Goal: Task Accomplishment & Management: Complete application form

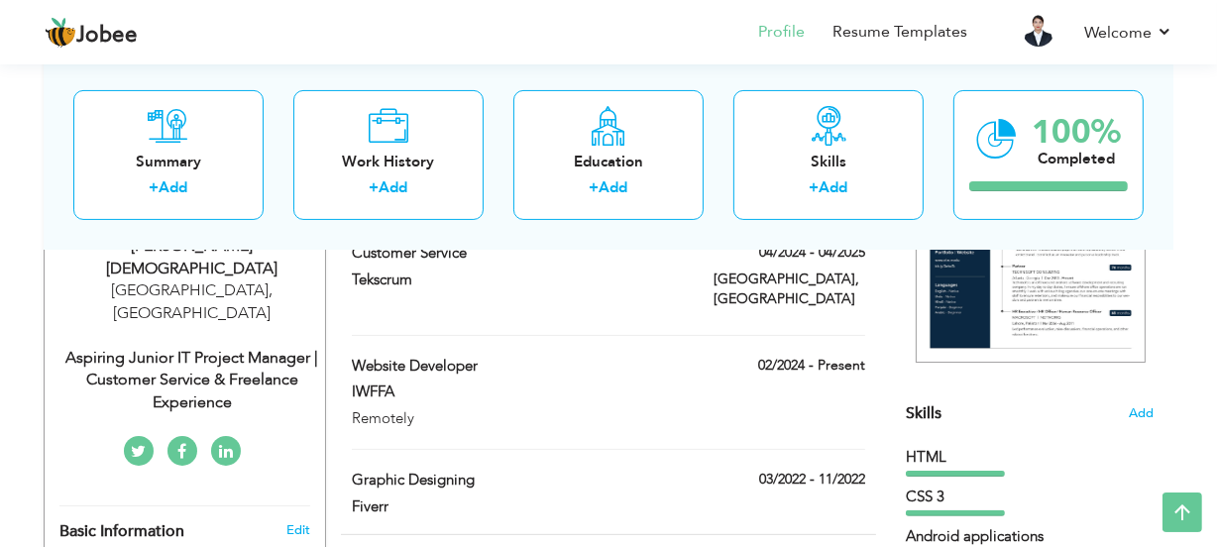
scroll to position [270, 0]
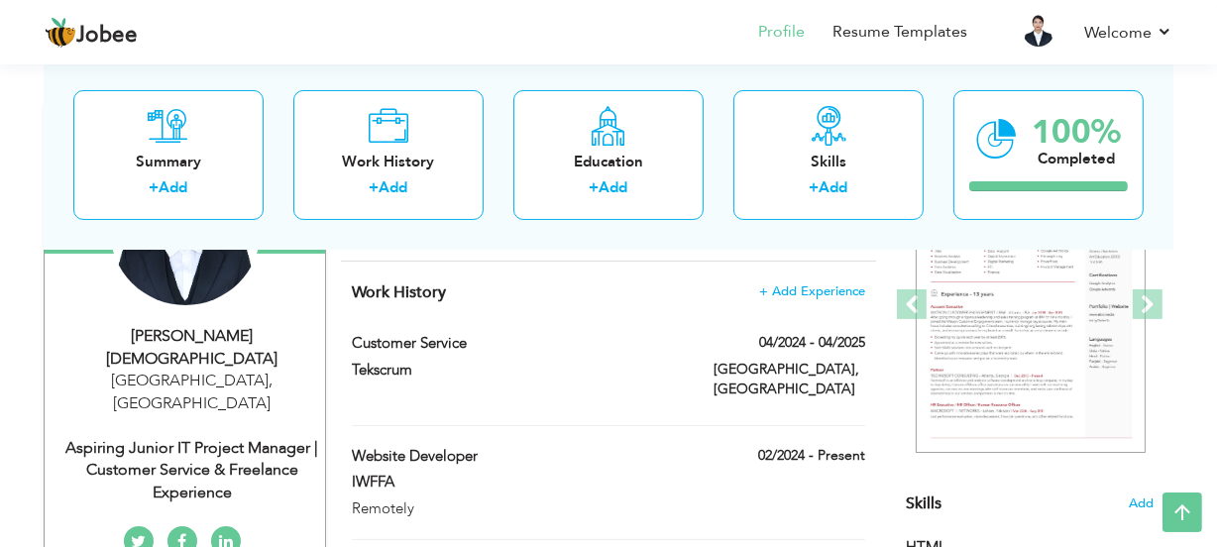
drag, startPoint x: 679, startPoint y: 359, endPoint x: 697, endPoint y: 446, distance: 89.0
click at [731, 485] on div "Work History + Add Experience Customer Service 04/2024 - 04/2025 Customer Servi…" at bounding box center [608, 443] width 535 height 362
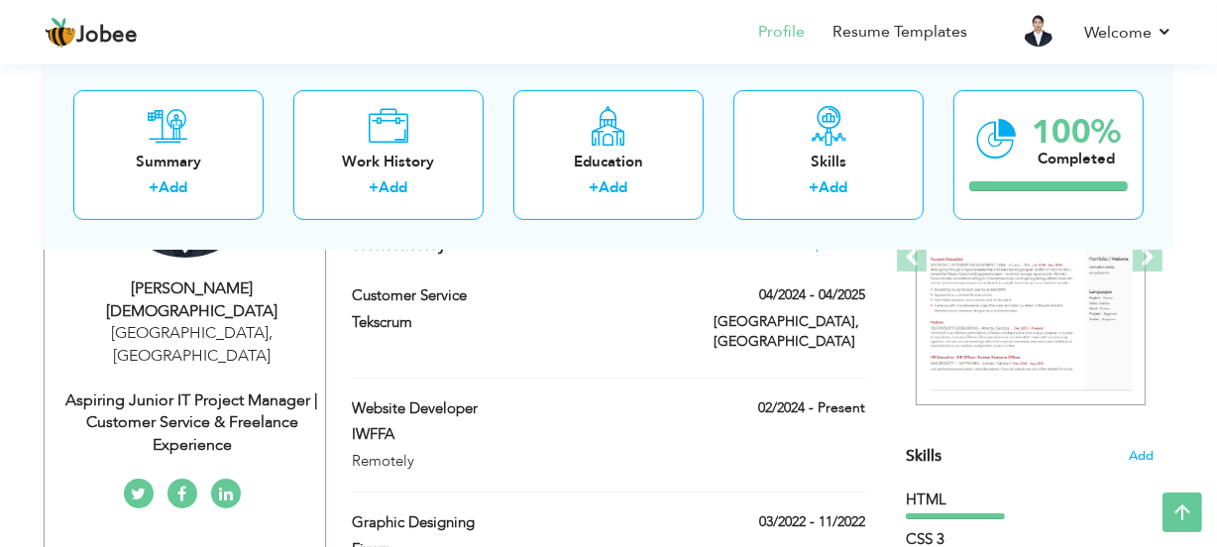
scroll to position [360, 0]
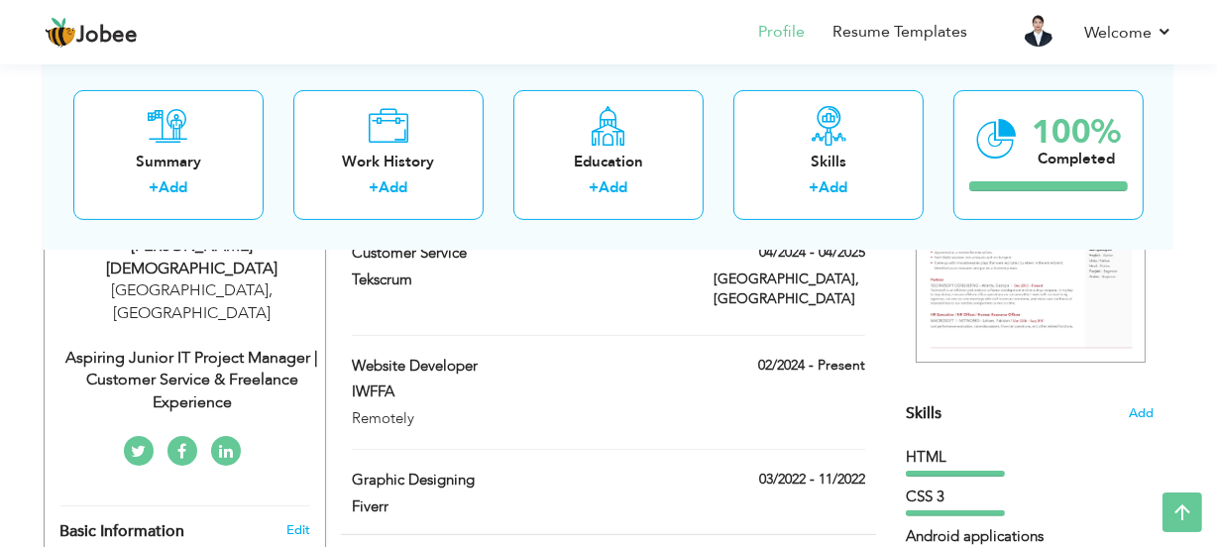
drag, startPoint x: 664, startPoint y: 351, endPoint x: 629, endPoint y: 247, distance: 109.7
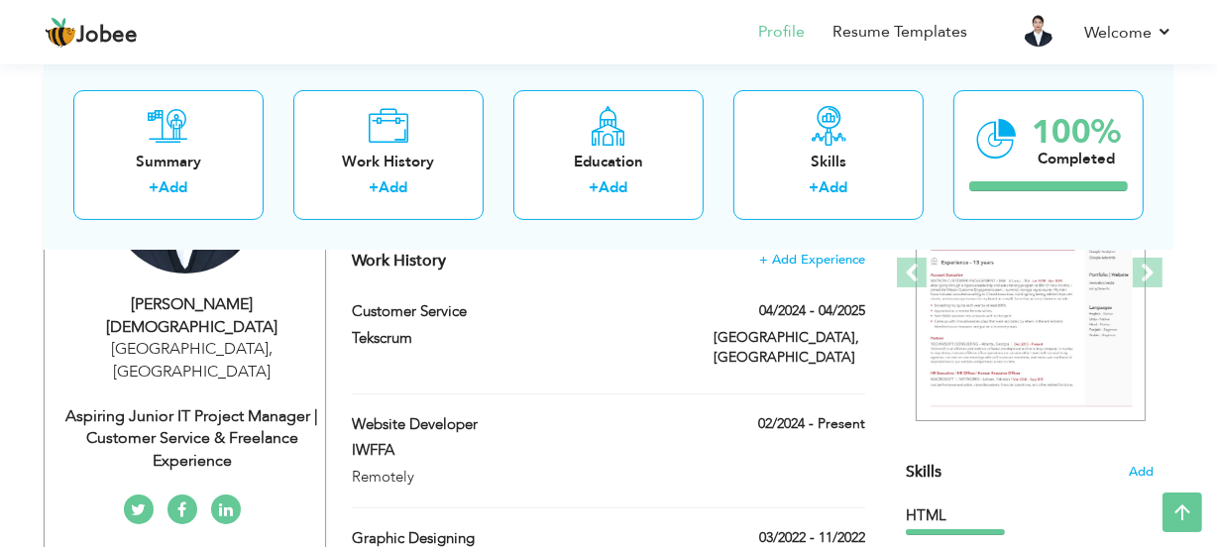
scroll to position [270, 0]
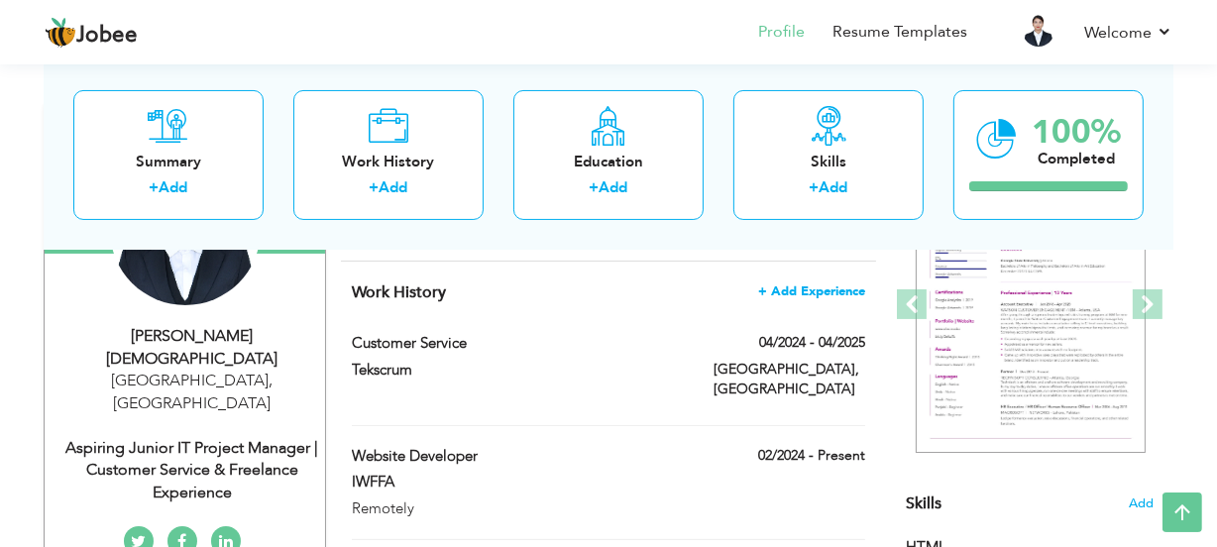
click at [835, 287] on span "+ Add Experience" at bounding box center [811, 291] width 107 height 14
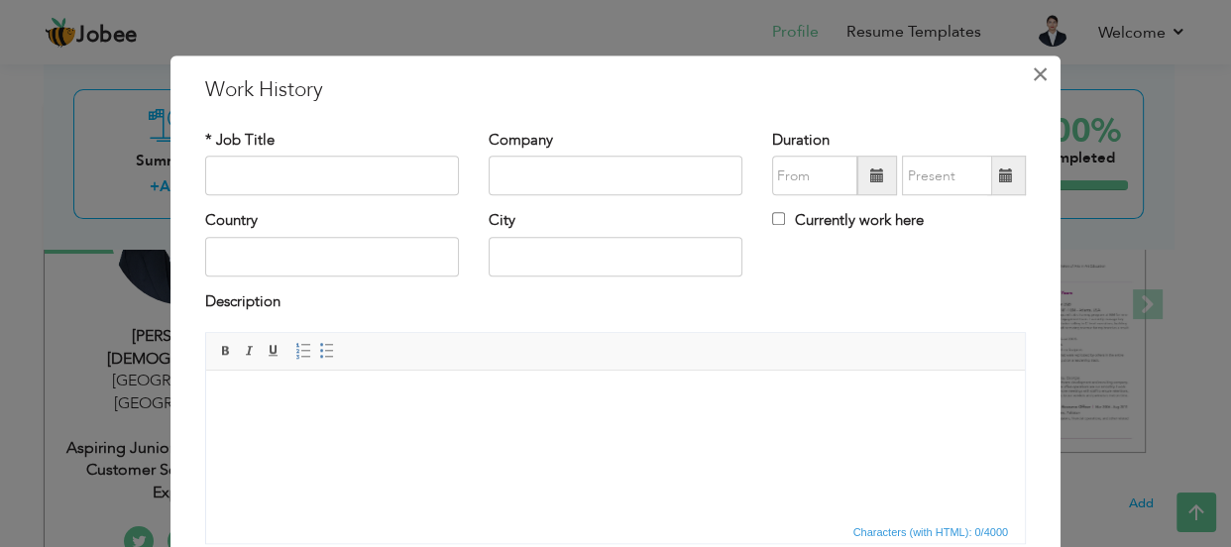
click at [1032, 70] on span "×" at bounding box center [1040, 74] width 17 height 36
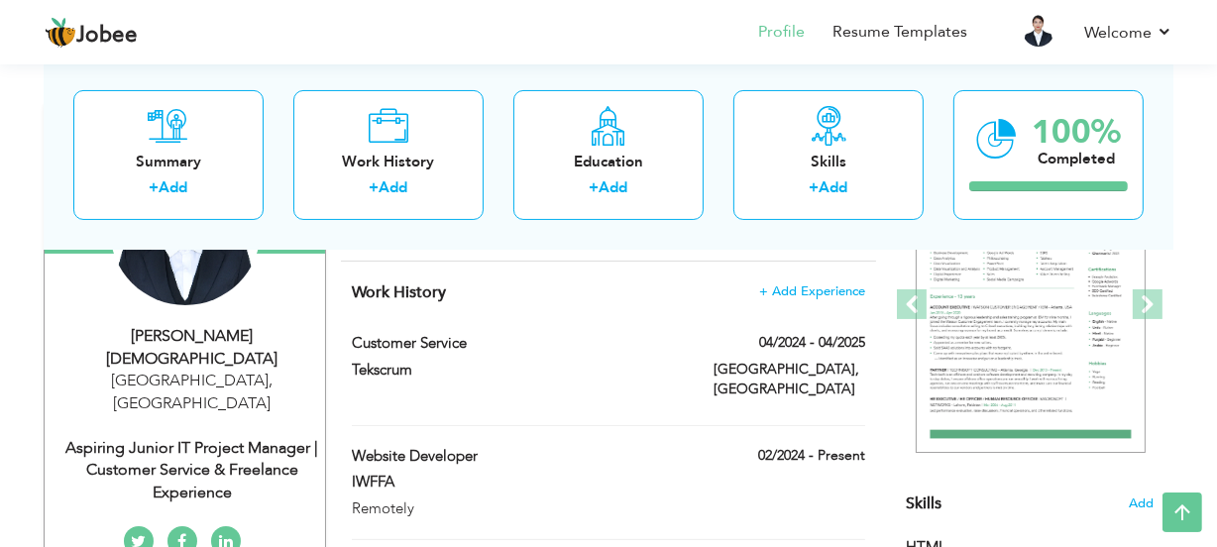
click at [576, 311] on div "Work History + Add Experience Customer Service 04/2024 - 04/2025 Customer Servi…" at bounding box center [608, 443] width 535 height 362
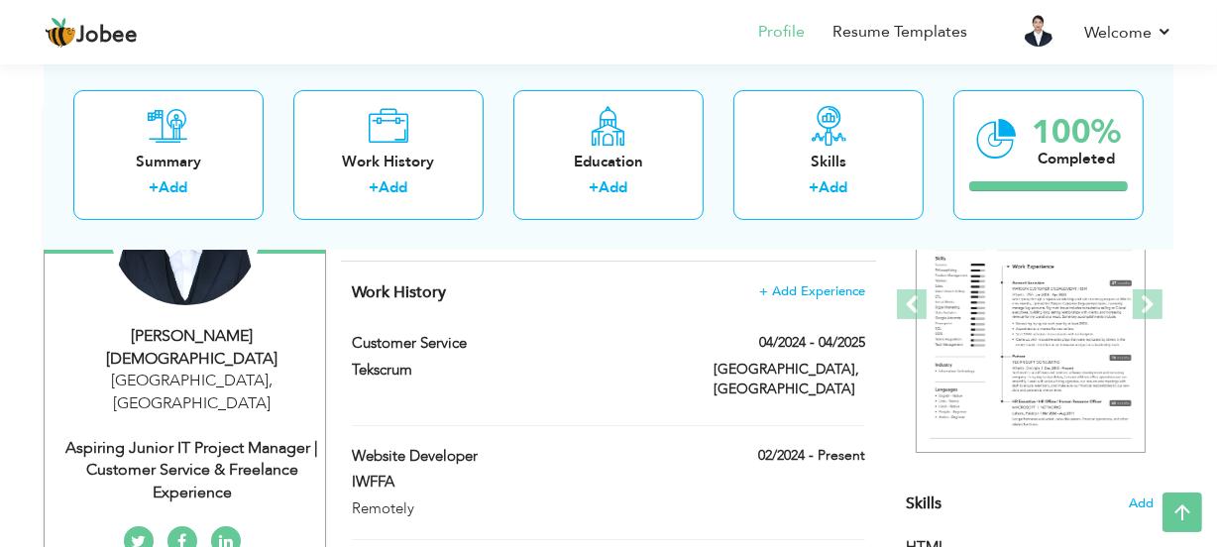
drag, startPoint x: 575, startPoint y: 308, endPoint x: 500, endPoint y: 380, distance: 103.8
click at [500, 380] on div "Tekscrum" at bounding box center [518, 373] width 363 height 26
type input "Customer Service"
type input "Tekscrum"
type input "04/2024"
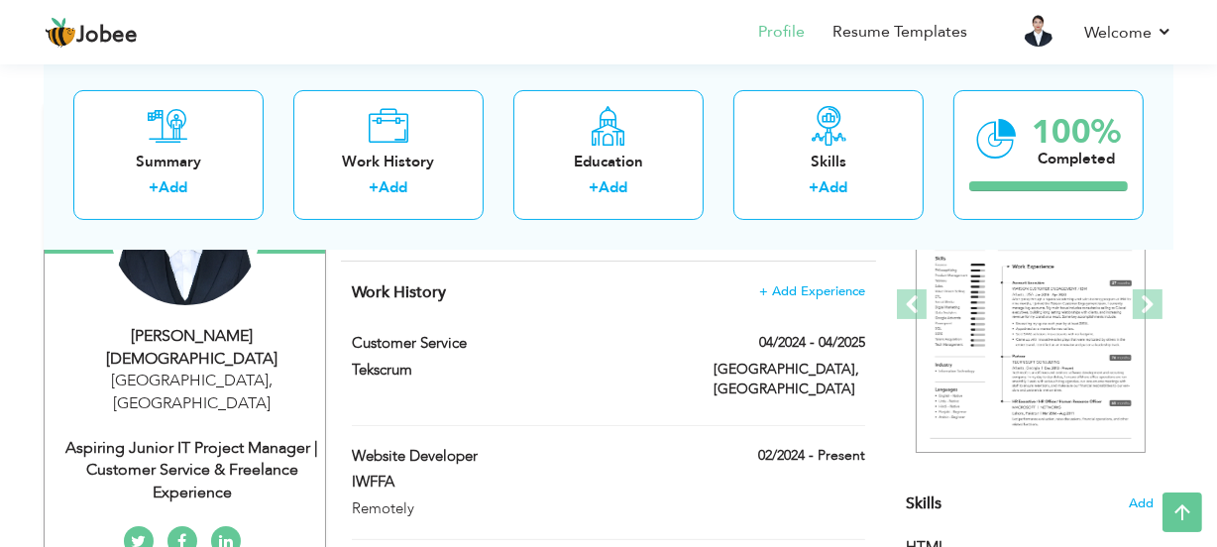
type input "04/2025"
type input "[GEOGRAPHIC_DATA]"
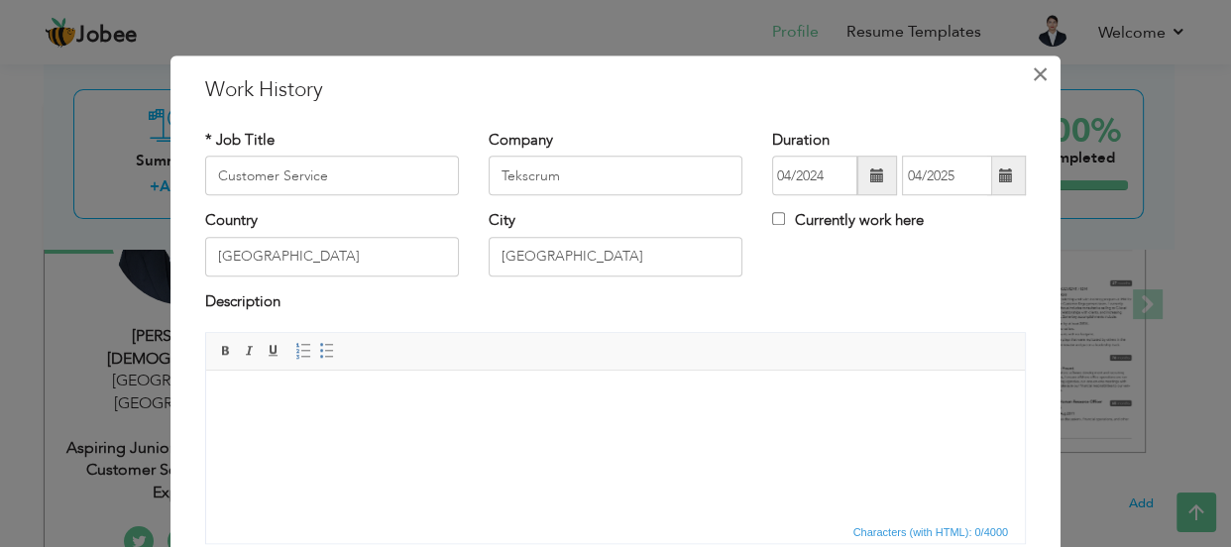
click at [1039, 67] on span "×" at bounding box center [1040, 74] width 17 height 36
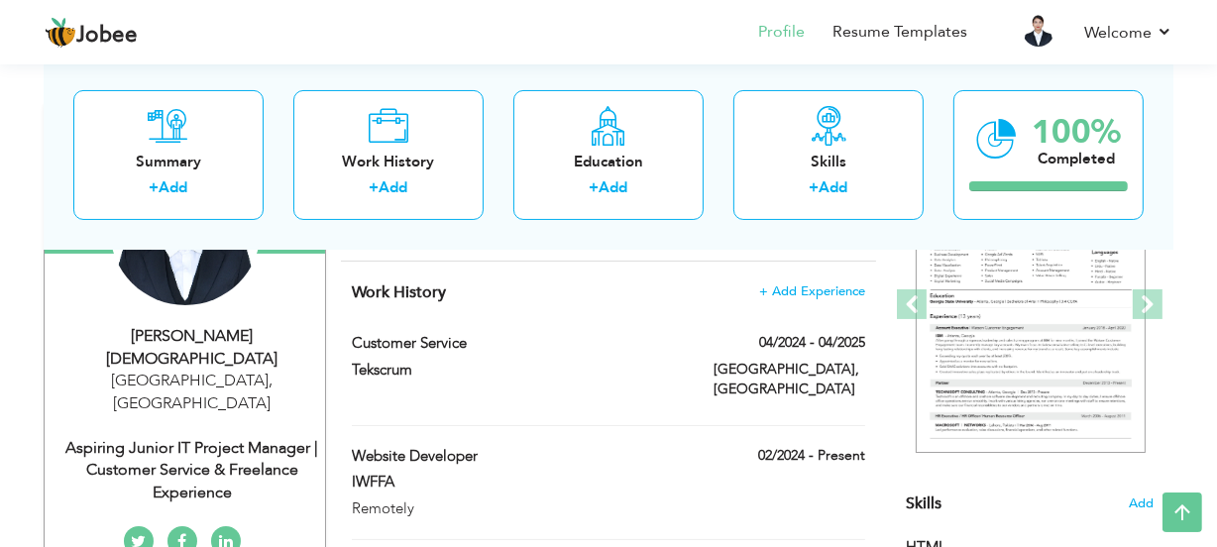
drag, startPoint x: 567, startPoint y: 432, endPoint x: 545, endPoint y: 282, distance: 151.2
click at [545, 282] on div "Work History + Add Experience Customer Service 04/2024 - 04/2025 Customer Servi…" at bounding box center [608, 443] width 535 height 362
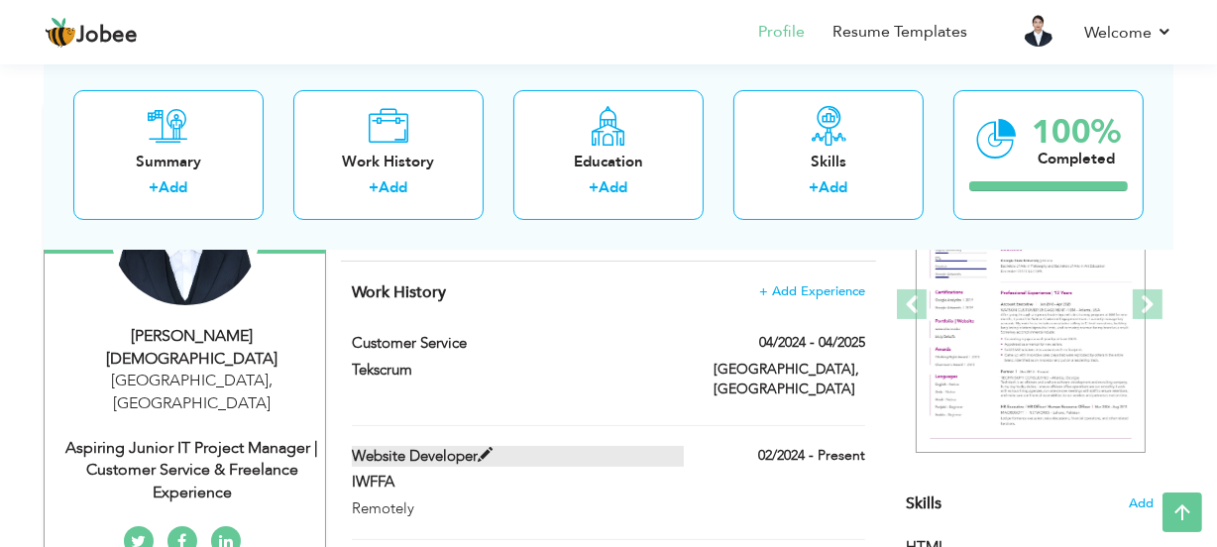
click at [668, 446] on label "Website Developer" at bounding box center [518, 456] width 333 height 21
type input "Website Developer"
type input "IWFFA"
type input "02/2024"
checkbox input "true"
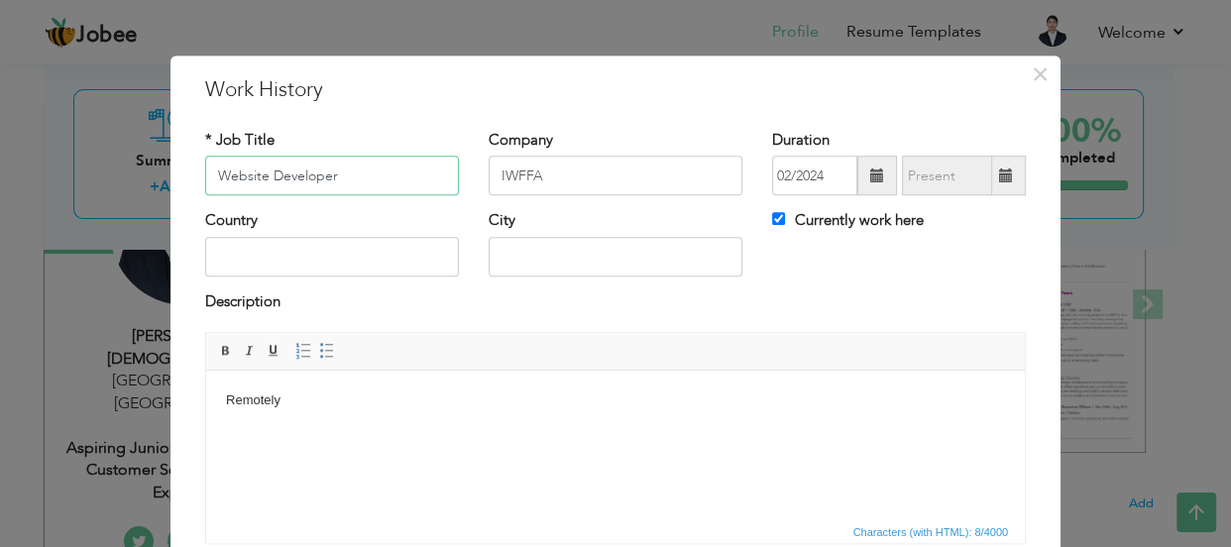
click at [276, 180] on input "Website Developer" at bounding box center [332, 177] width 254 height 40
drag, startPoint x: 276, startPoint y: 179, endPoint x: 791, endPoint y: 88, distance: 523.4
click at [753, 87] on h3 "Work History" at bounding box center [615, 90] width 821 height 30
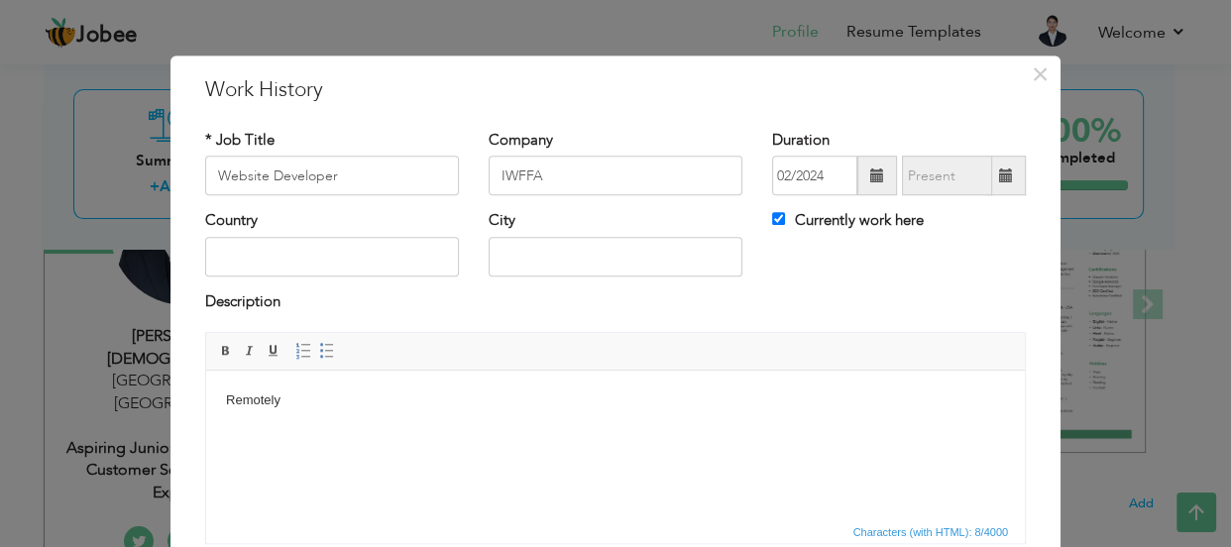
click at [1051, 68] on div "× Work History * Job Title Website Developer Company IWFFA Duration 02/2024 Cou…" at bounding box center [615, 380] width 890 height 649
click at [1032, 73] on span "×" at bounding box center [1040, 74] width 17 height 36
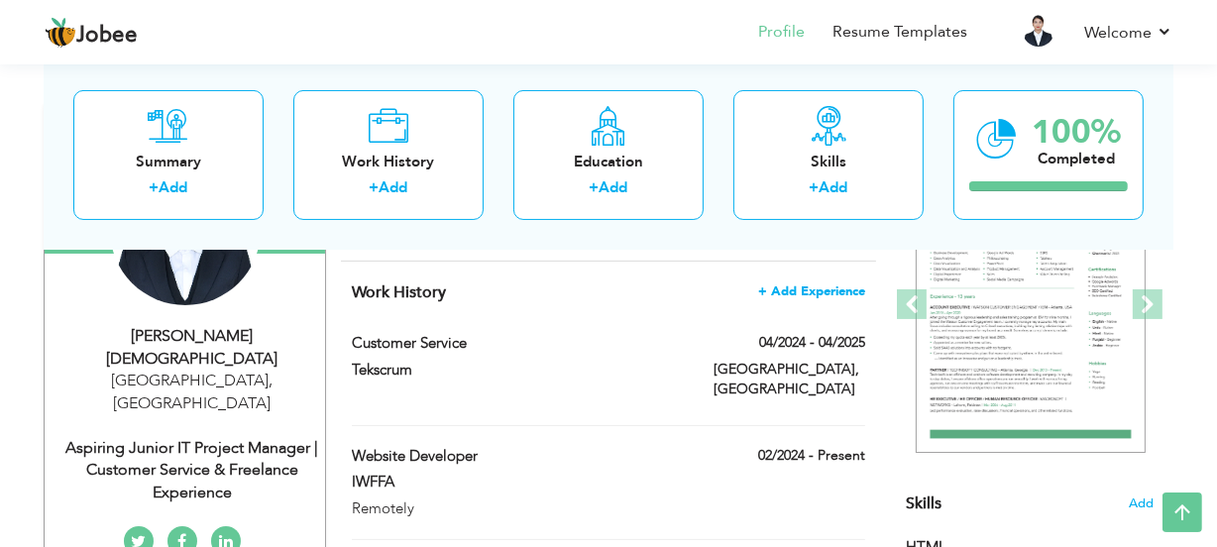
click at [842, 287] on span "+ Add Experience" at bounding box center [811, 291] width 107 height 14
checkbox input "false"
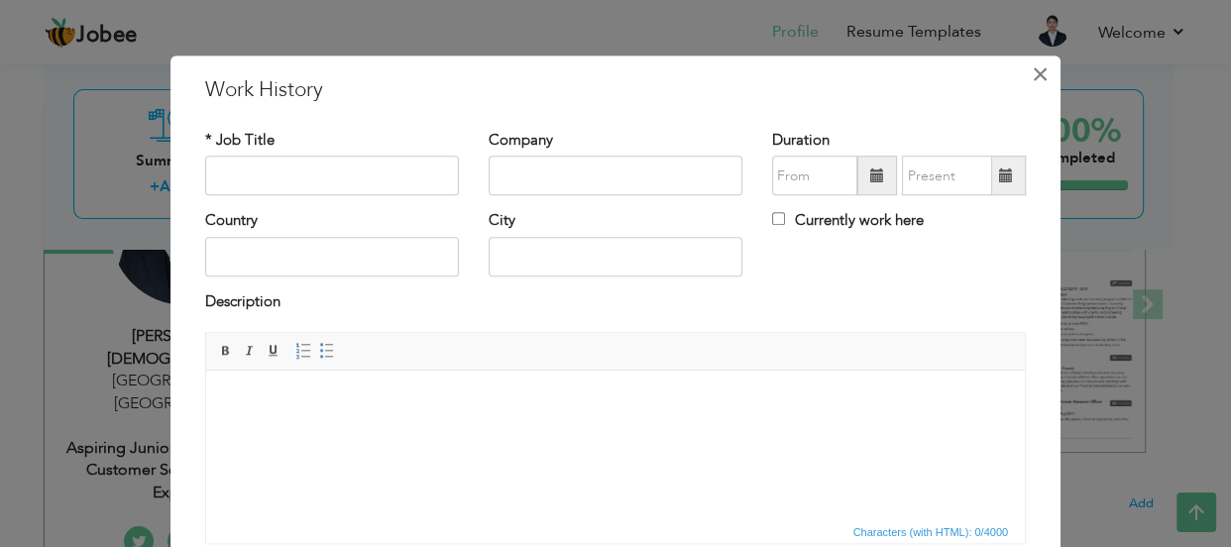
click at [1046, 78] on button "×" at bounding box center [1040, 74] width 32 height 32
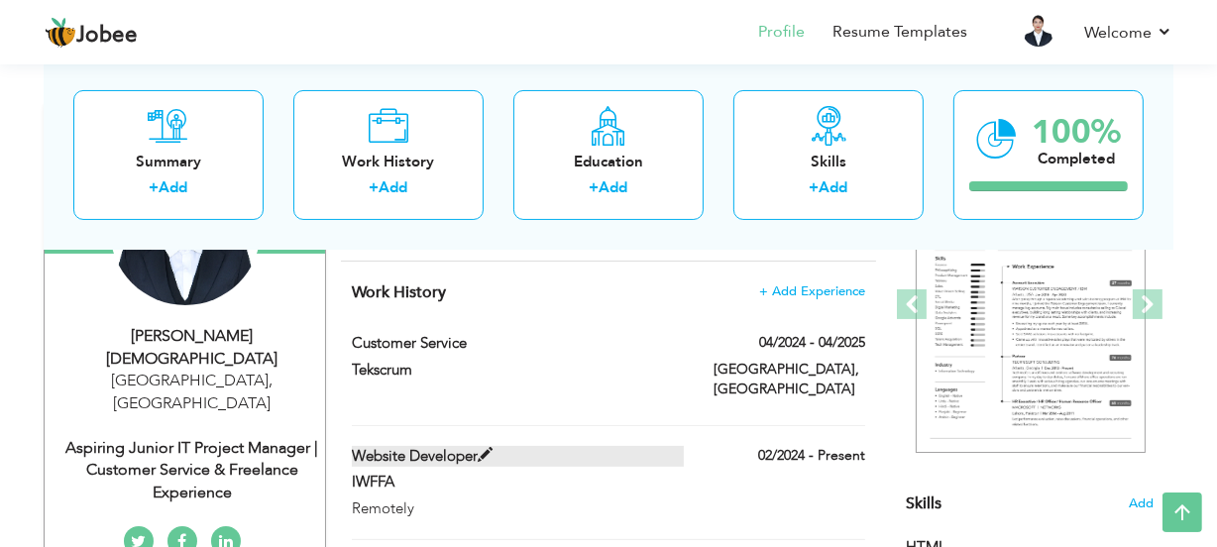
click at [475, 446] on label "Website Developer" at bounding box center [518, 456] width 333 height 21
type input "Website Developer"
type input "IWFFA"
type input "02/2024"
checkbox input "true"
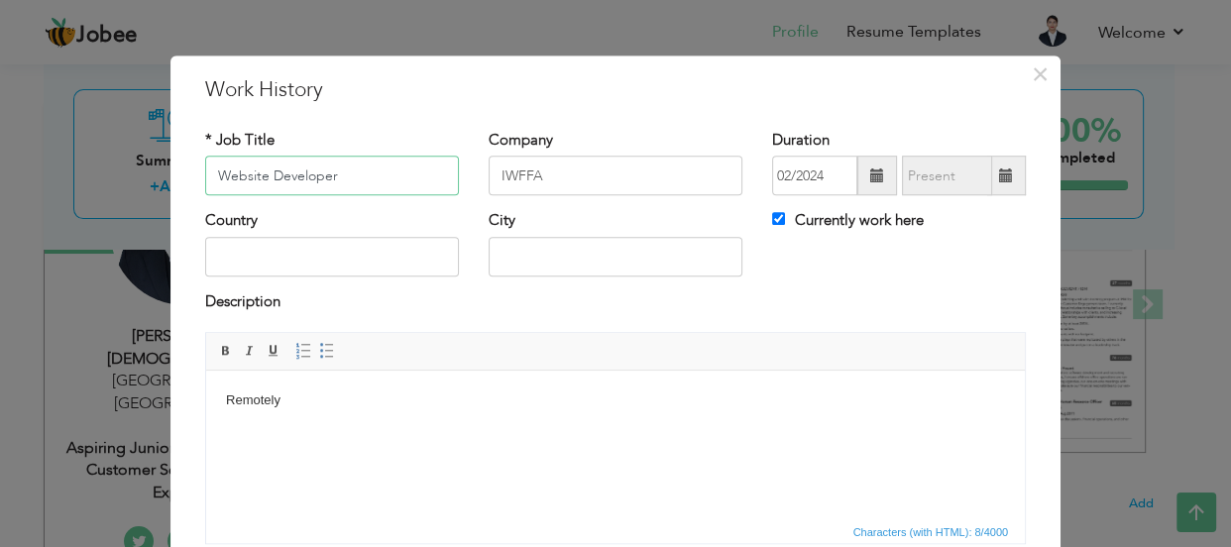
click at [374, 181] on input "Website Developer" at bounding box center [332, 177] width 254 height 40
click at [1032, 72] on span "×" at bounding box center [1040, 74] width 17 height 36
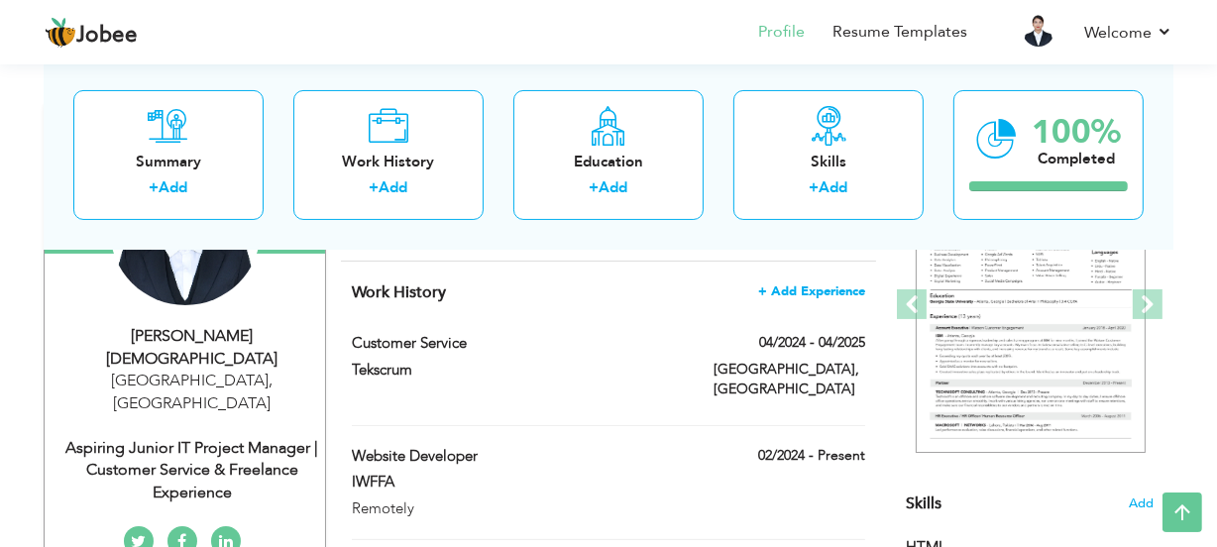
click at [838, 284] on span "+ Add Experience" at bounding box center [811, 291] width 107 height 14
checkbox input "false"
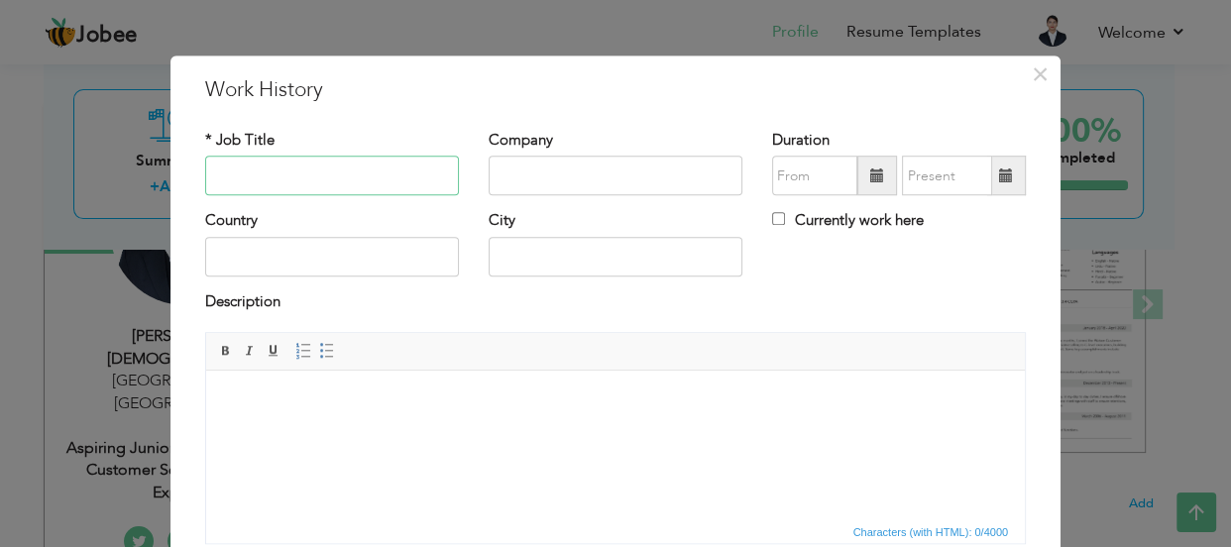
paste input "Website Developer"
type input "Website Developer"
click at [582, 188] on input "text" at bounding box center [616, 177] width 254 height 40
type input "IWFFA"
click at [875, 186] on span at bounding box center [877, 177] width 40 height 40
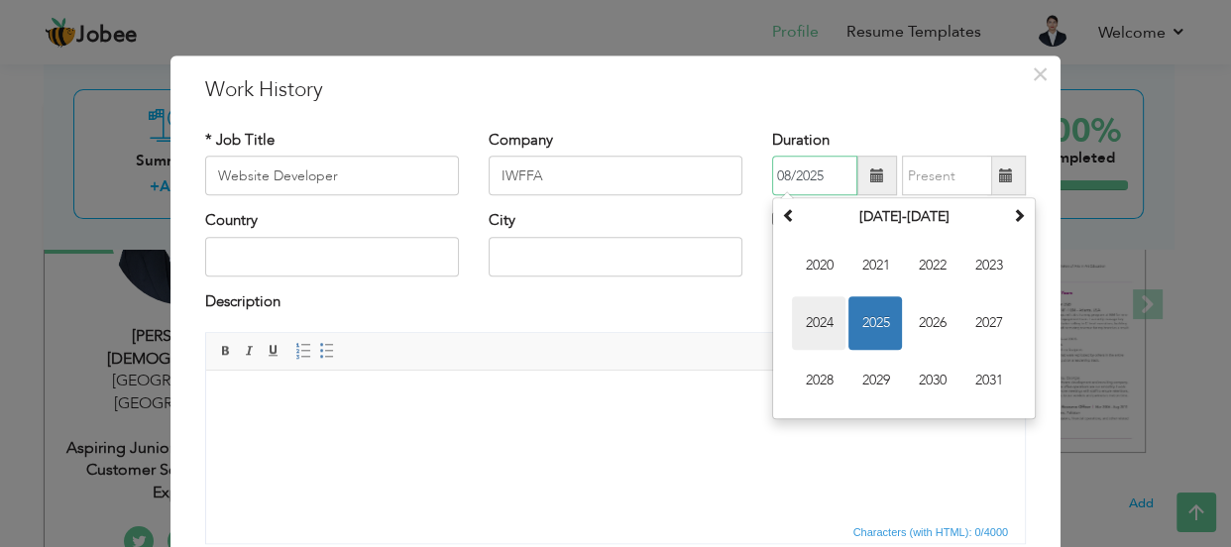
click at [801, 326] on span "2024" at bounding box center [819, 324] width 54 height 54
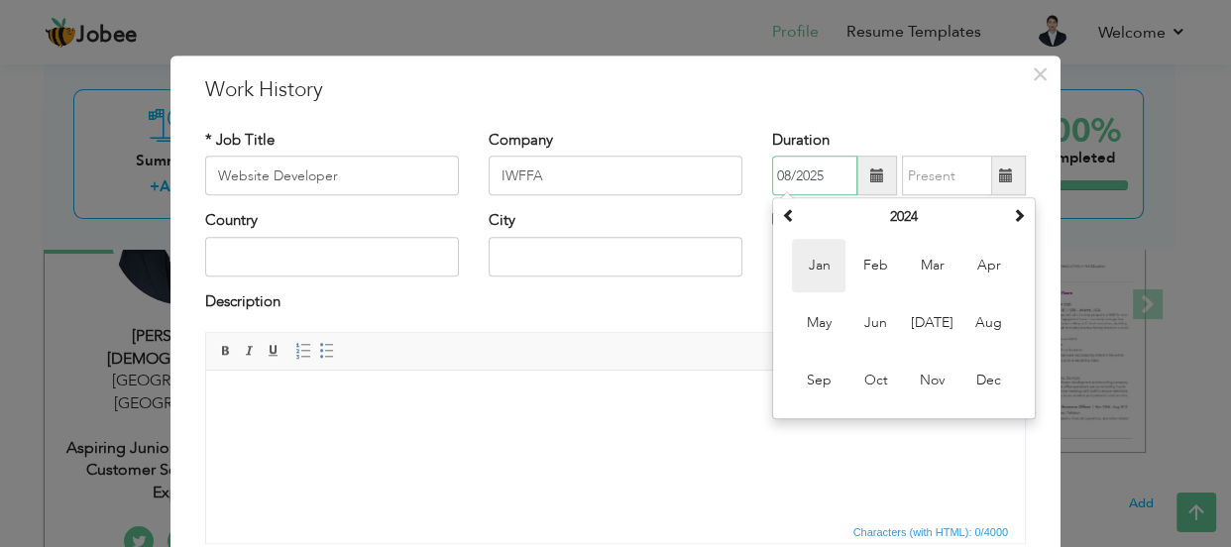
click at [822, 265] on span "Jan" at bounding box center [819, 267] width 54 height 54
type input "01/2024"
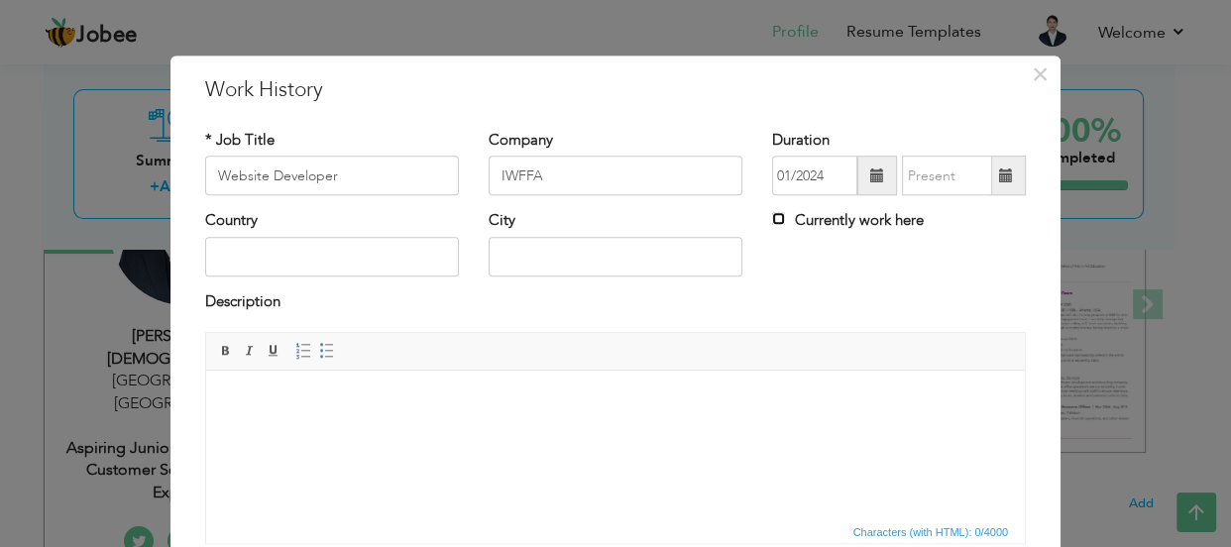
click at [772, 217] on input "Currently work here" at bounding box center [778, 219] width 13 height 13
checkbox input "true"
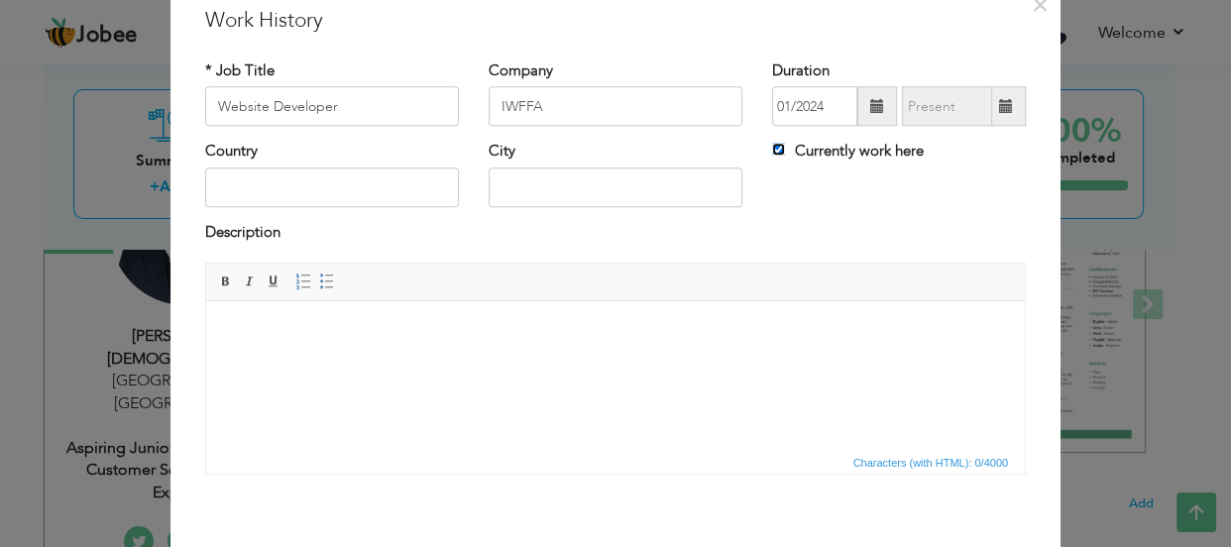
scroll to position [68, 0]
click at [512, 363] on html at bounding box center [615, 332] width 819 height 60
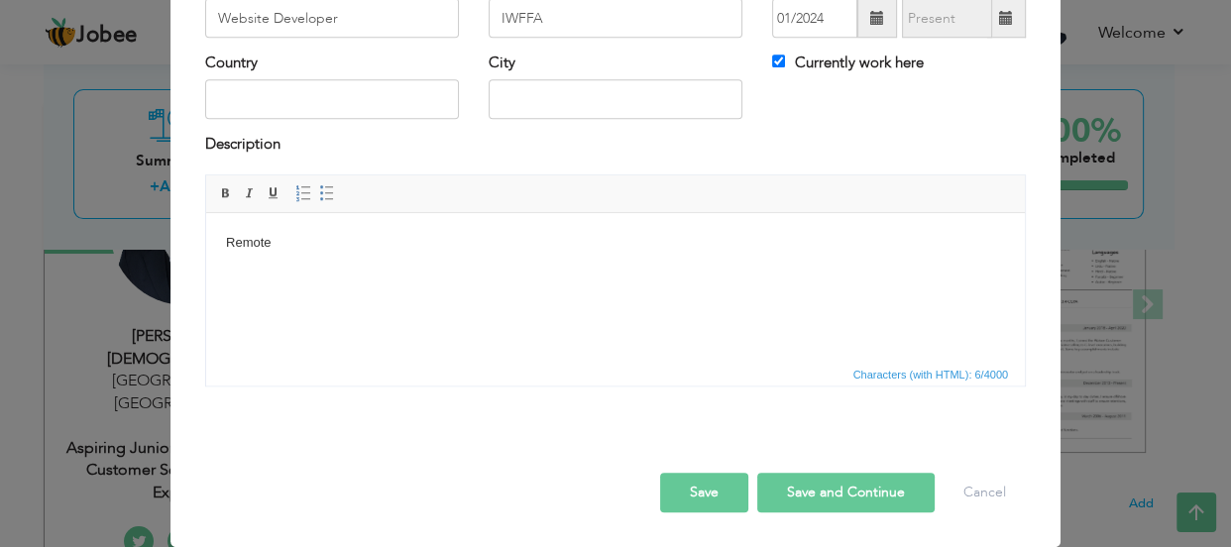
click at [804, 492] on button "Save and Continue" at bounding box center [845, 493] width 177 height 40
checkbox input "false"
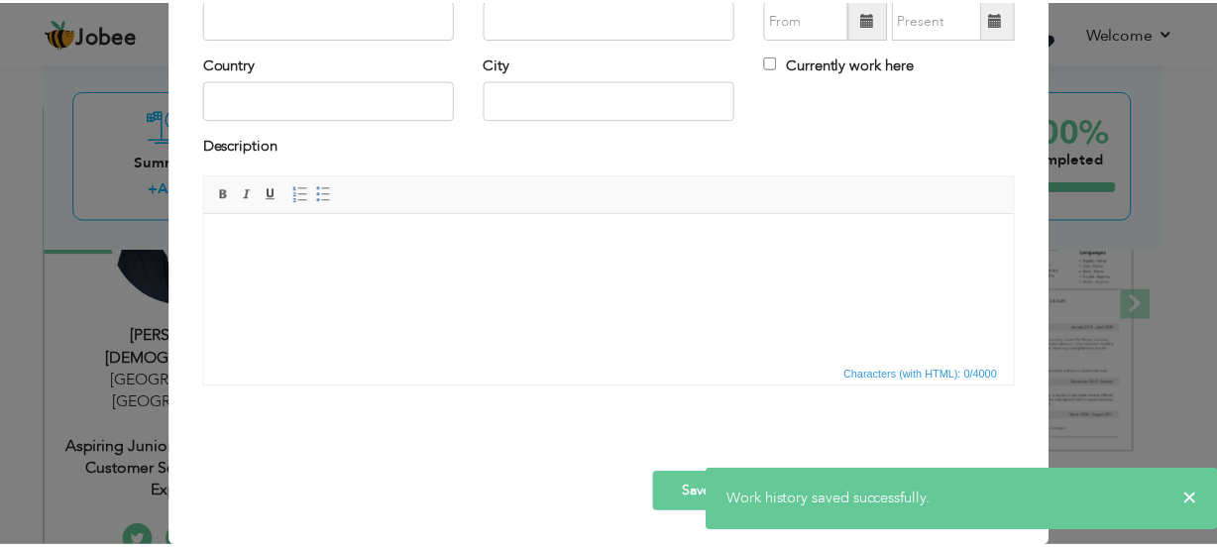
scroll to position [0, 0]
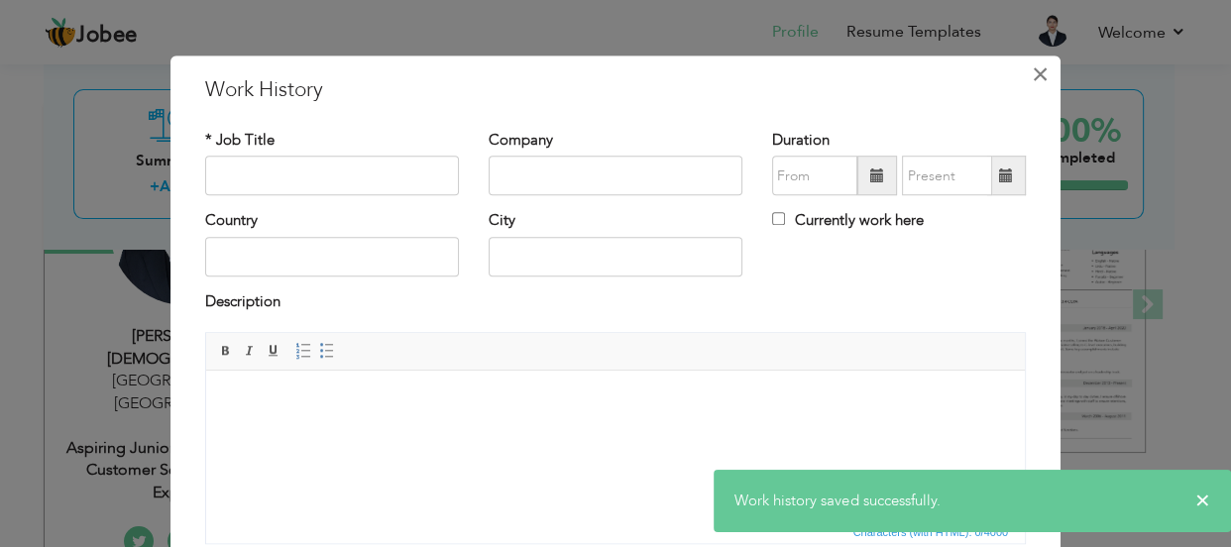
click at [1032, 74] on span "×" at bounding box center [1040, 74] width 17 height 36
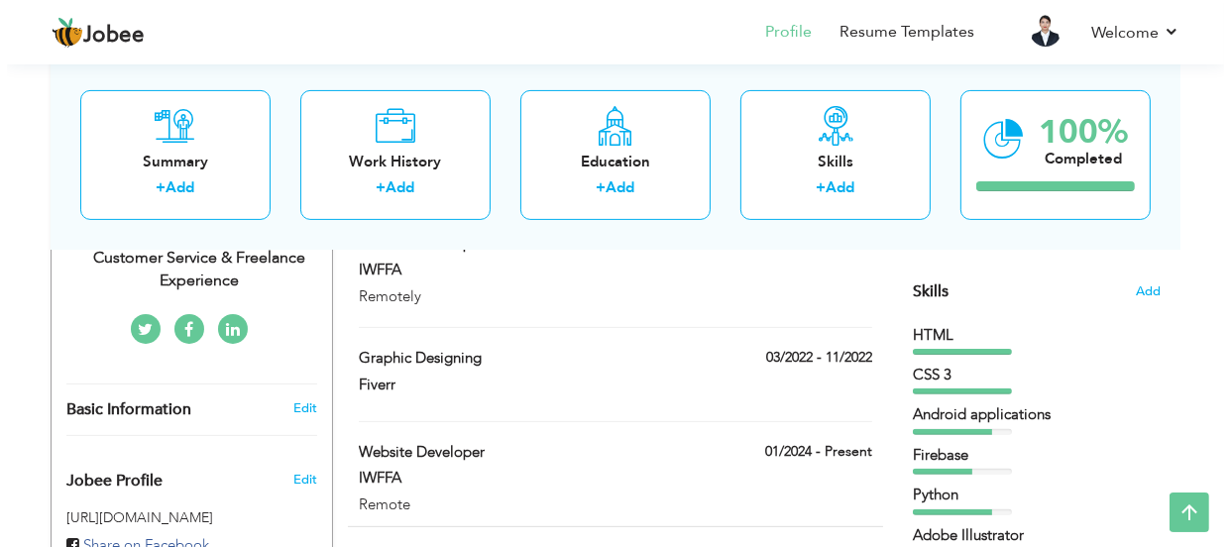
scroll to position [270, 0]
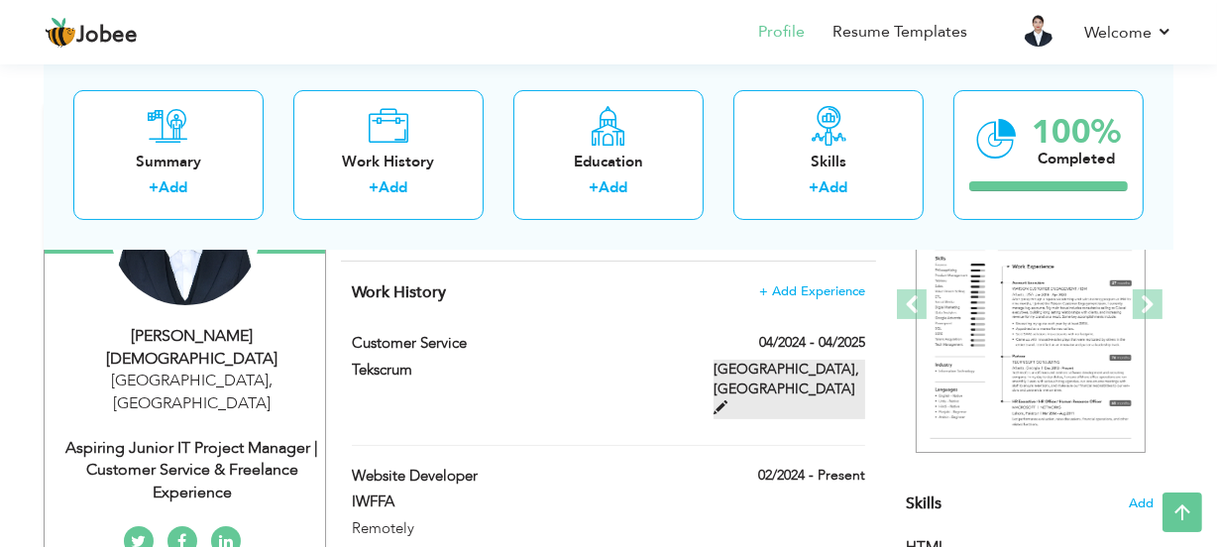
click at [727, 400] on span at bounding box center [721, 407] width 14 height 14
type input "Customer Service"
type input "Tekscrum"
type input "04/2024"
type input "04/2025"
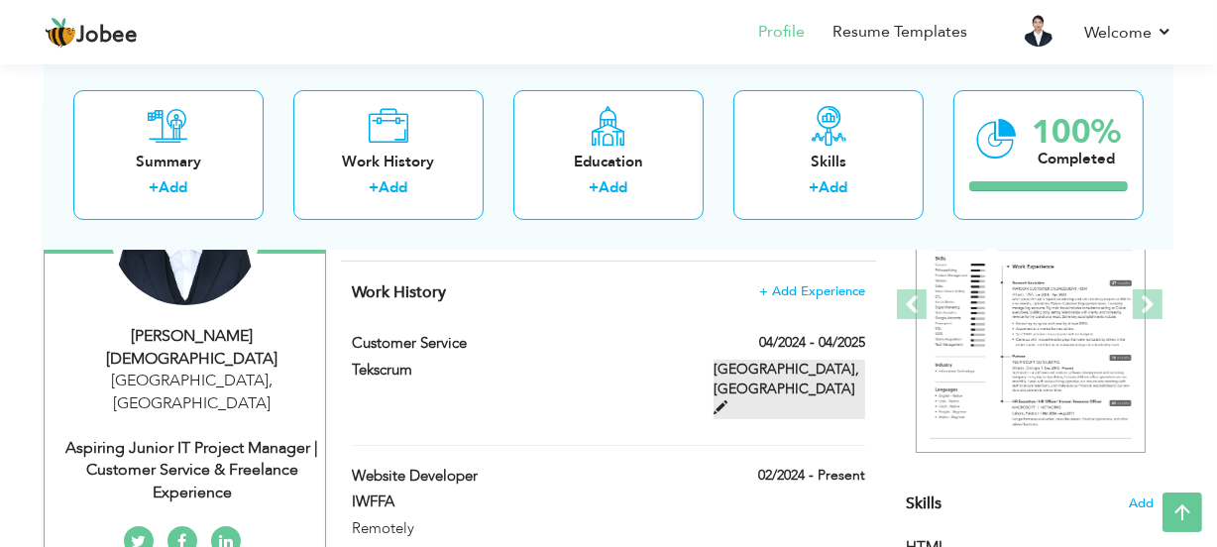
type input "[GEOGRAPHIC_DATA]"
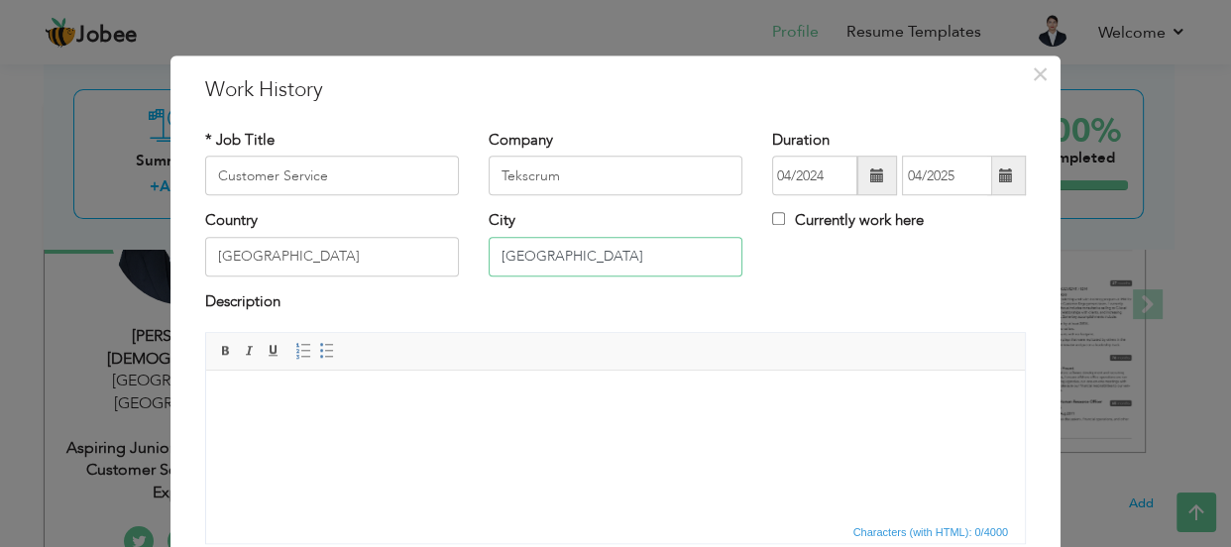
click at [646, 241] on input "[GEOGRAPHIC_DATA]" at bounding box center [616, 257] width 254 height 40
type input "K"
click at [280, 245] on input "[GEOGRAPHIC_DATA]" at bounding box center [332, 257] width 254 height 40
type input "P"
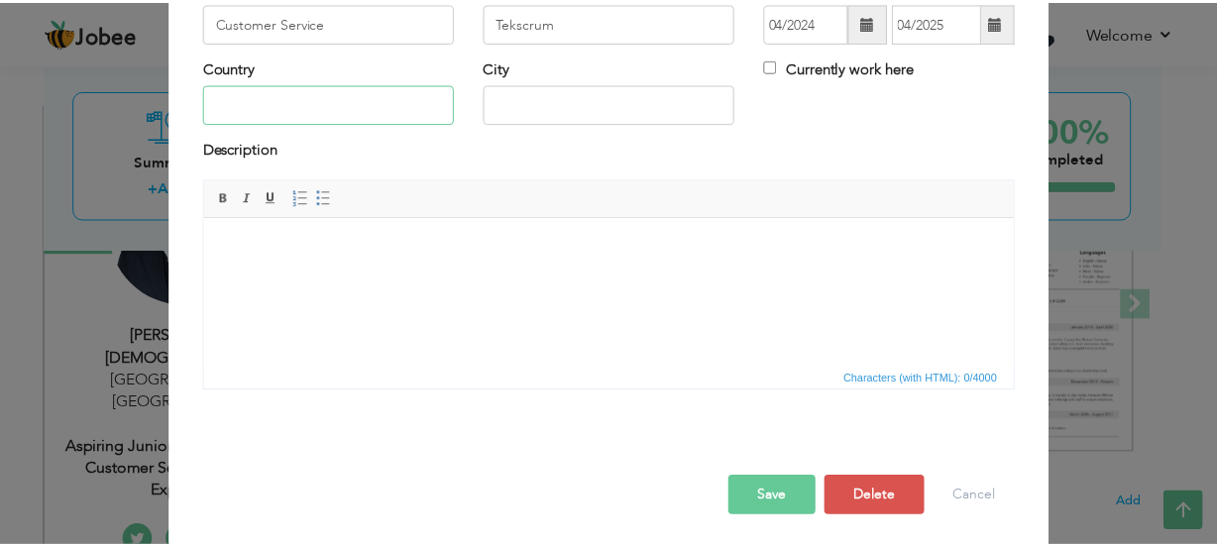
scroll to position [159, 0]
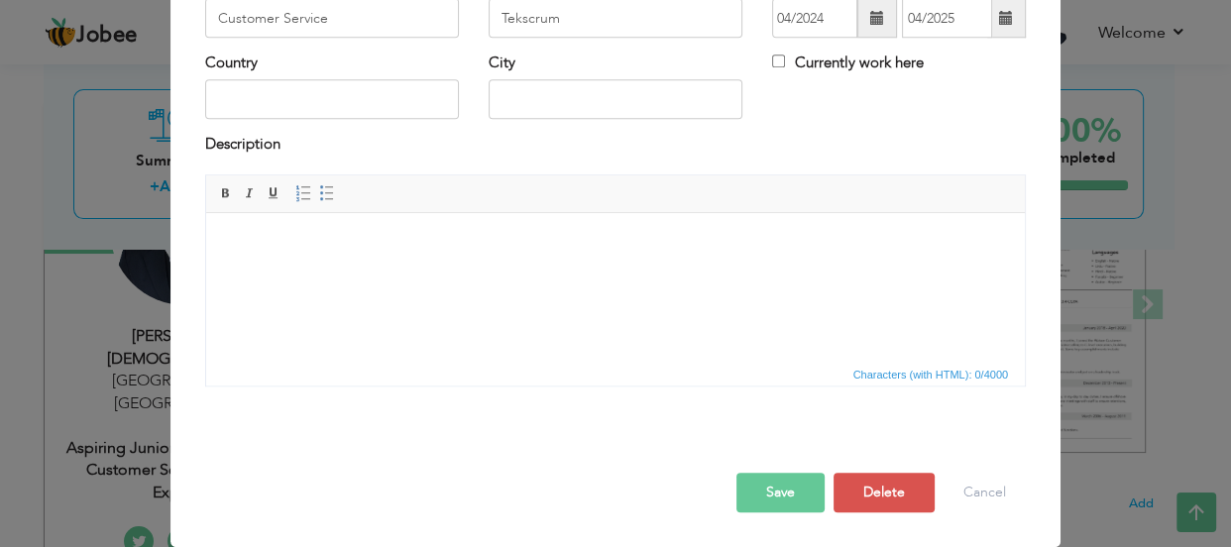
click at [782, 485] on button "Save" at bounding box center [780, 493] width 88 height 40
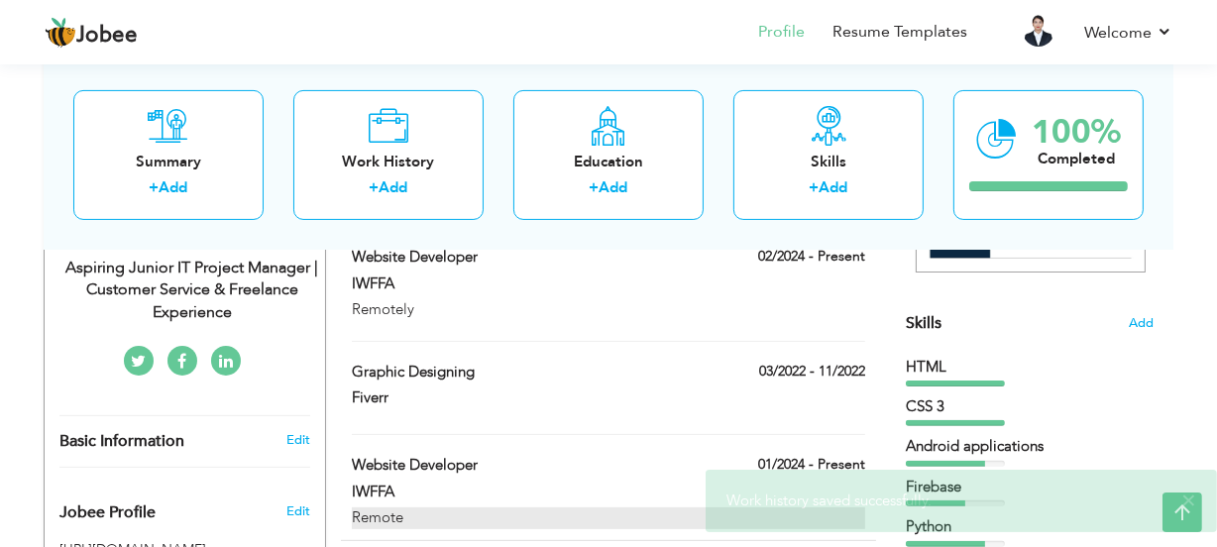
scroll to position [360, 0]
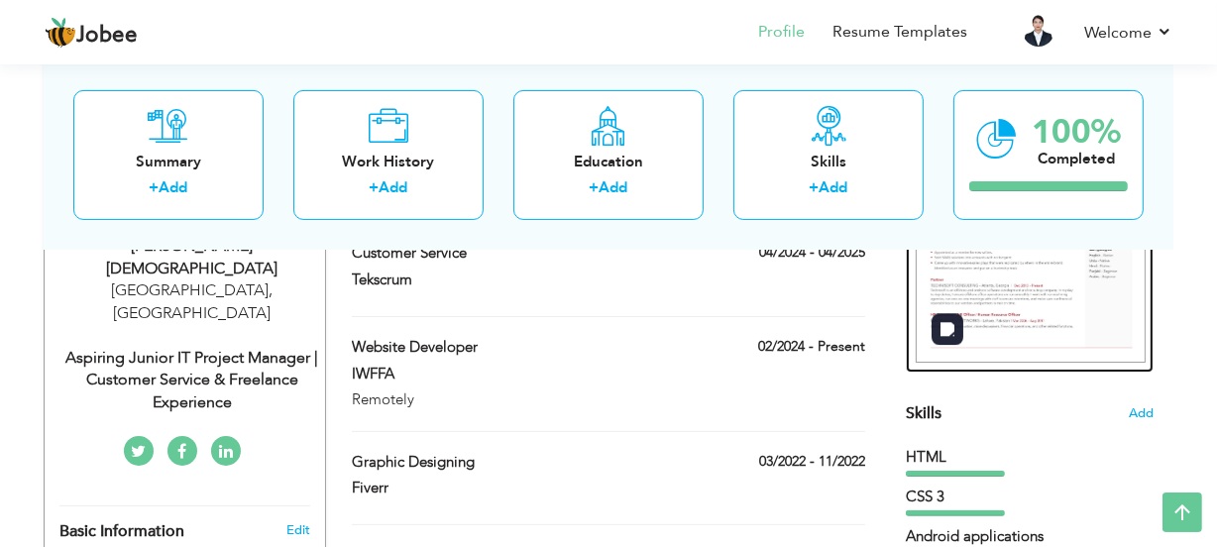
click at [1051, 292] on img at bounding box center [1031, 214] width 230 height 297
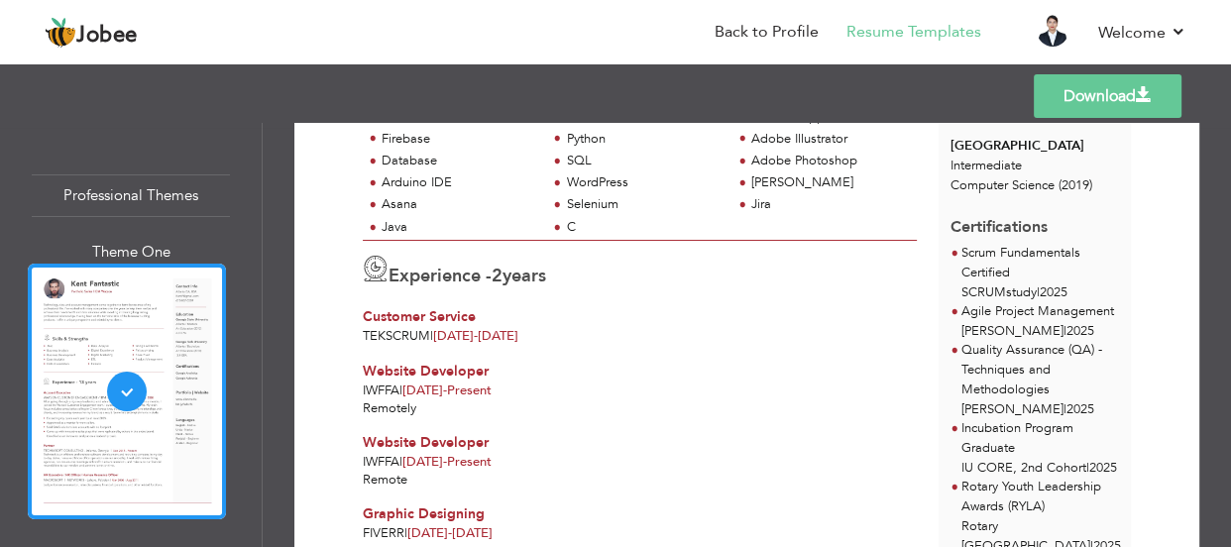
scroll to position [360, 0]
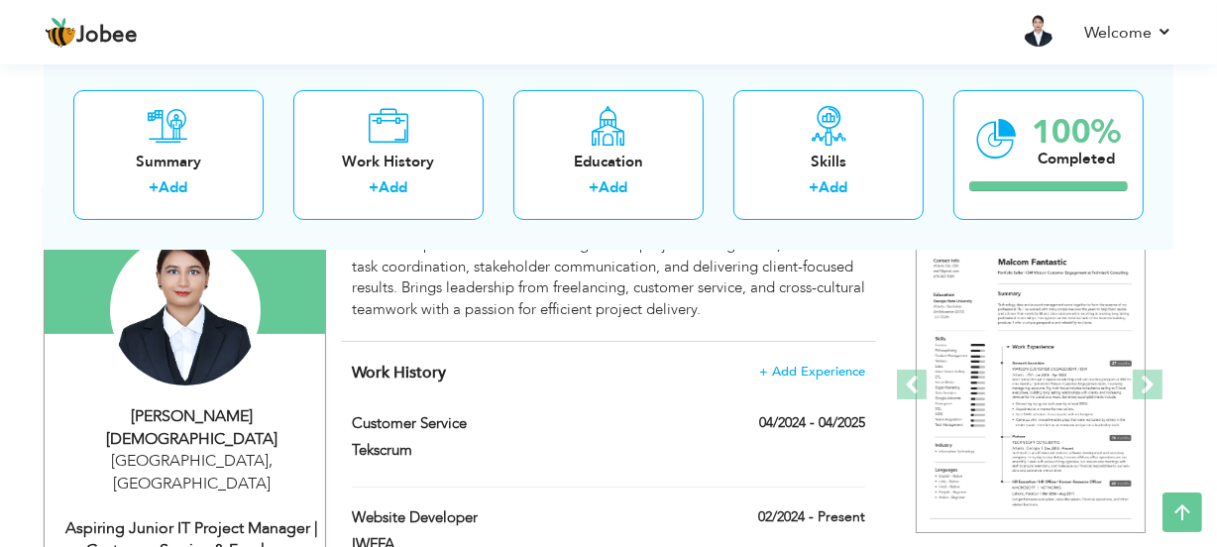
scroll to position [179, 0]
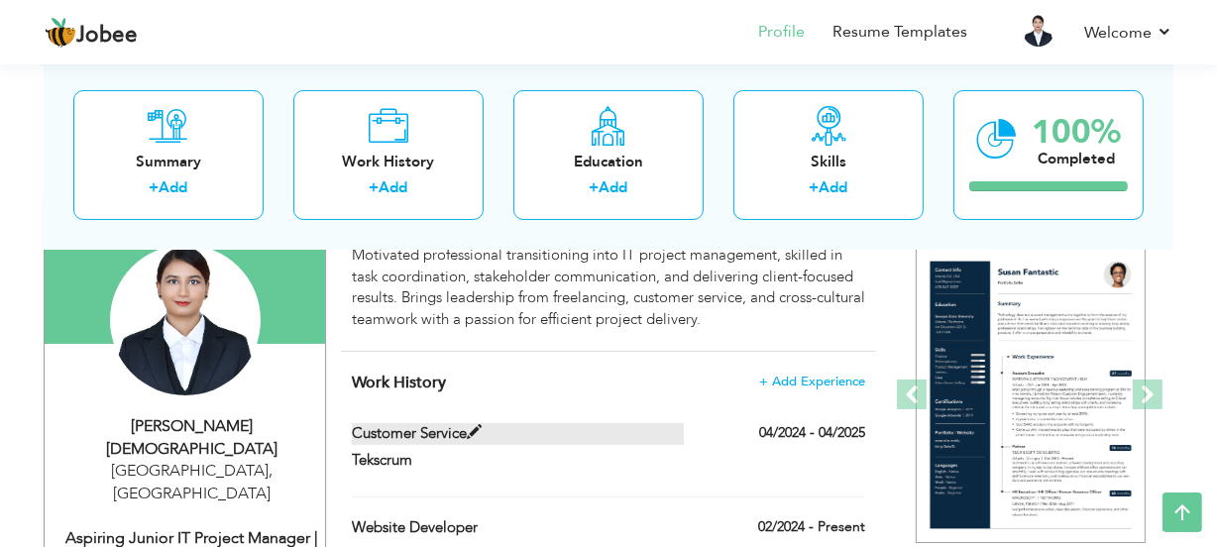
click at [477, 425] on span at bounding box center [474, 432] width 15 height 15
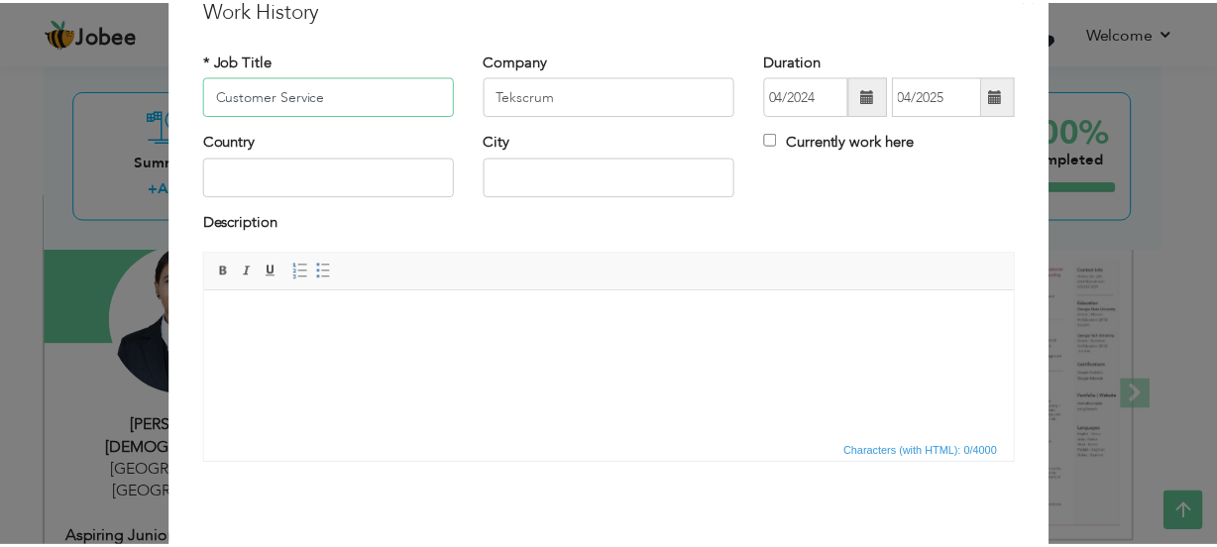
scroll to position [159, 0]
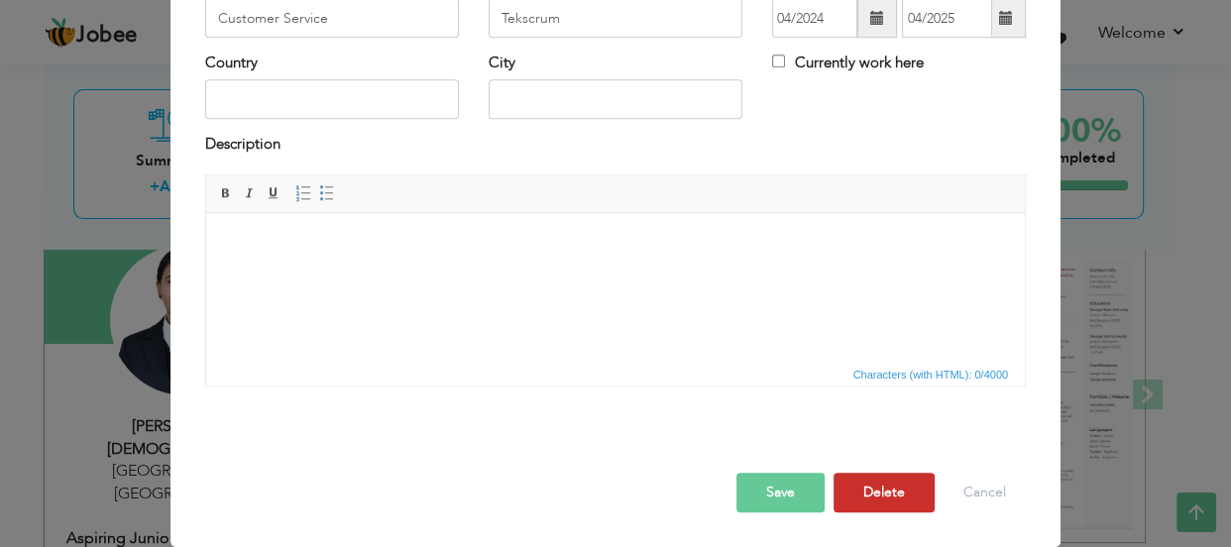
click at [886, 503] on button "Delete" at bounding box center [884, 493] width 101 height 40
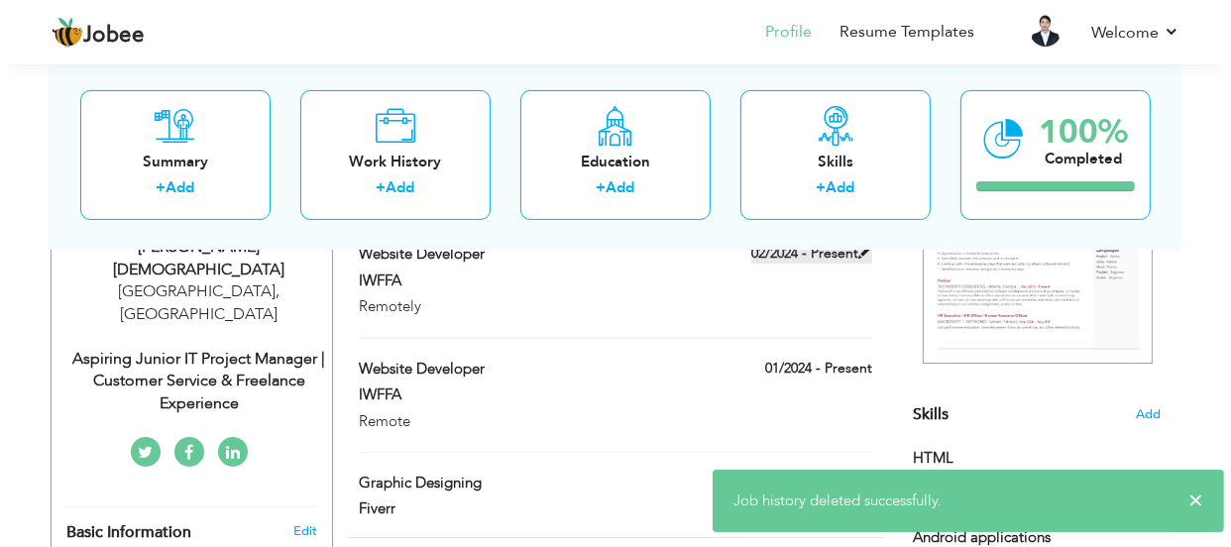
scroll to position [360, 0]
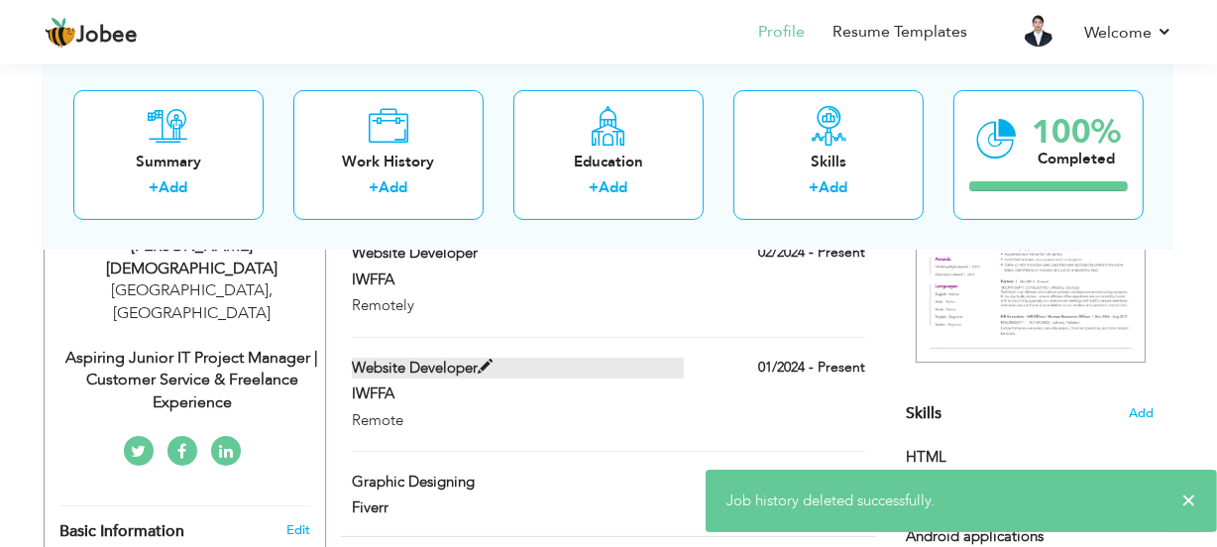
click at [484, 364] on span at bounding box center [485, 367] width 15 height 15
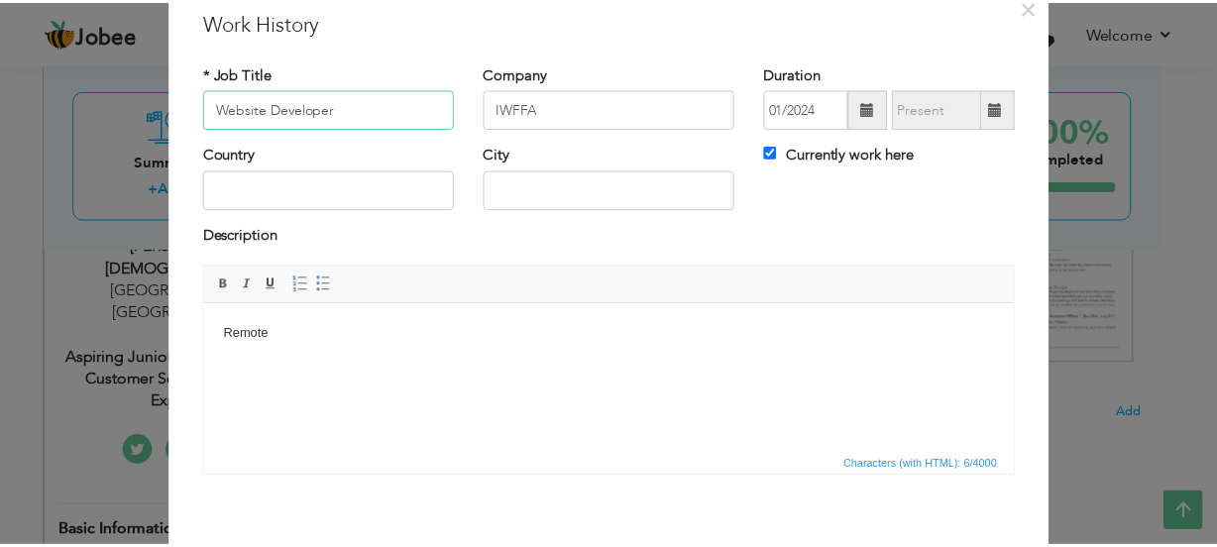
scroll to position [159, 0]
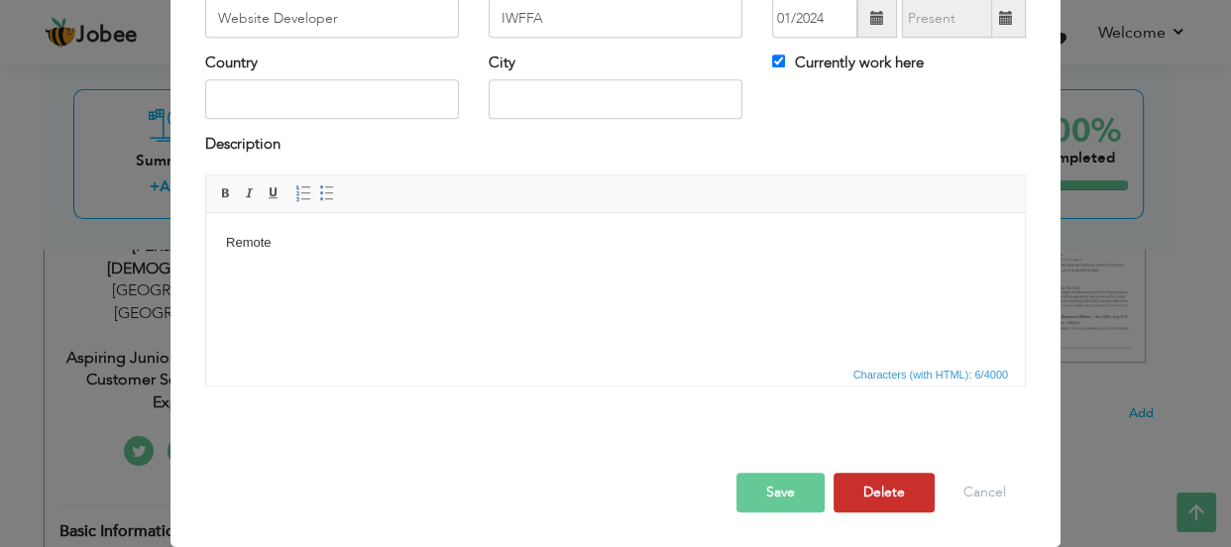
click at [910, 501] on button "Delete" at bounding box center [884, 493] width 101 height 40
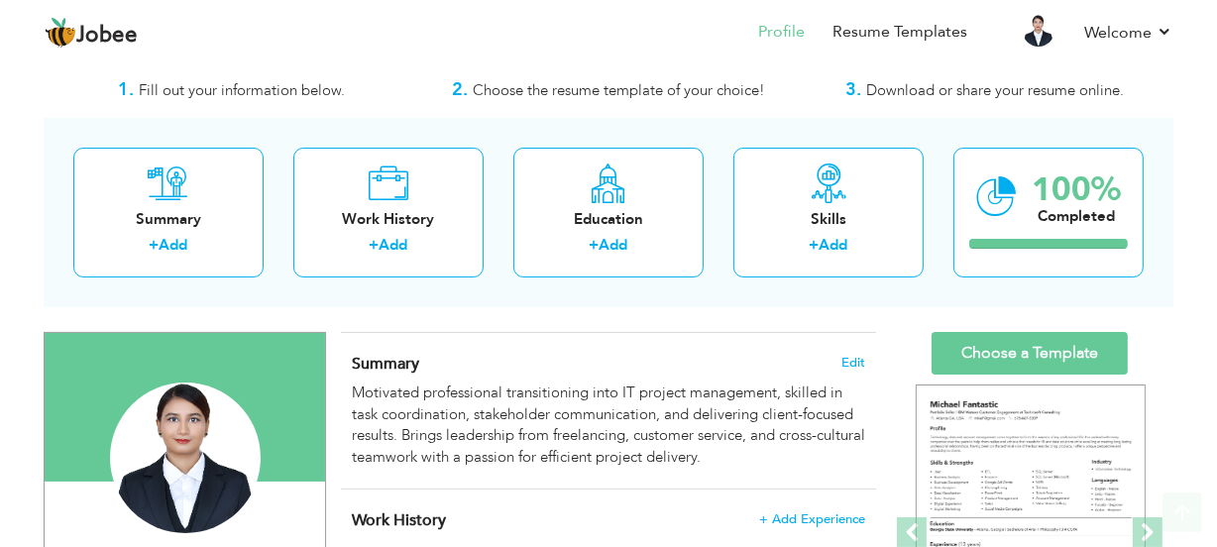
scroll to position [0, 0]
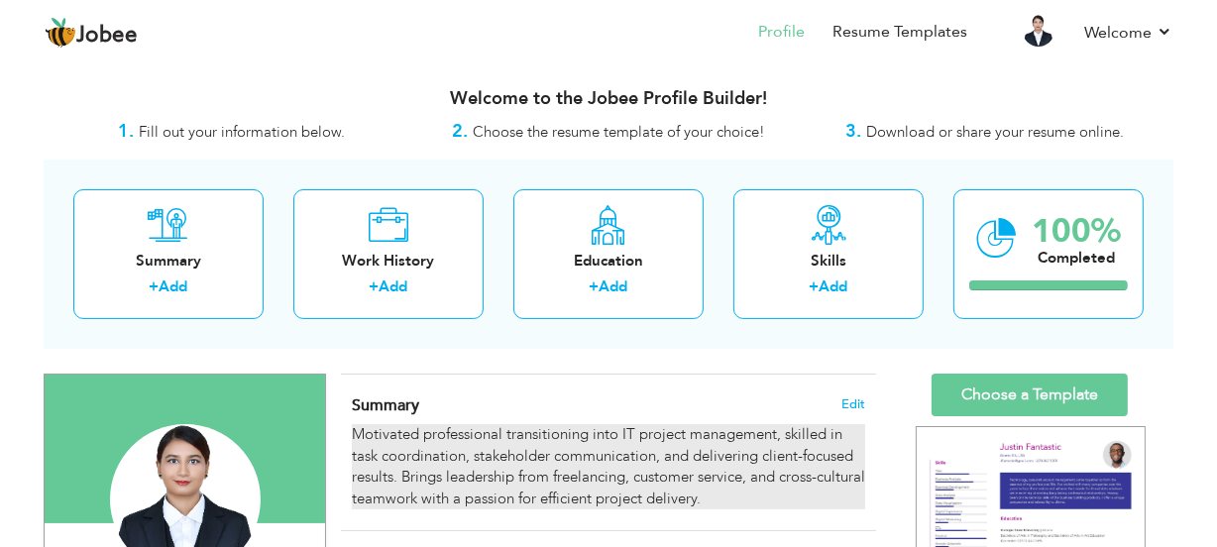
click at [729, 478] on div "Motivated professional transitioning into IT project management, skilled in tas…" at bounding box center [608, 466] width 513 height 85
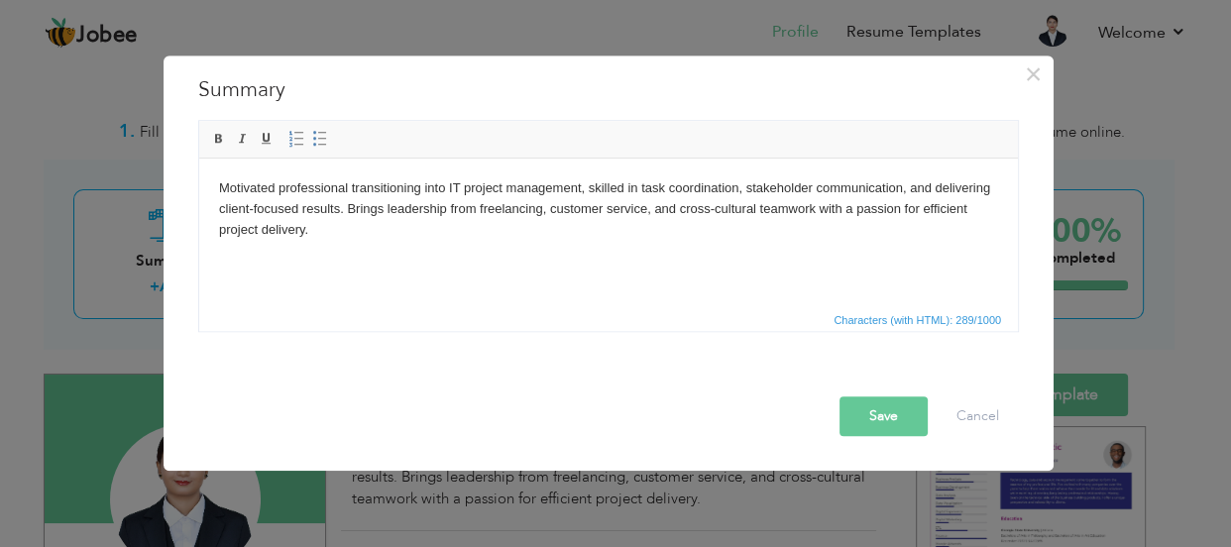
click at [651, 209] on body "Motivated professional transitioning into IT project management, skilled in tas…" at bounding box center [608, 208] width 779 height 61
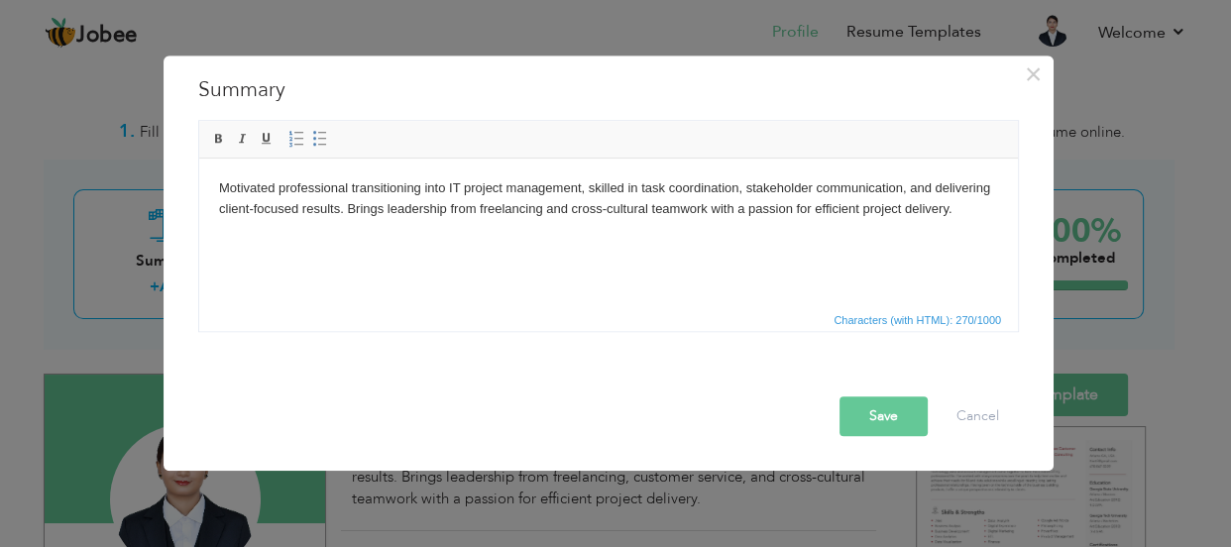
click at [863, 419] on button "Save" at bounding box center [883, 416] width 88 height 40
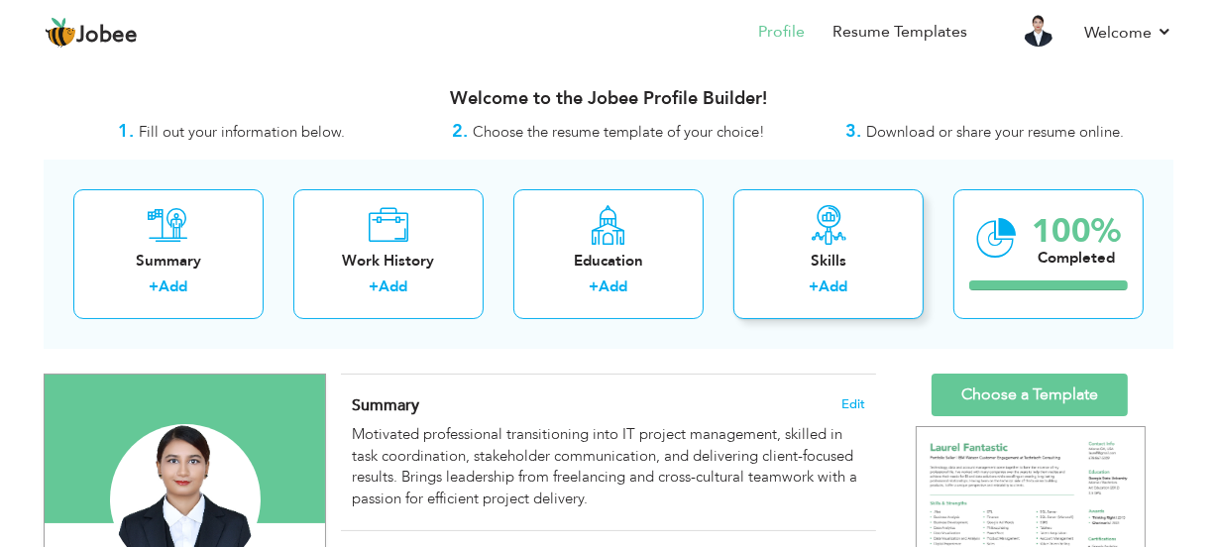
click at [791, 271] on div "Skills" at bounding box center [828, 261] width 159 height 21
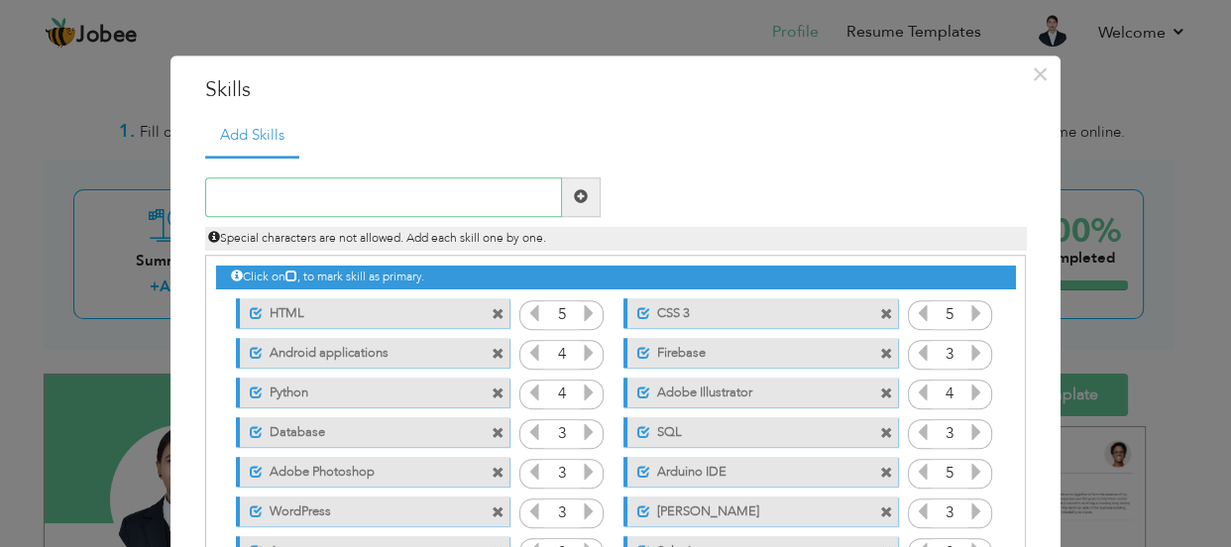
click at [460, 190] on input "text" at bounding box center [383, 197] width 357 height 40
type input "t"
type input "Team Player"
type input "Communication Skills"
type input "Time Management"
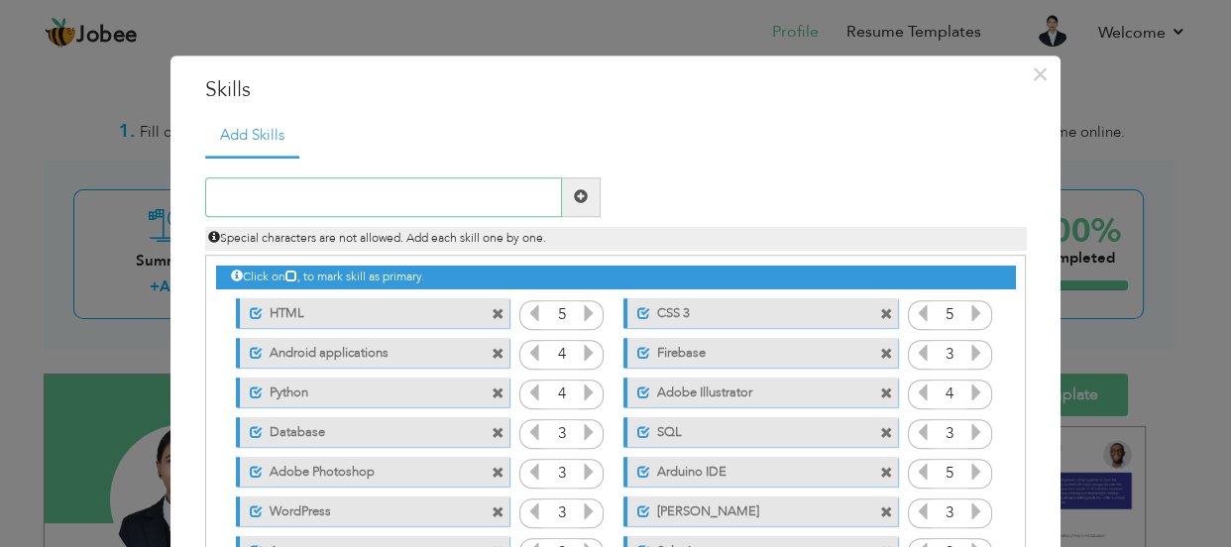
type input "l"
type input "Leadership"
type input "Problem Solving"
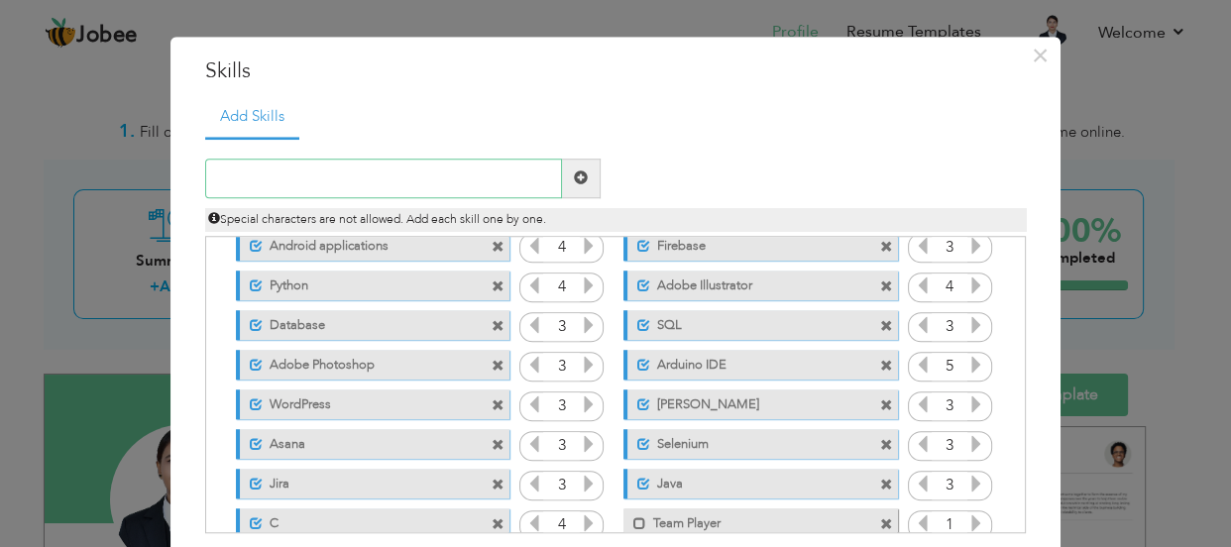
scroll to position [202, 0]
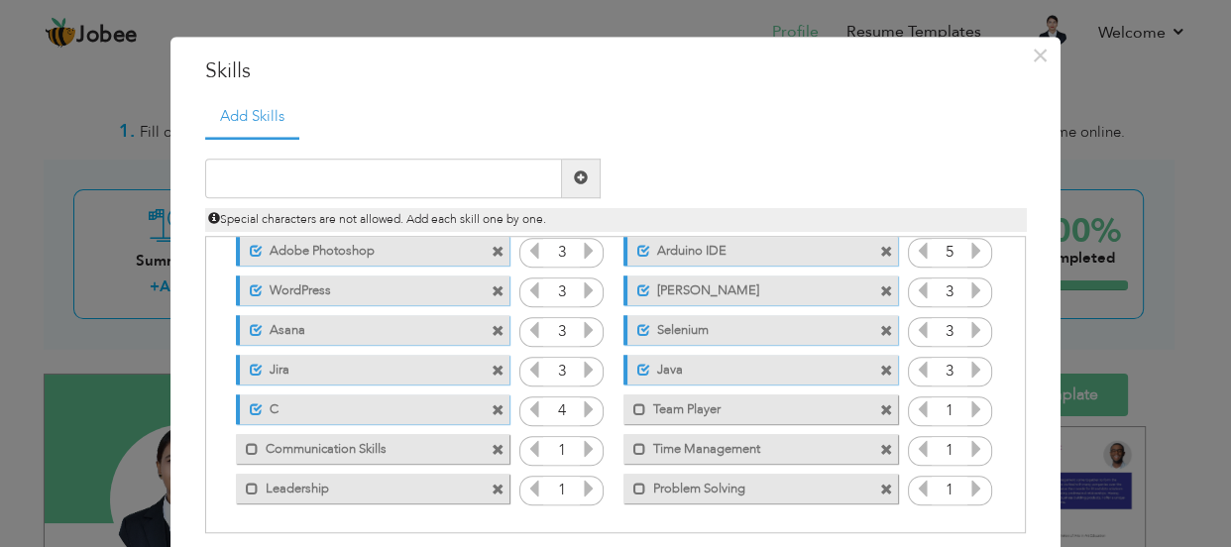
click at [970, 411] on icon at bounding box center [976, 409] width 18 height 18
click at [584, 448] on icon at bounding box center [589, 449] width 18 height 18
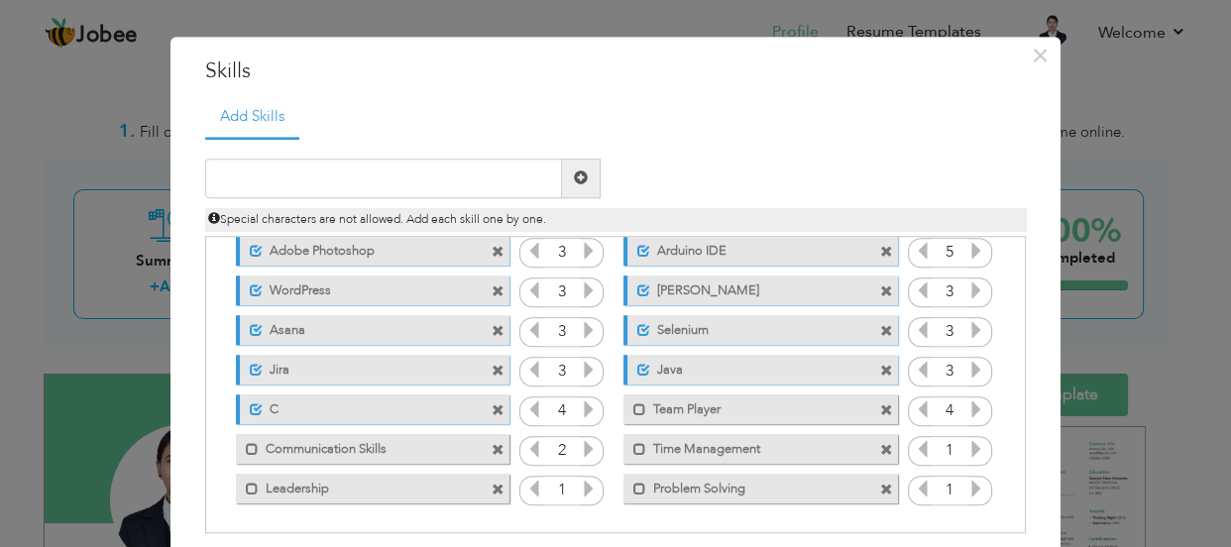
click at [584, 448] on icon at bounding box center [589, 449] width 18 height 18
click at [581, 489] on icon at bounding box center [589, 489] width 18 height 18
click at [581, 488] on icon at bounding box center [589, 489] width 18 height 18
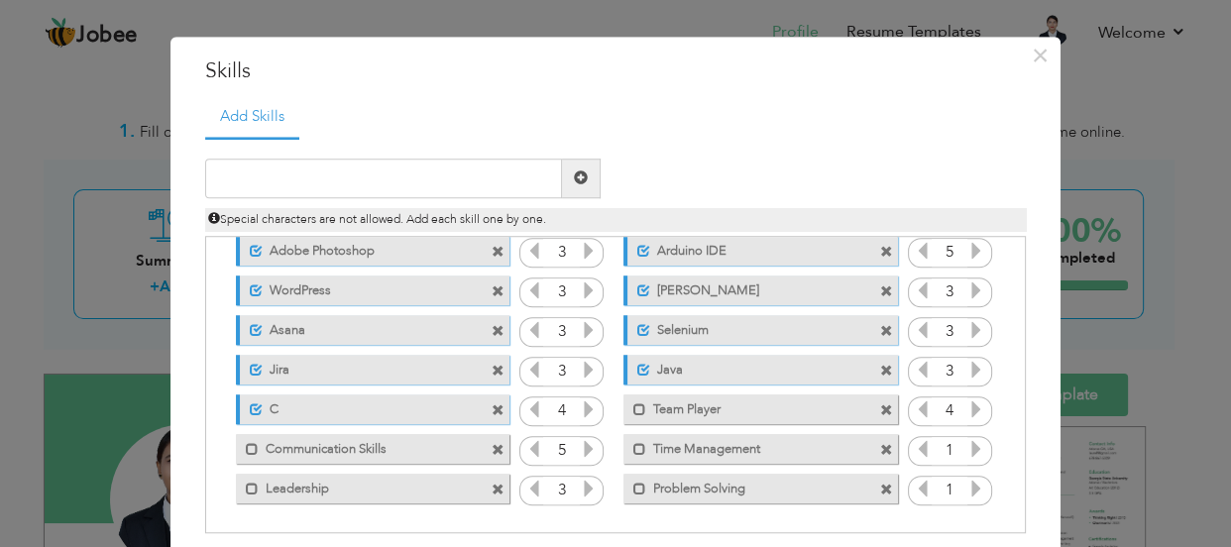
click at [581, 488] on icon at bounding box center [589, 489] width 18 height 18
click at [973, 497] on icon at bounding box center [976, 489] width 18 height 18
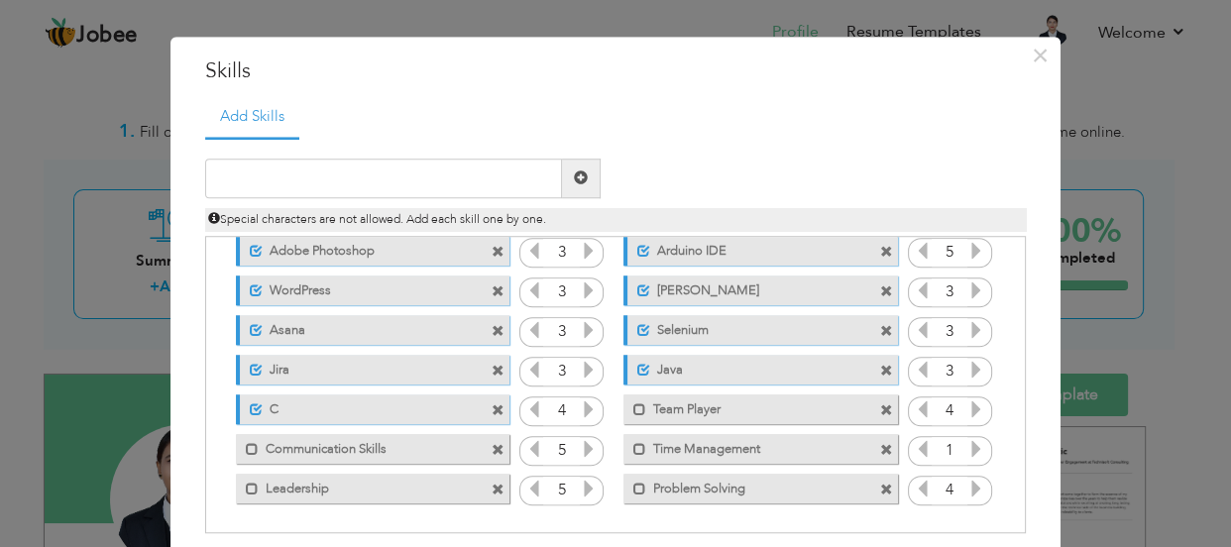
click at [973, 497] on icon at bounding box center [976, 489] width 18 height 18
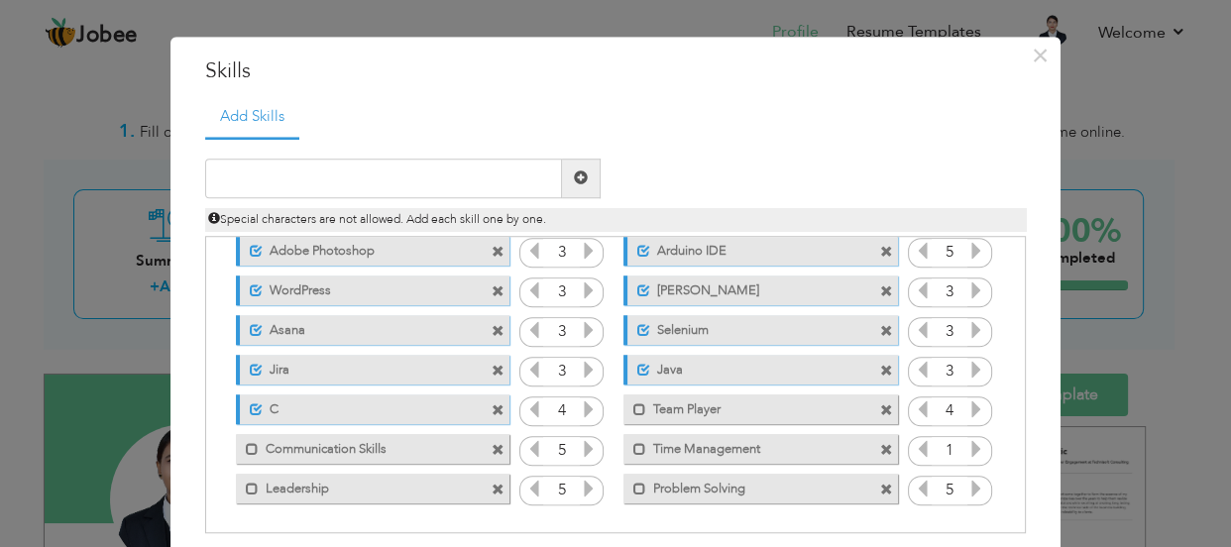
click at [970, 445] on icon at bounding box center [976, 449] width 18 height 18
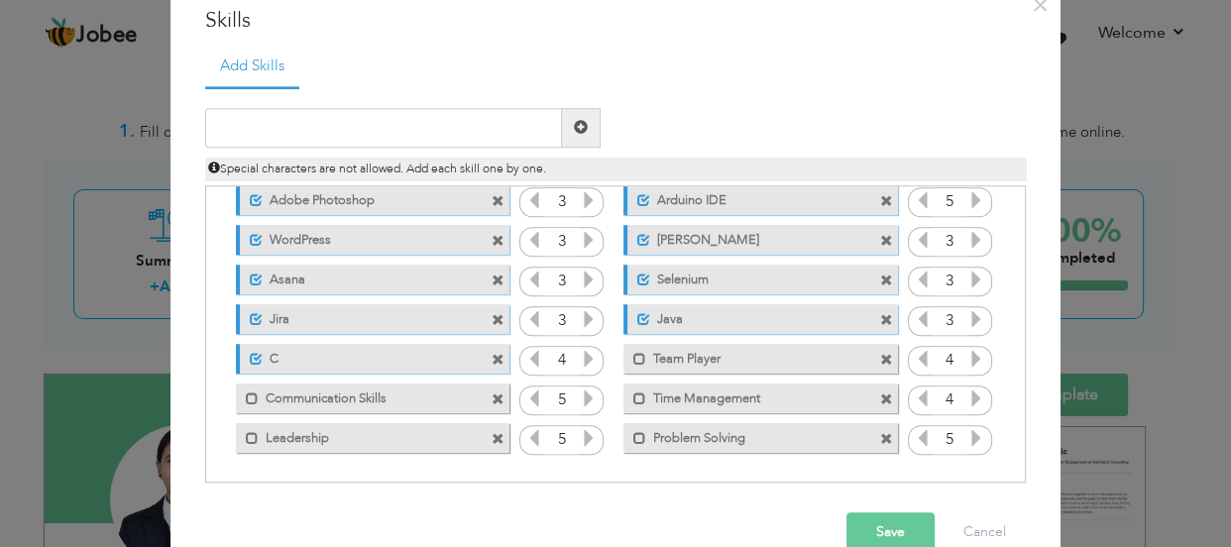
scroll to position [109, 0]
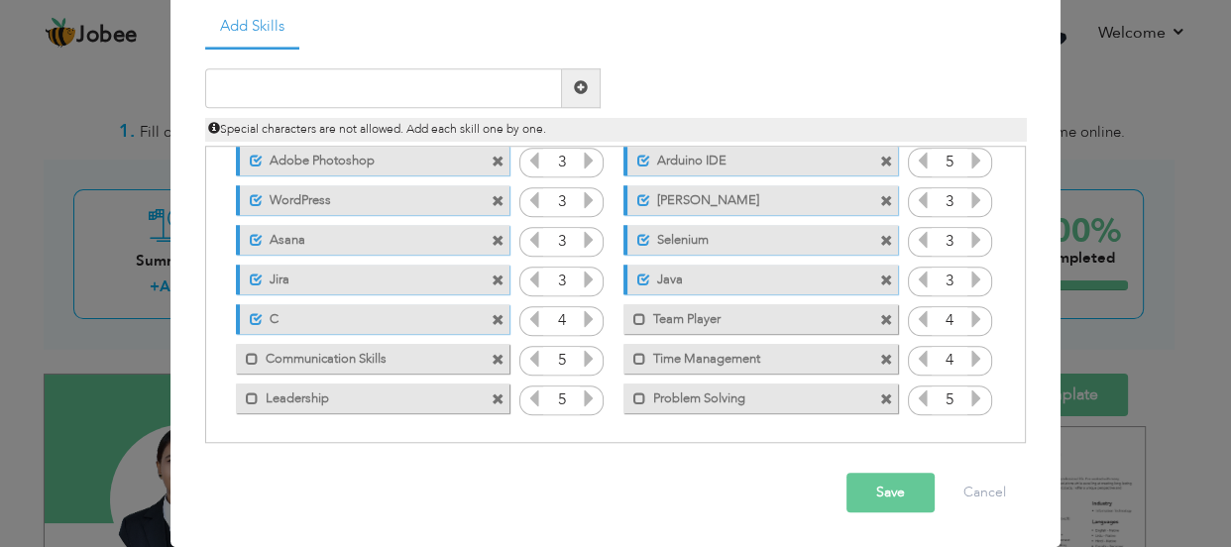
click at [885, 499] on button "Save" at bounding box center [890, 493] width 88 height 40
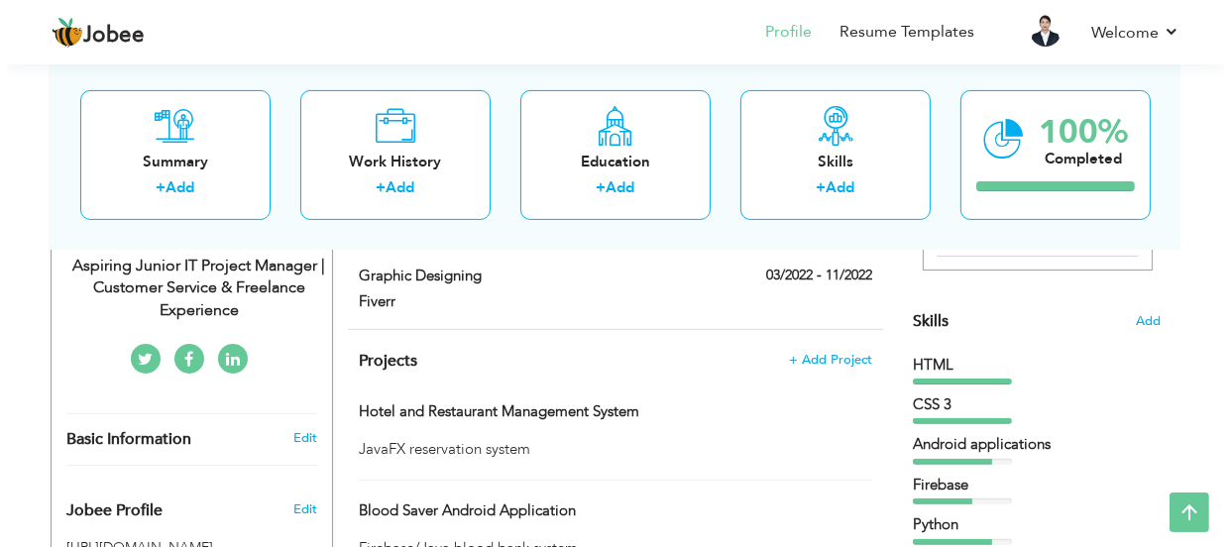
scroll to position [450, 0]
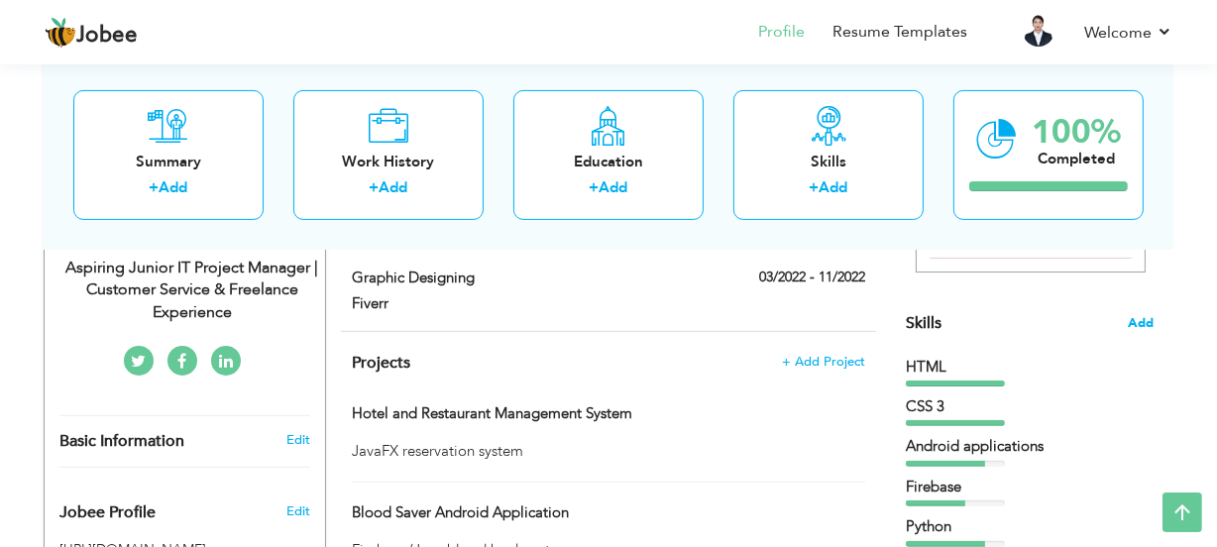
click at [1139, 330] on span "Add" at bounding box center [1141, 323] width 26 height 19
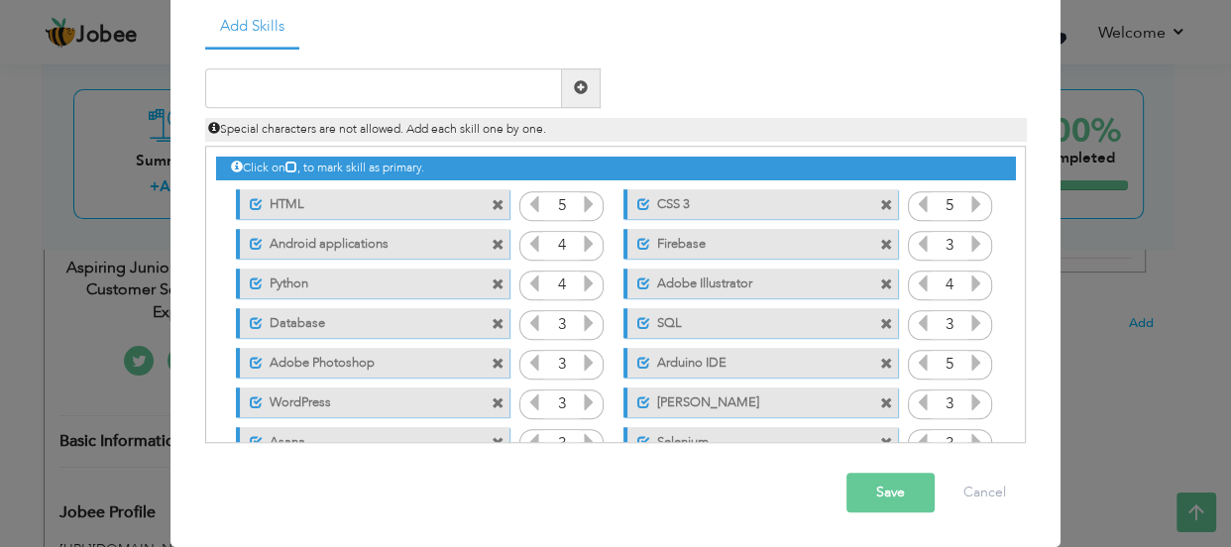
scroll to position [0, 0]
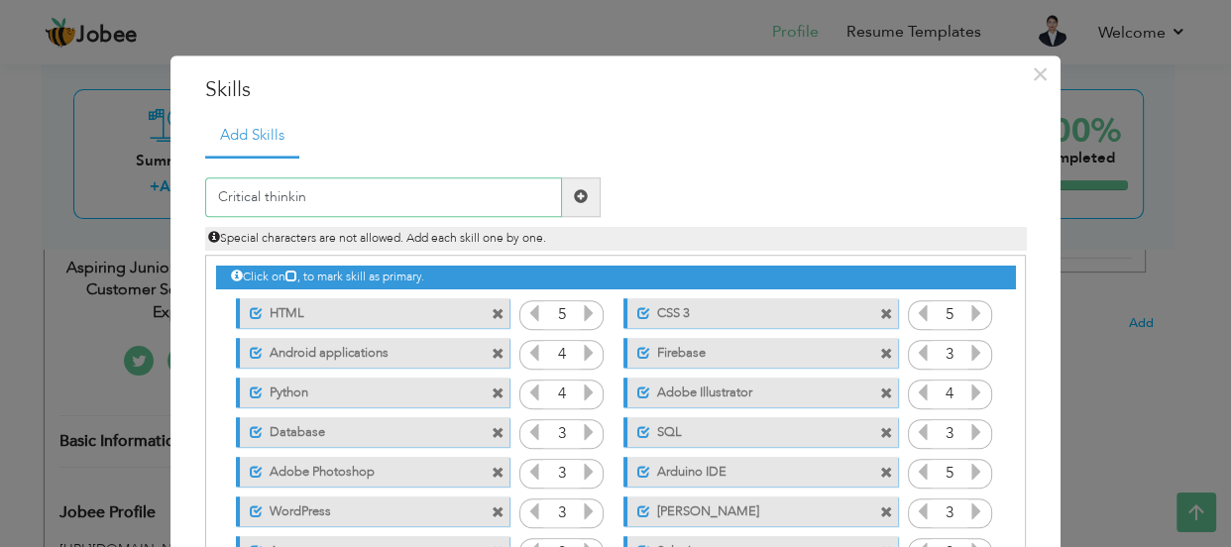
type input "Critical thinking"
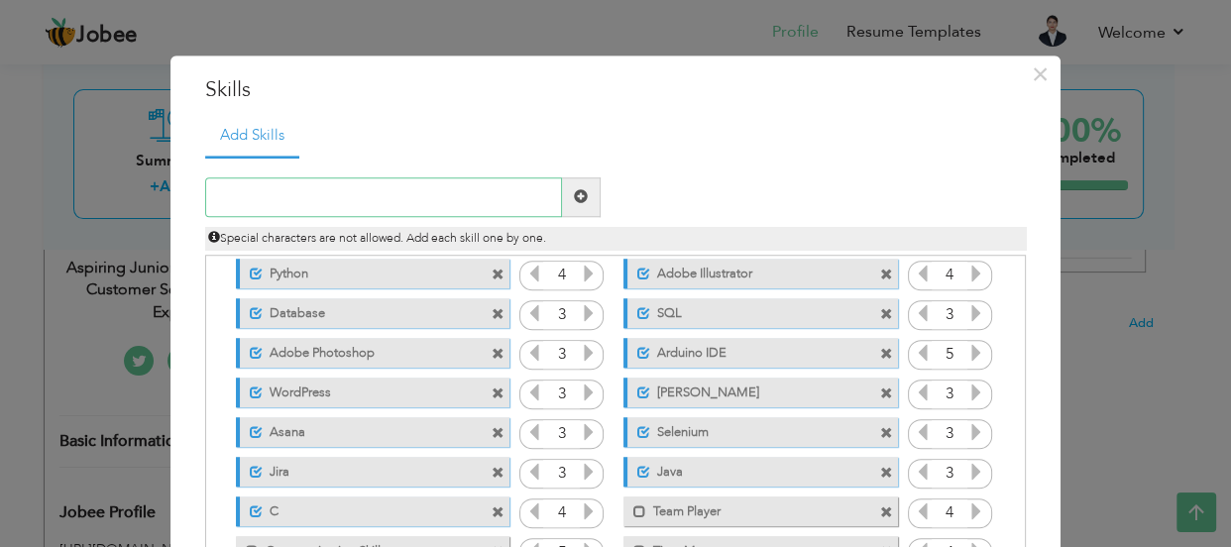
scroll to position [242, 0]
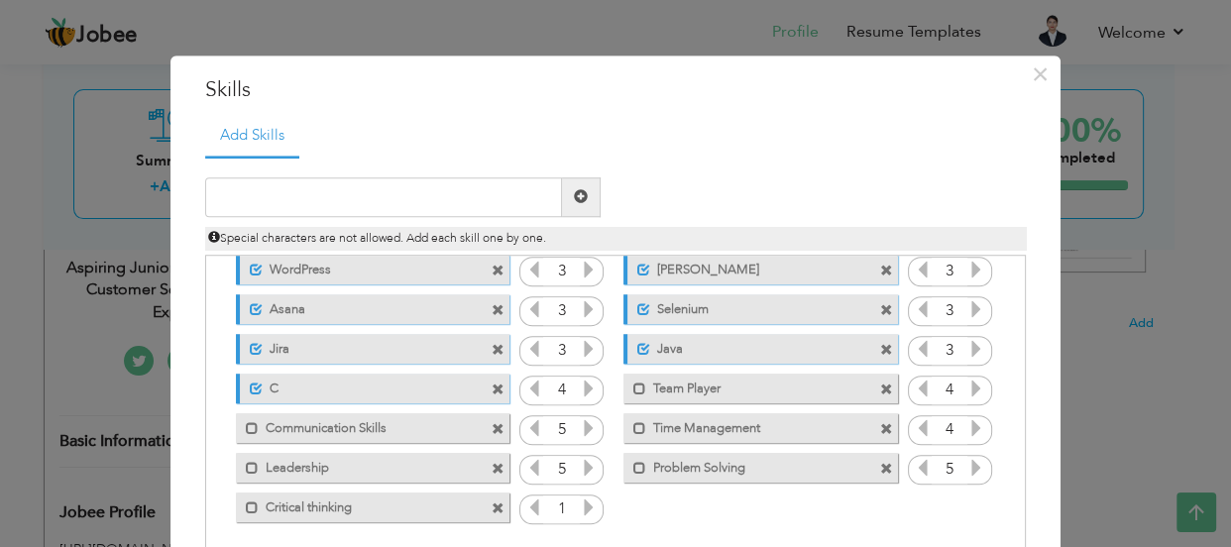
click at [580, 504] on icon at bounding box center [589, 508] width 18 height 18
click at [525, 503] on icon at bounding box center [534, 508] width 18 height 18
click at [580, 507] on icon at bounding box center [589, 508] width 18 height 18
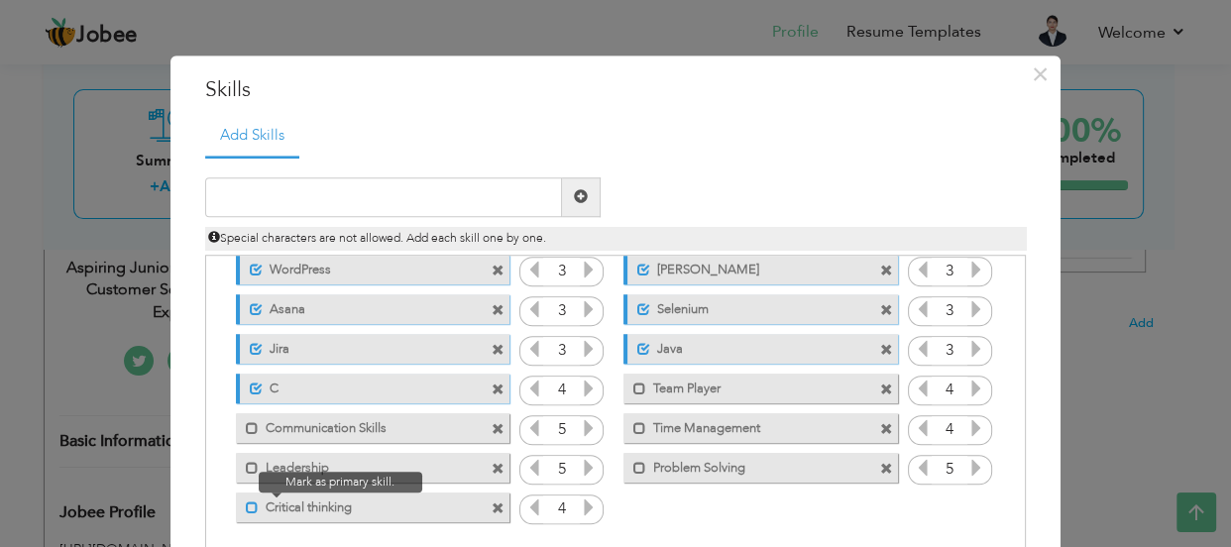
click at [246, 507] on span at bounding box center [252, 508] width 13 height 13
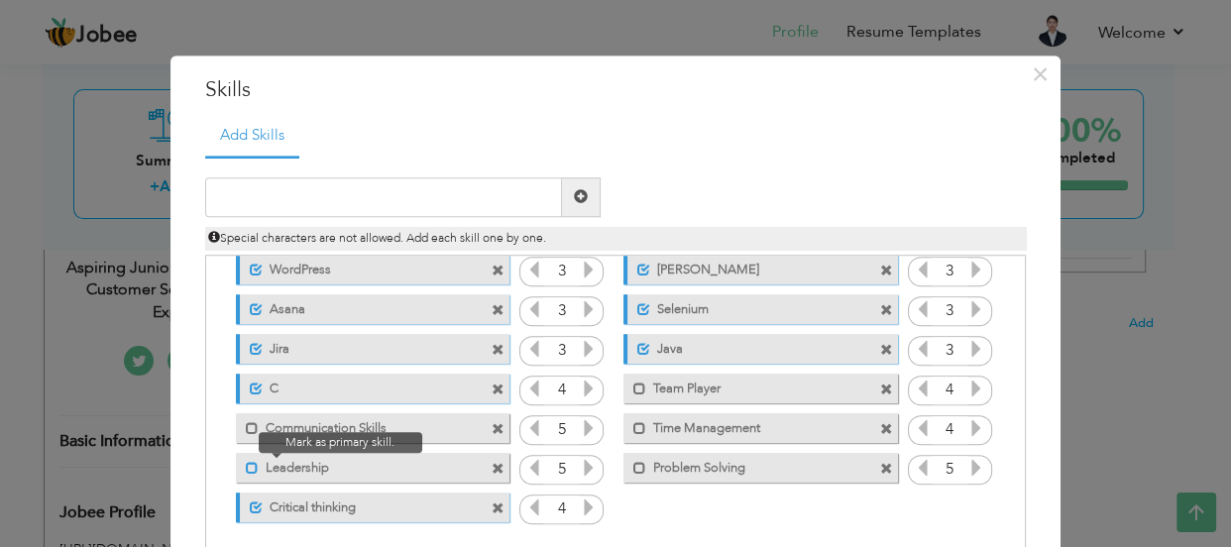
click at [246, 471] on span at bounding box center [252, 468] width 13 height 13
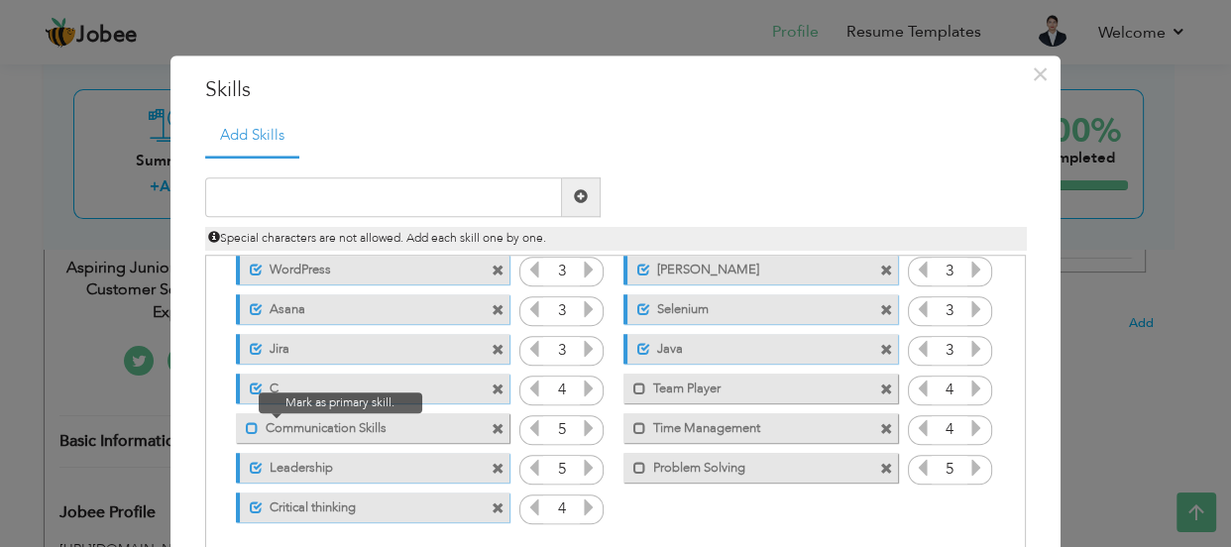
click at [246, 423] on span at bounding box center [252, 428] width 13 height 13
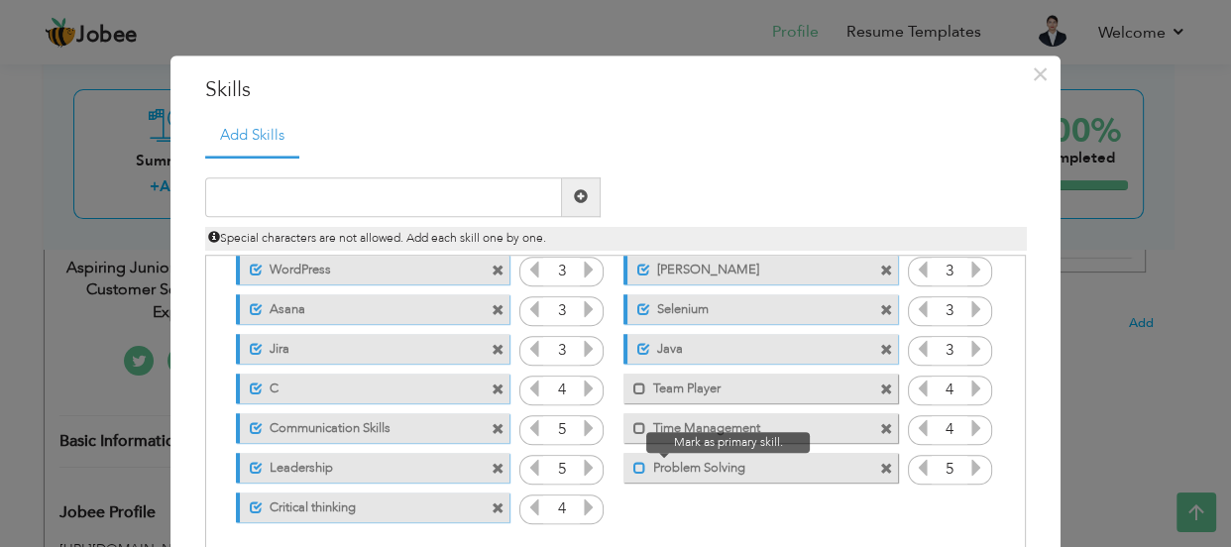
click at [633, 470] on span at bounding box center [639, 468] width 13 height 13
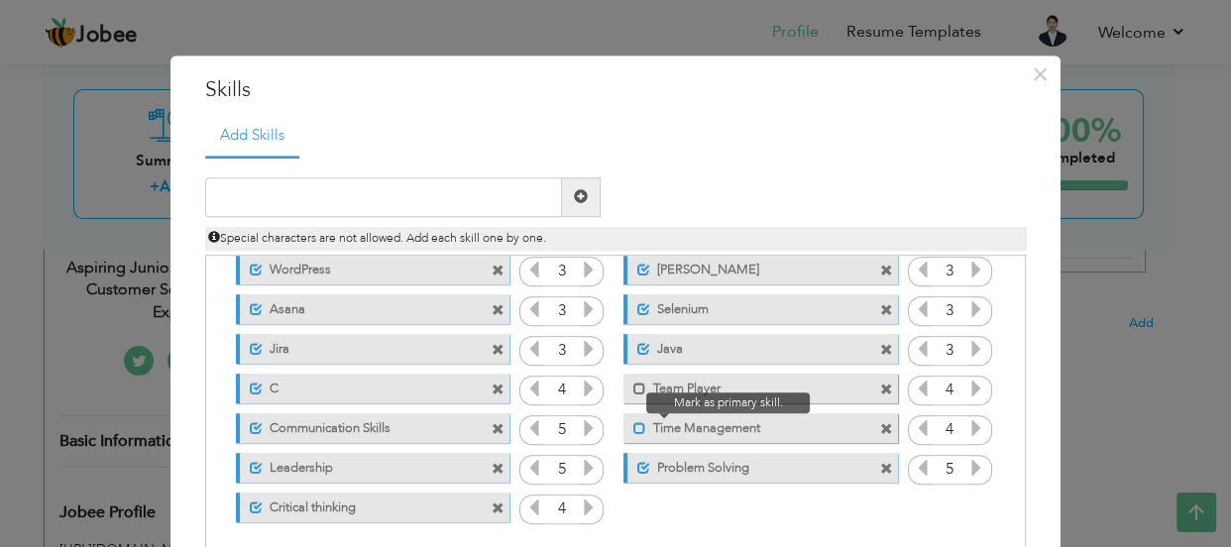
click at [633, 434] on span at bounding box center [639, 428] width 13 height 13
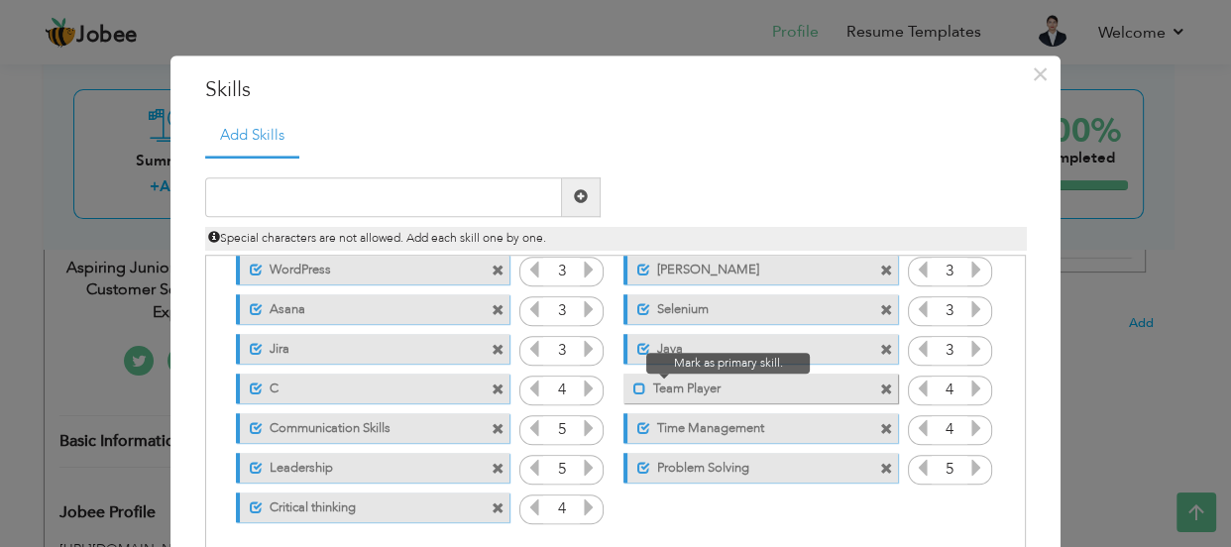
click at [634, 389] on span at bounding box center [639, 389] width 13 height 13
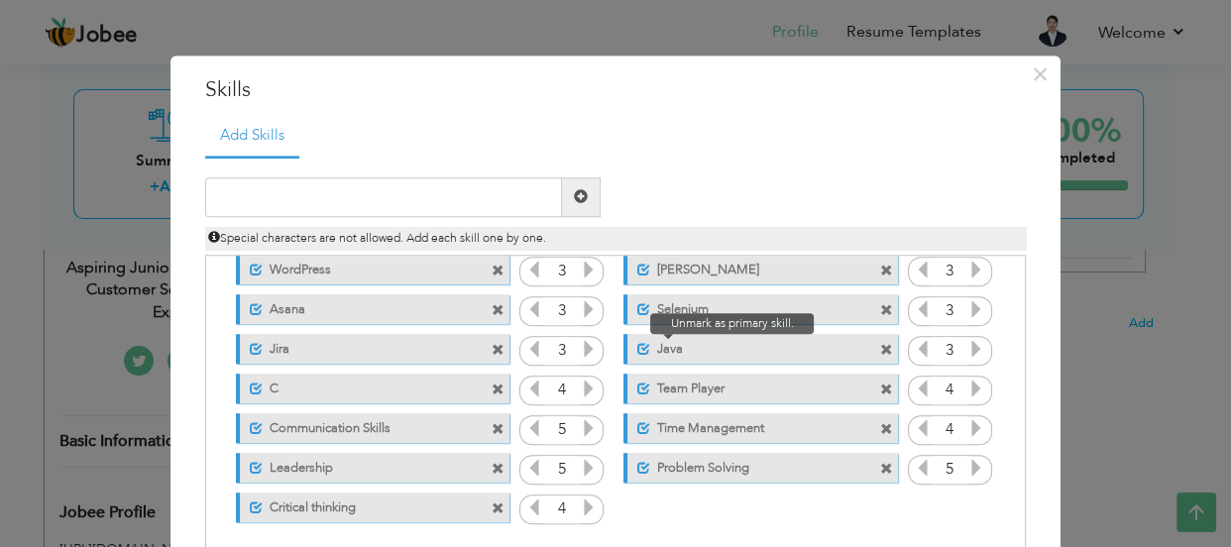
click at [637, 346] on span at bounding box center [643, 349] width 13 height 13
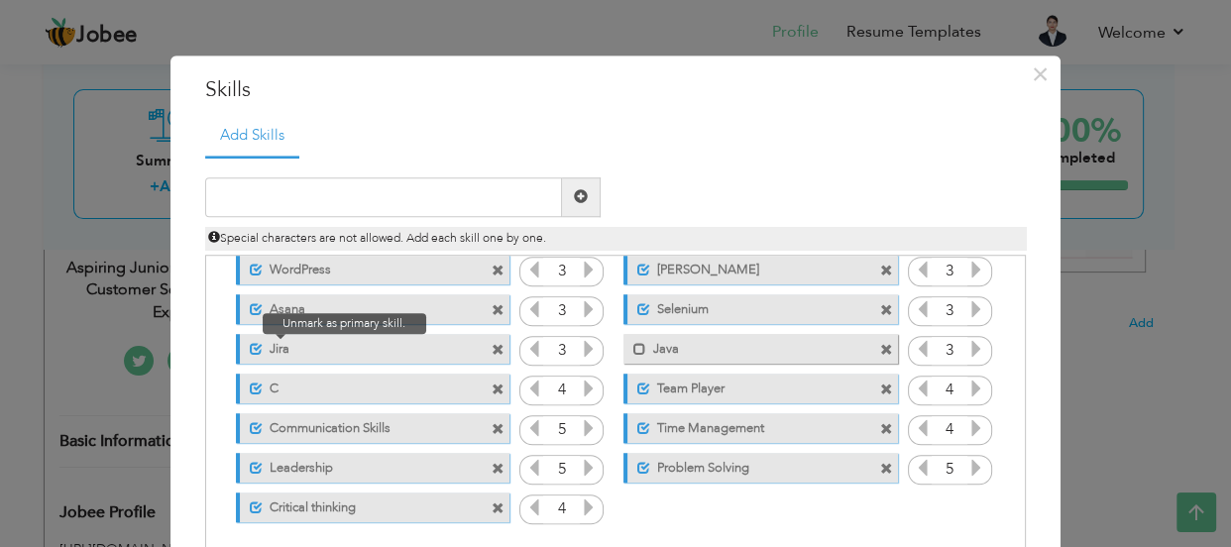
click at [250, 345] on span at bounding box center [256, 349] width 13 height 13
click at [246, 291] on div "Unmark as primary skill. Asana" at bounding box center [367, 309] width 303 height 40
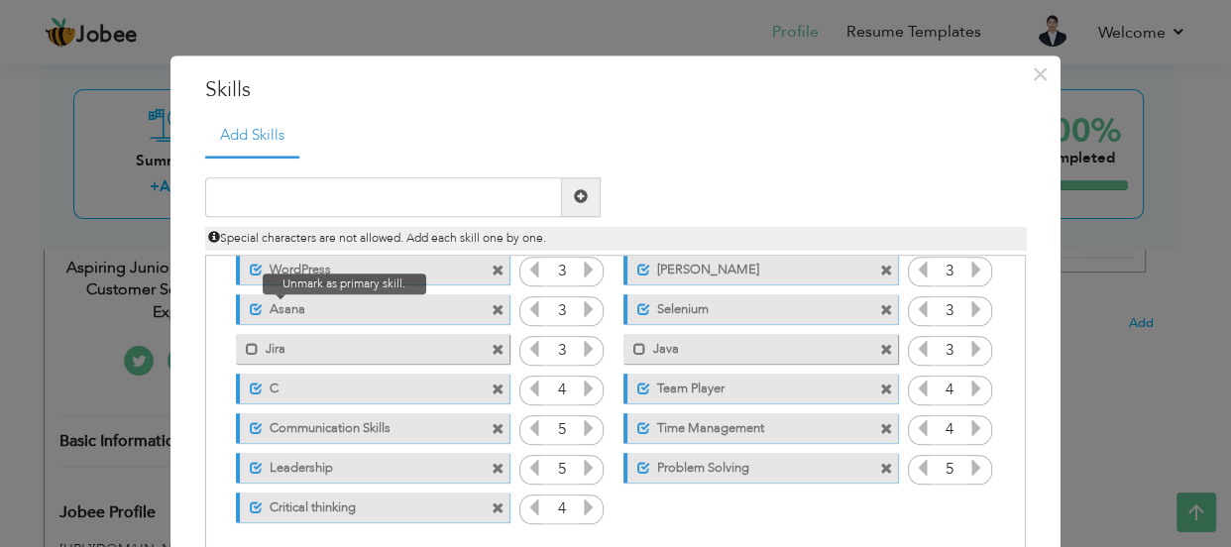
click at [250, 310] on span at bounding box center [256, 309] width 13 height 13
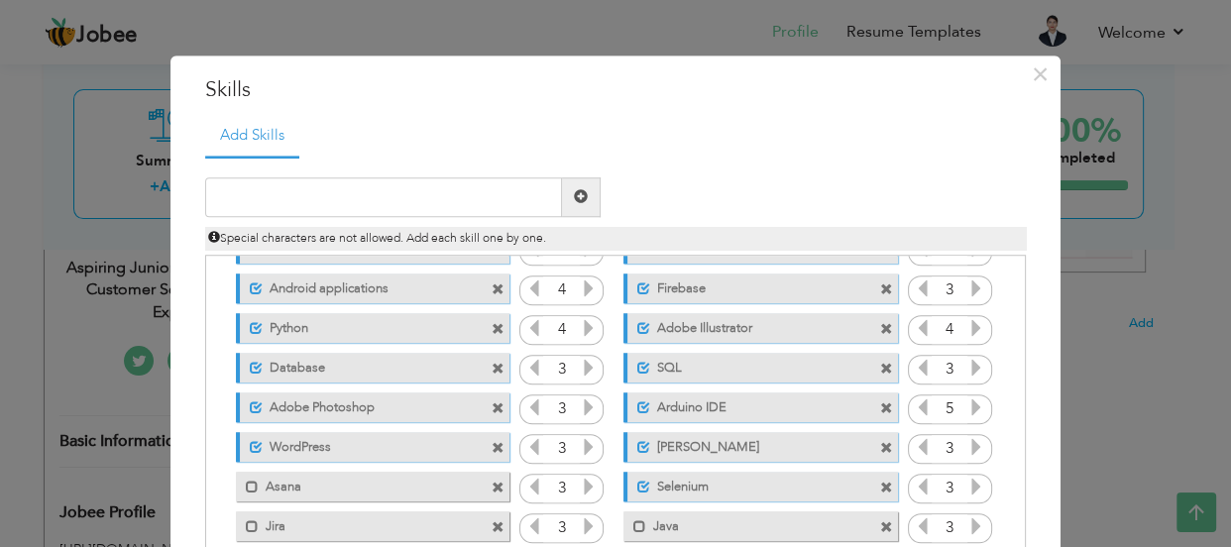
scroll to position [61, 0]
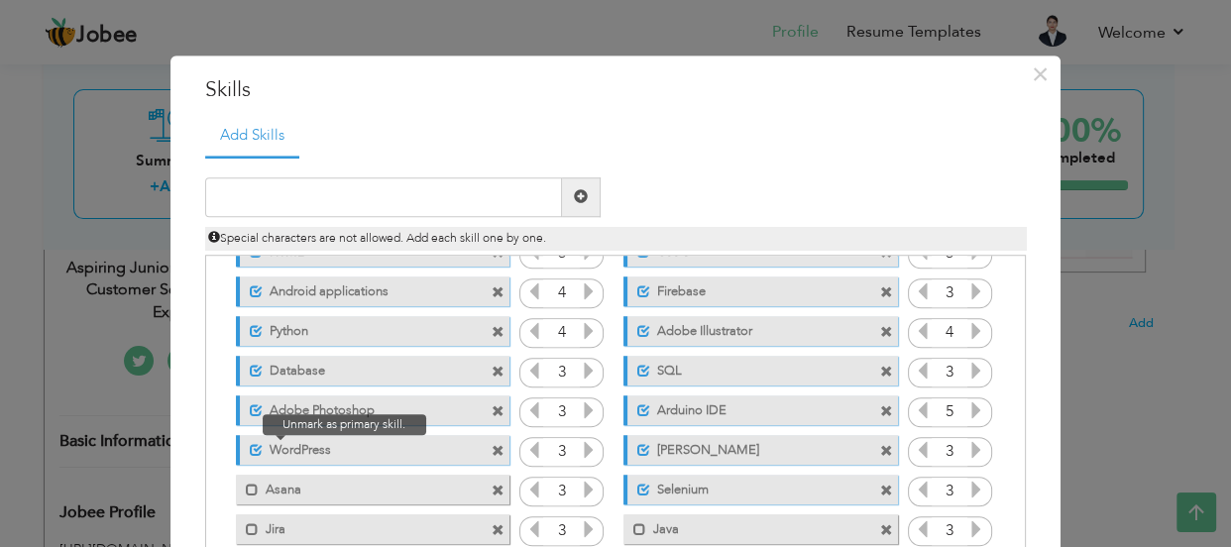
click at [250, 452] on span at bounding box center [256, 450] width 13 height 13
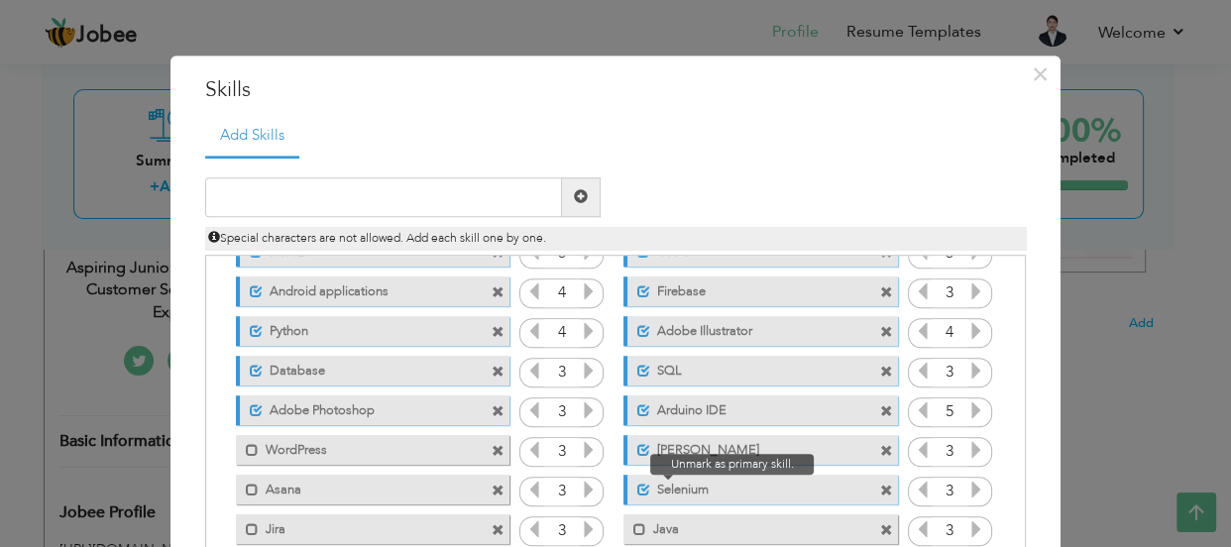
click at [637, 489] on span at bounding box center [643, 490] width 13 height 13
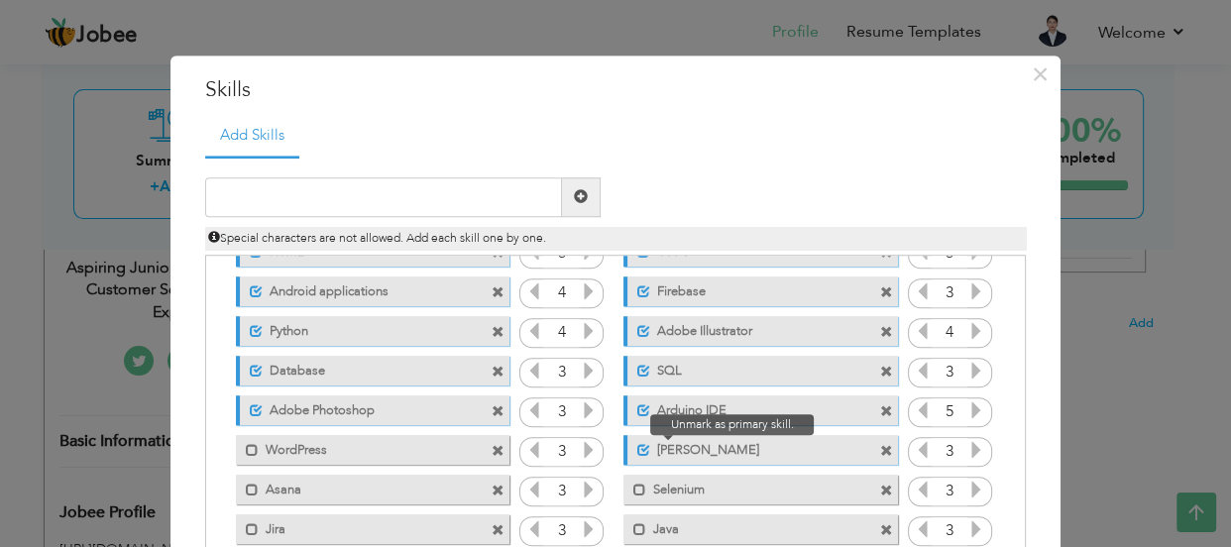
click at [637, 448] on span at bounding box center [643, 450] width 13 height 13
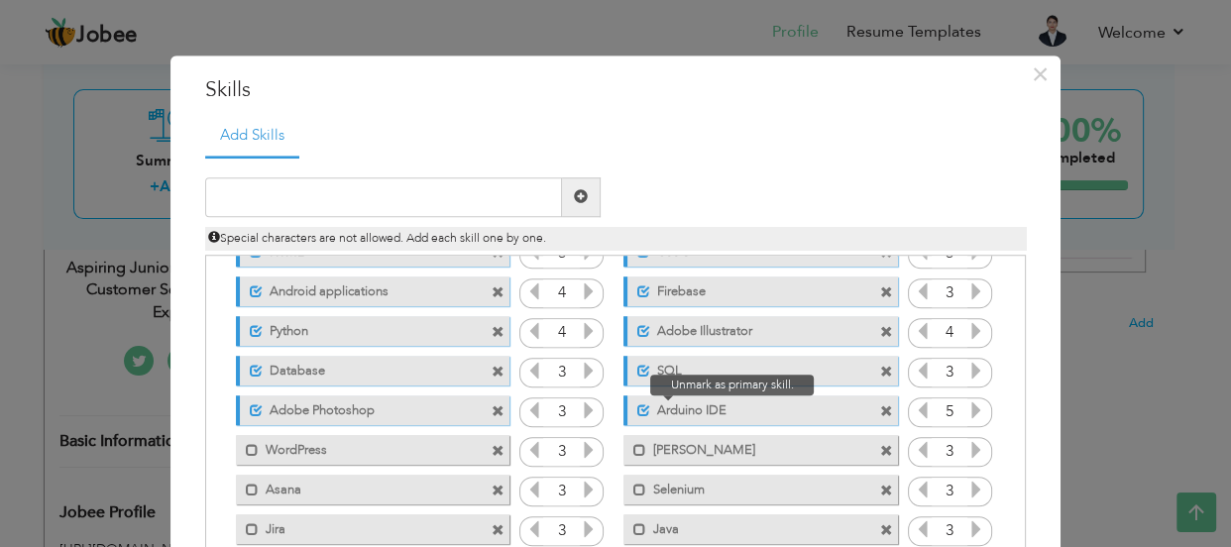
click at [637, 411] on span at bounding box center [643, 410] width 13 height 13
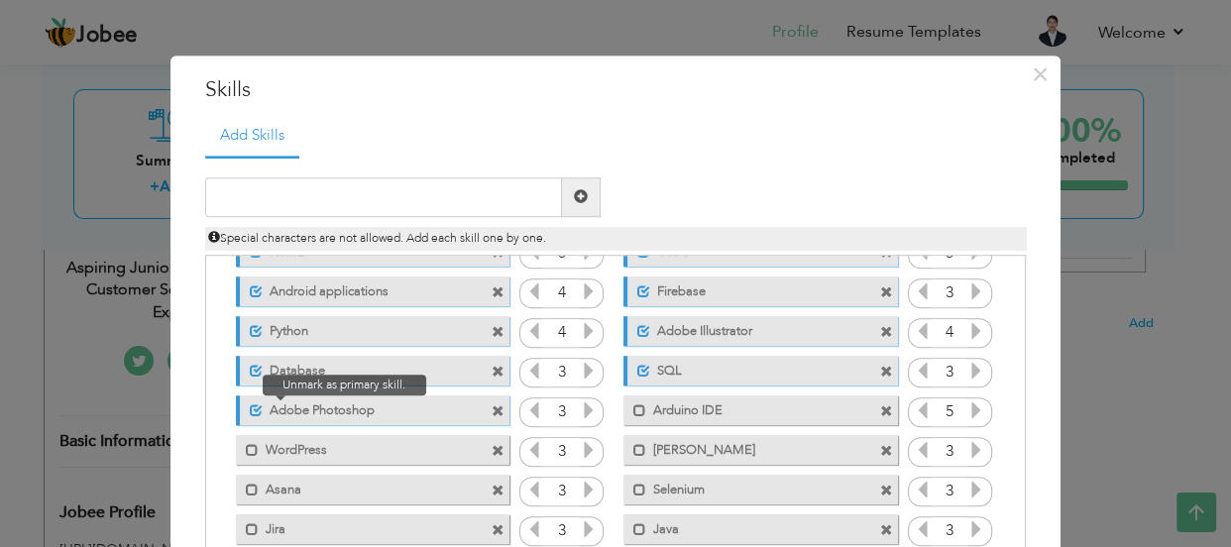
click at [250, 407] on span at bounding box center [256, 410] width 13 height 13
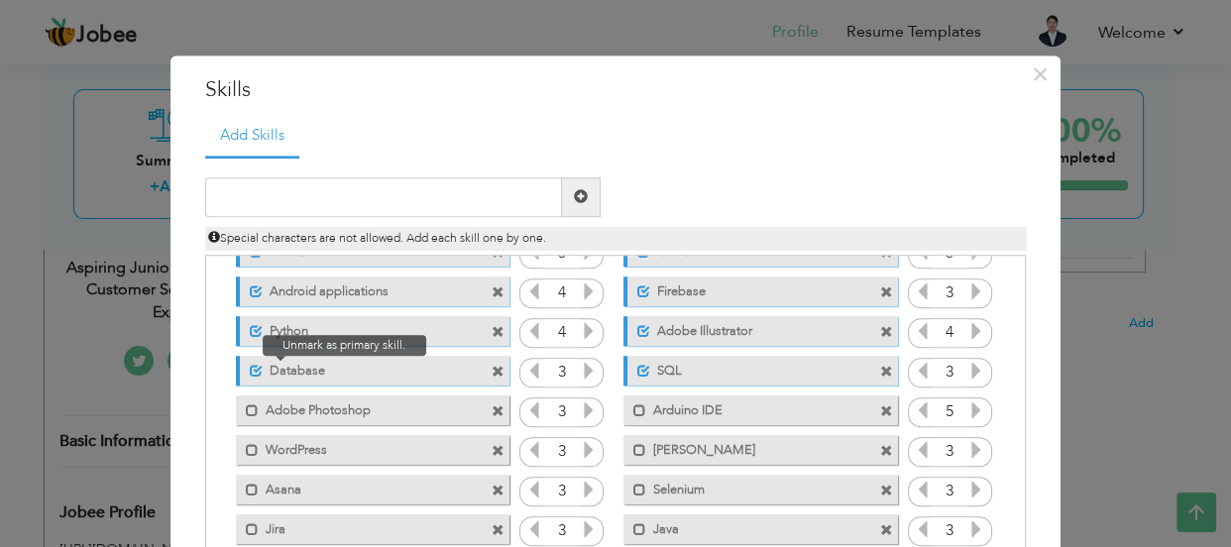
click at [250, 366] on span at bounding box center [256, 371] width 13 height 13
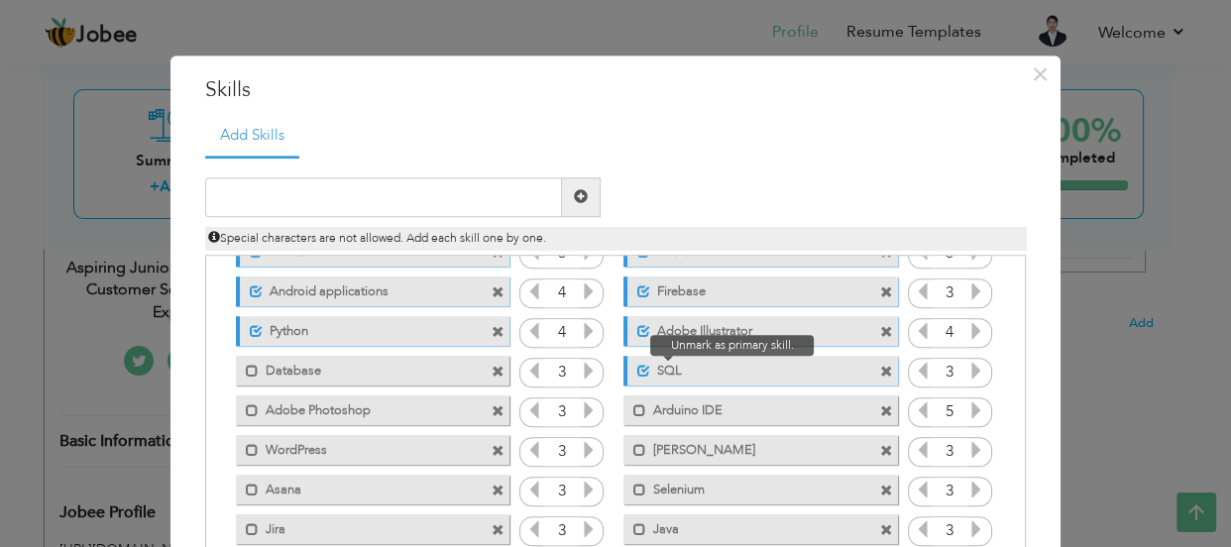
click at [637, 371] on span at bounding box center [643, 371] width 13 height 13
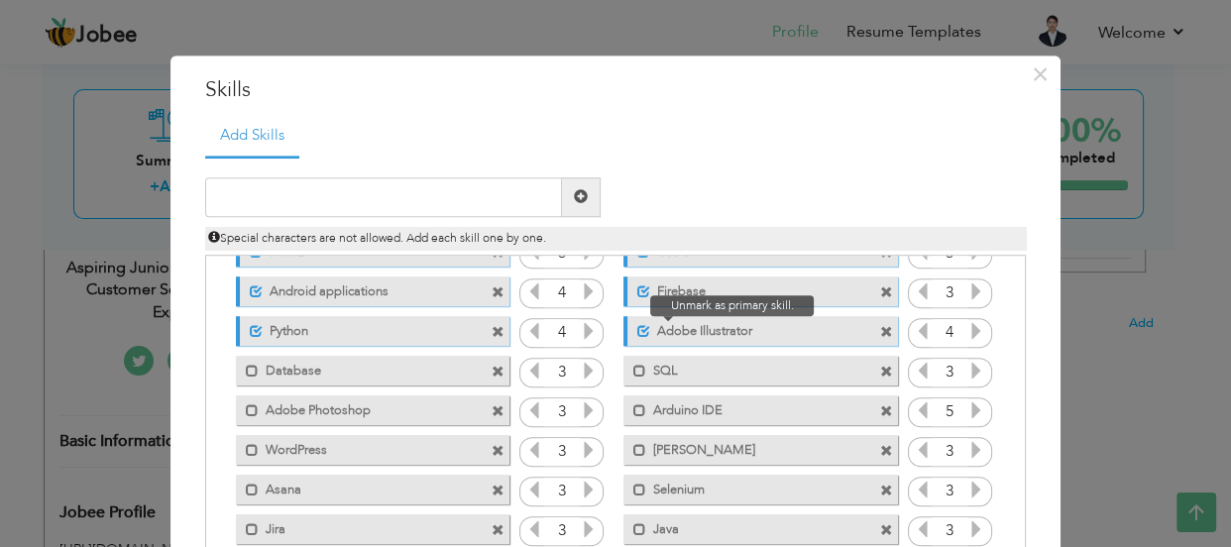
click at [627, 334] on span at bounding box center [638, 326] width 23 height 20
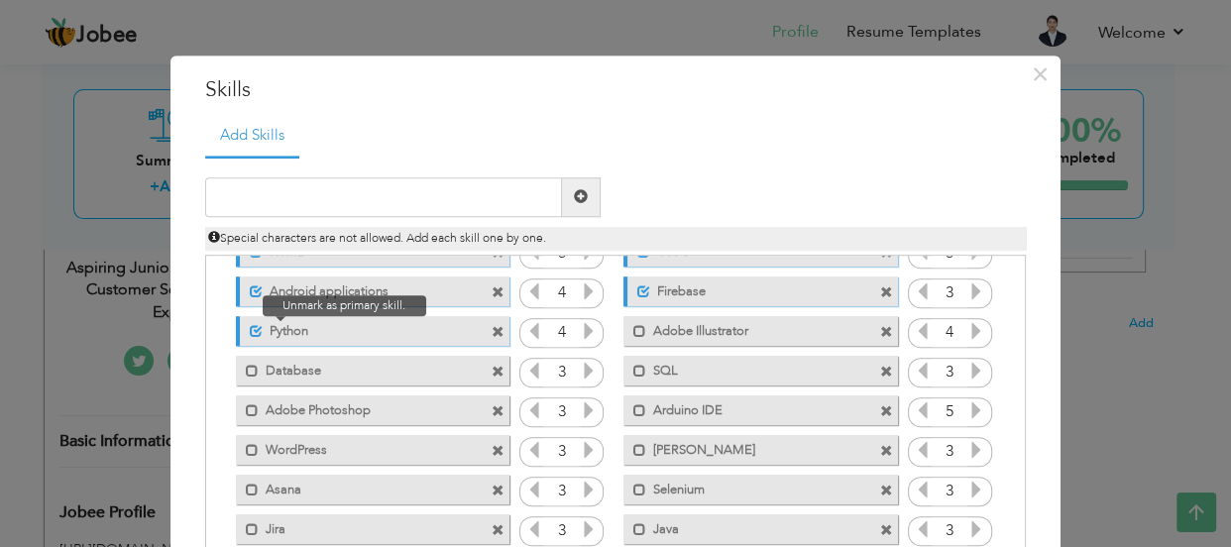
click at [250, 328] on span at bounding box center [256, 331] width 13 height 13
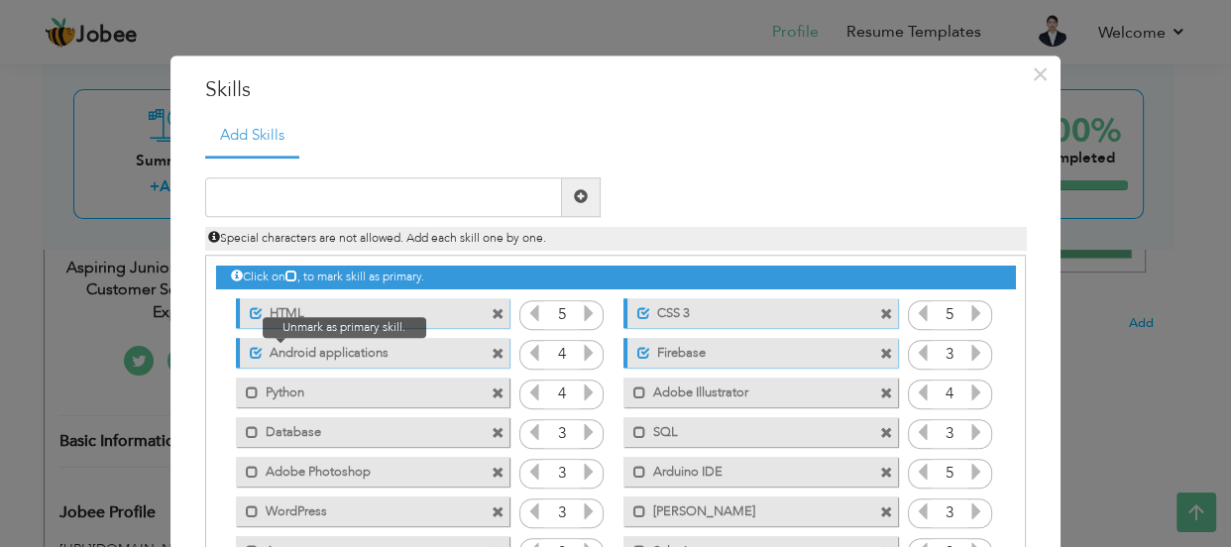
click at [250, 359] on span at bounding box center [256, 353] width 13 height 13
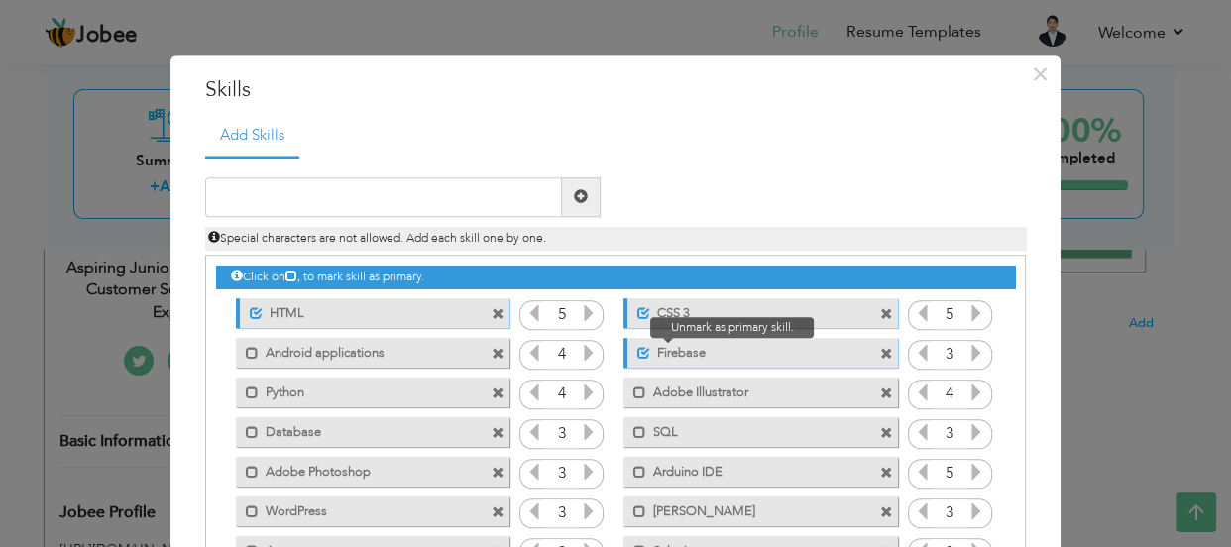
click at [627, 349] on span at bounding box center [638, 348] width 23 height 20
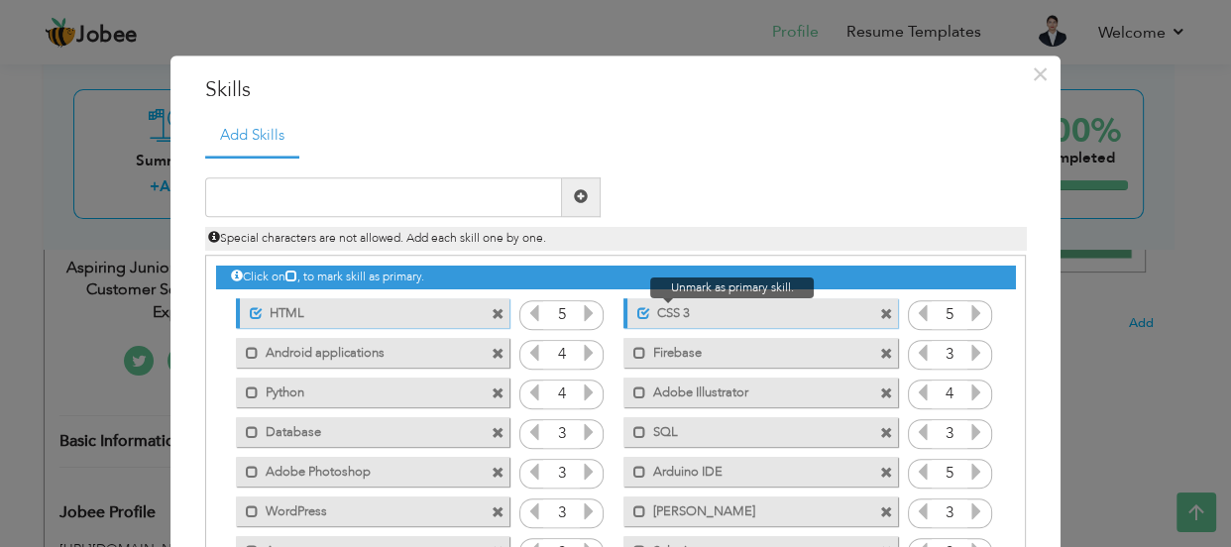
click at [637, 314] on span at bounding box center [643, 313] width 13 height 13
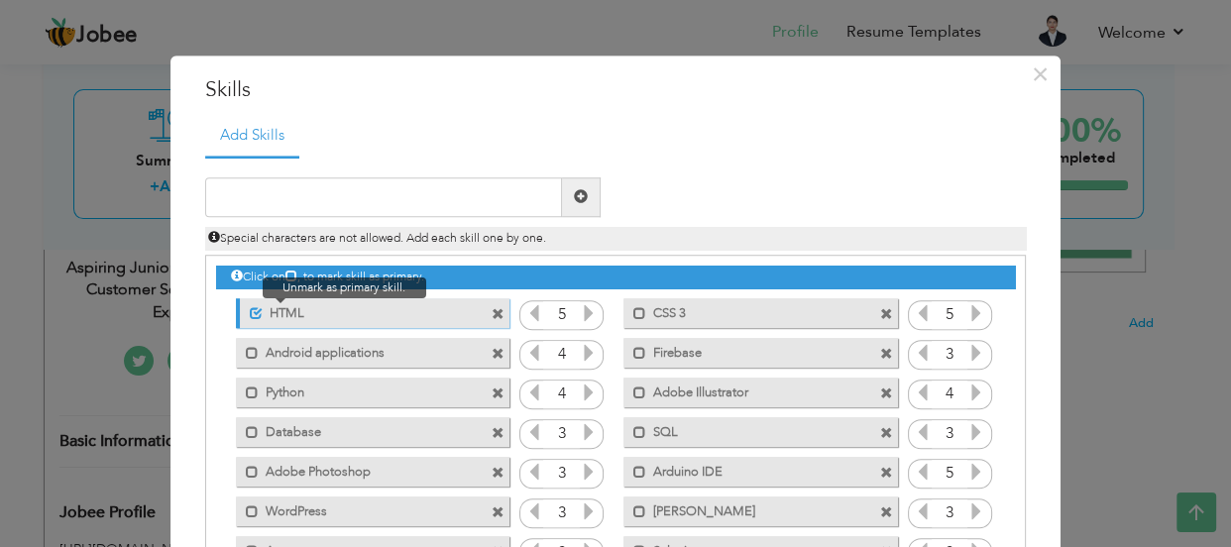
click at [240, 314] on span at bounding box center [251, 308] width 23 height 20
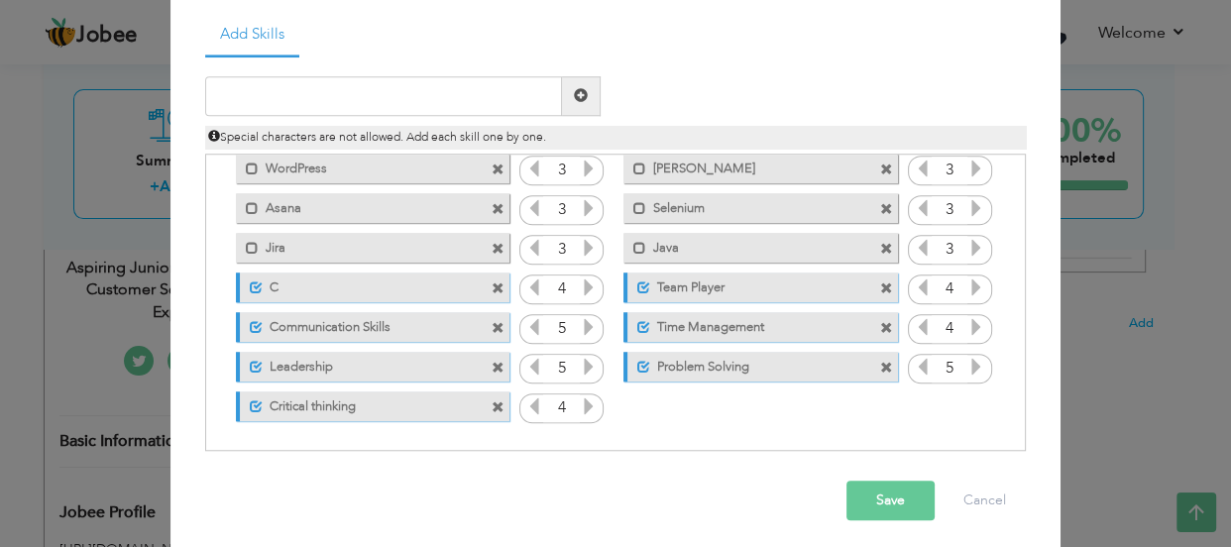
scroll to position [109, 0]
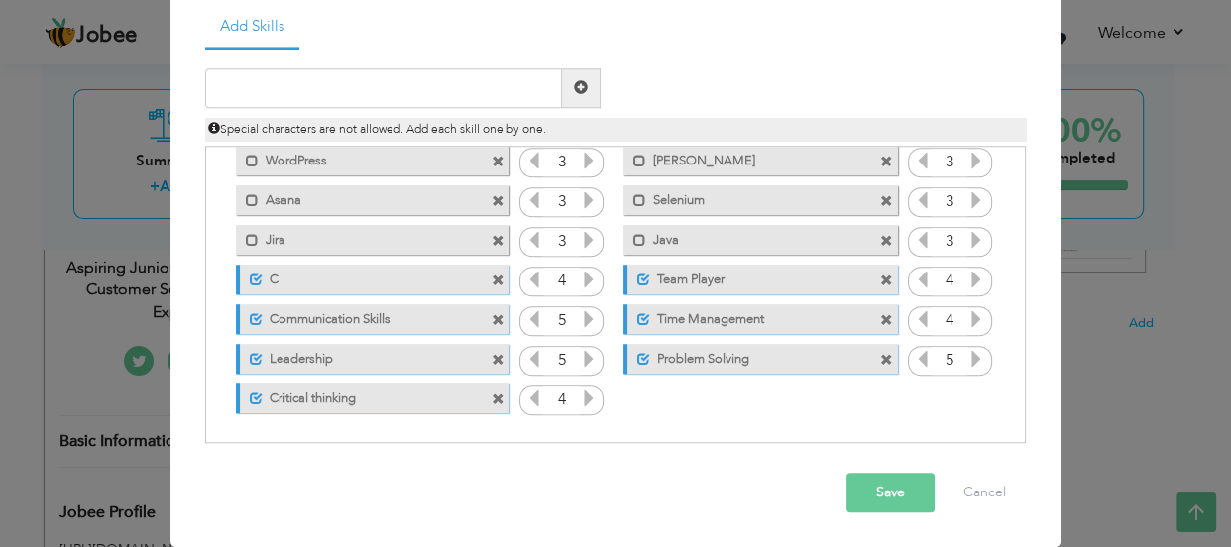
click at [871, 511] on button "Save" at bounding box center [890, 493] width 88 height 40
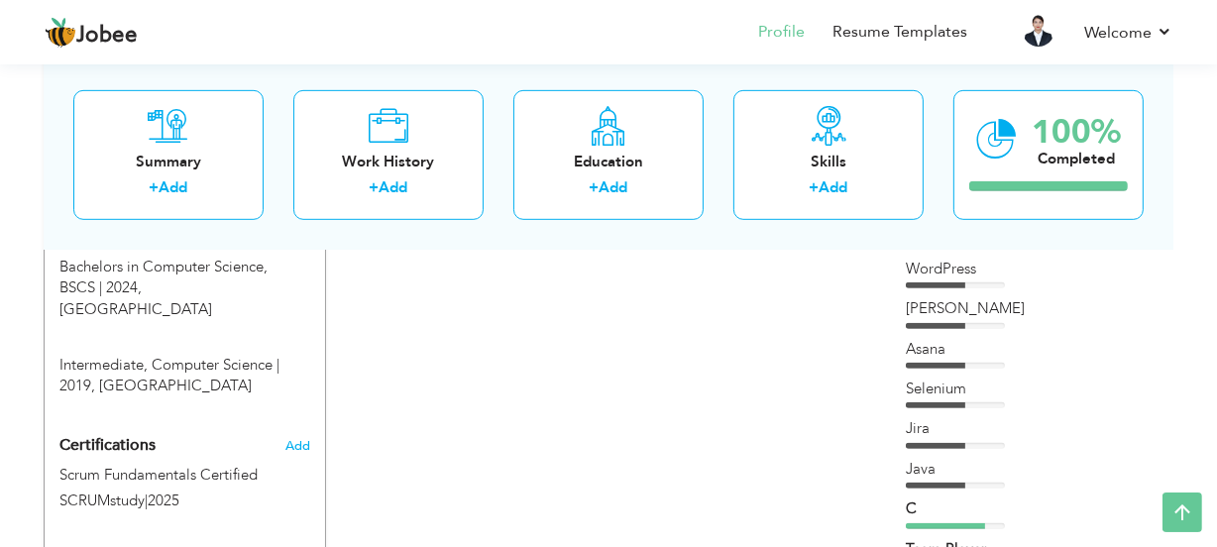
scroll to position [991, 0]
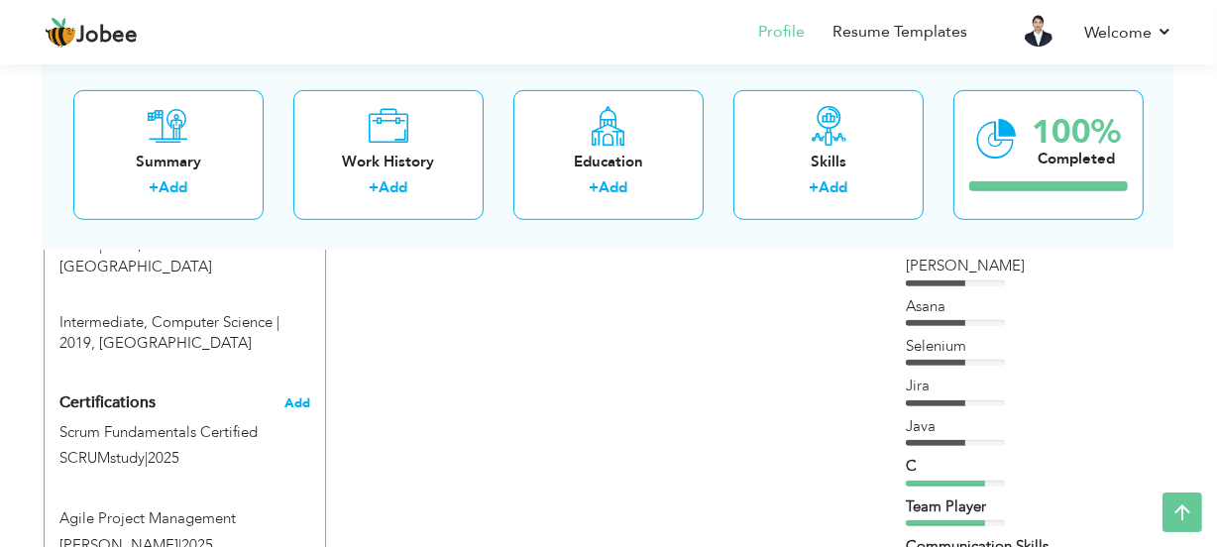
click at [295, 396] on span "Add" at bounding box center [297, 403] width 26 height 14
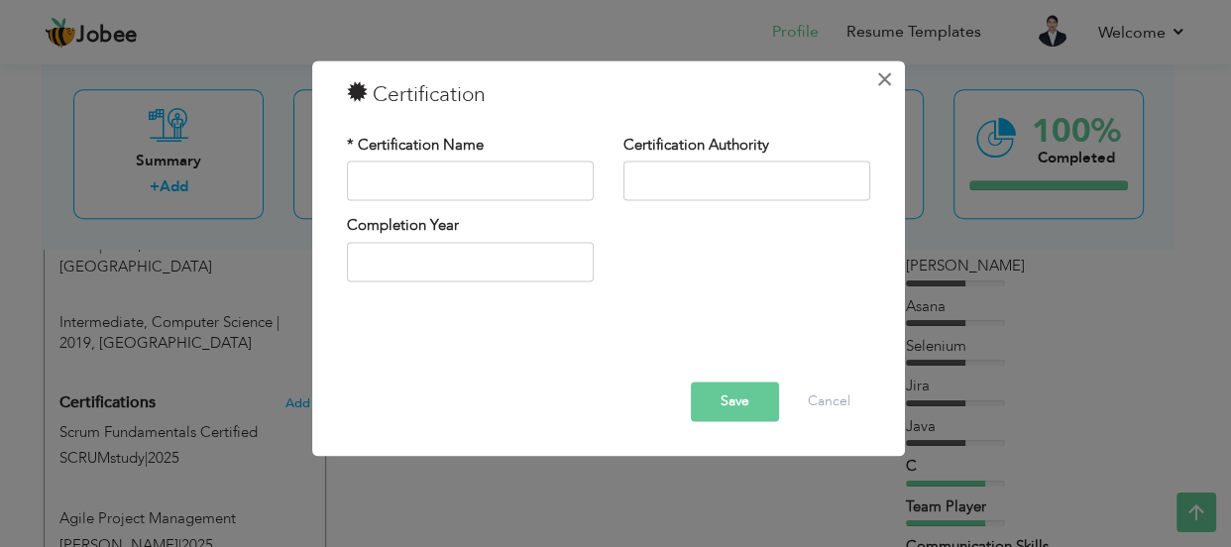
click at [880, 85] on span "×" at bounding box center [884, 79] width 17 height 36
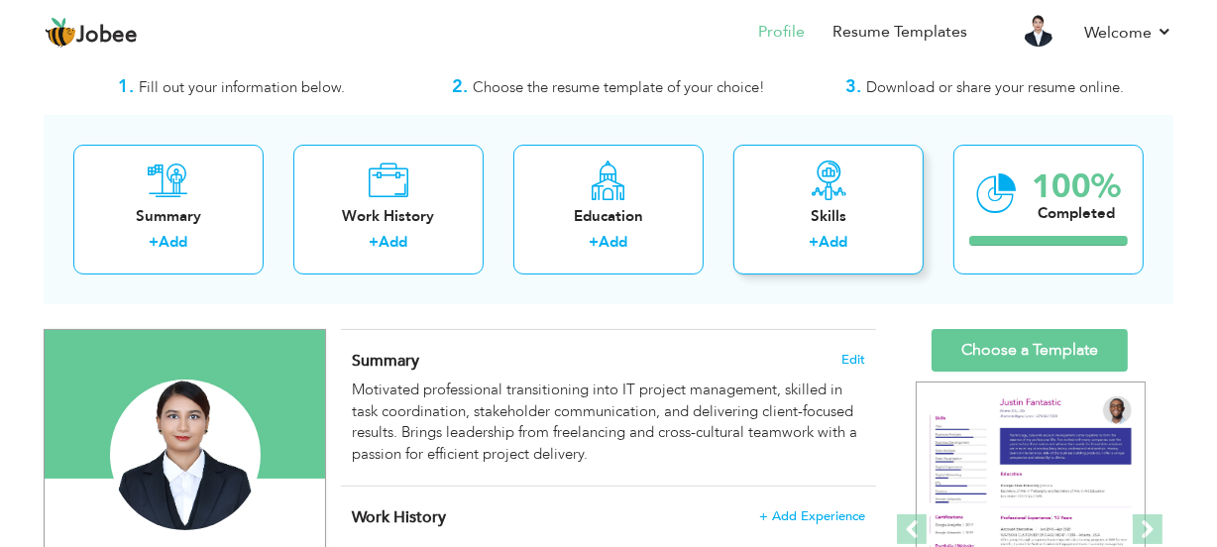
scroll to position [89, 0]
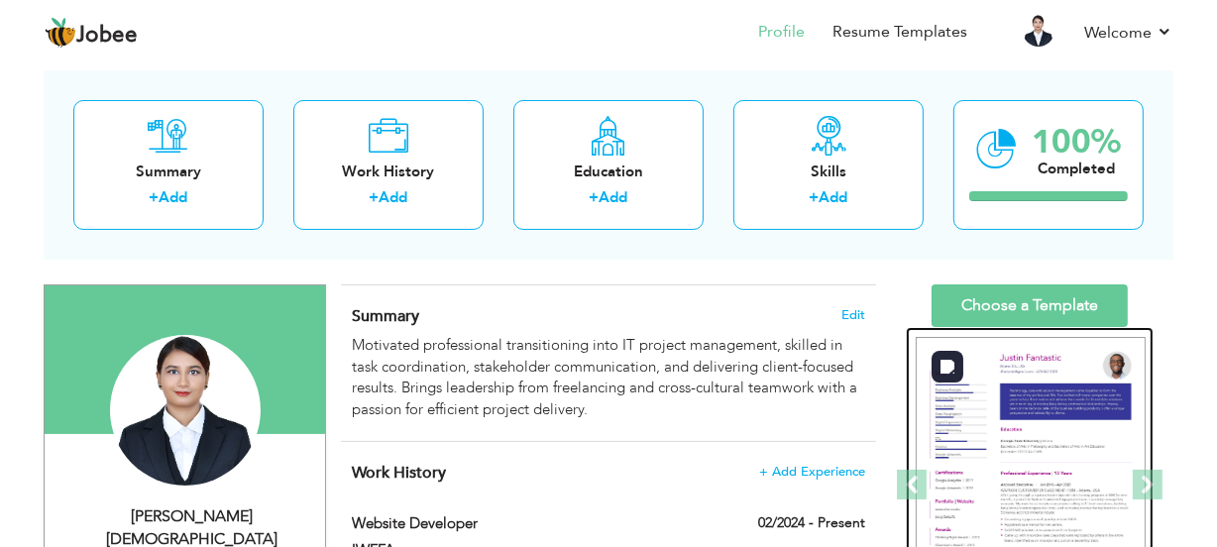
click at [1069, 376] on img at bounding box center [1031, 485] width 230 height 297
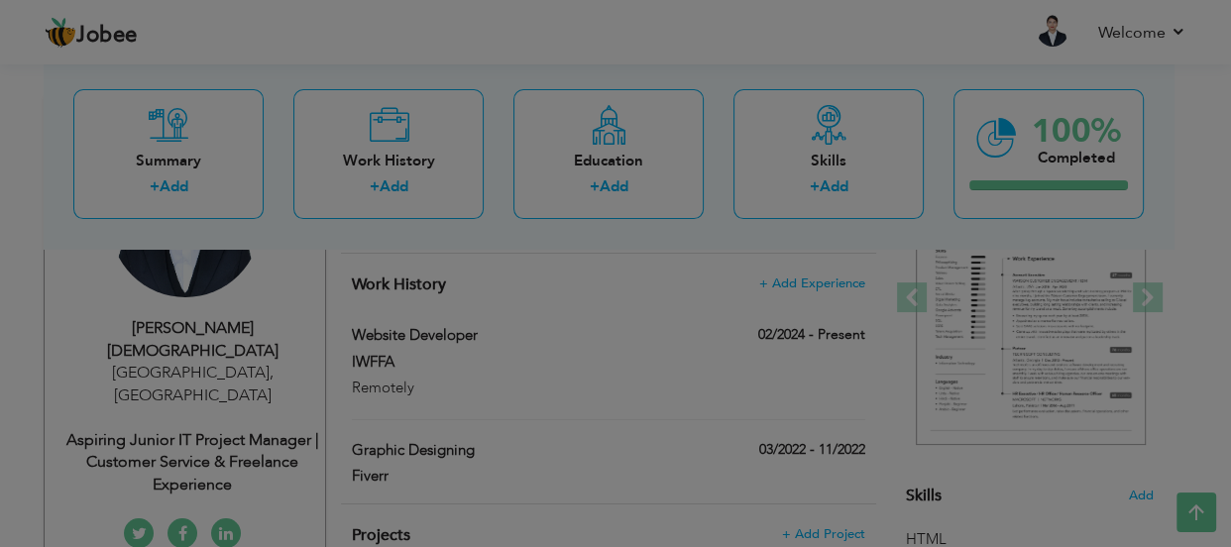
type input "Sharmeen"
type input "Shalim"
type input "03322247803"
select select "number:166"
type input "[GEOGRAPHIC_DATA]"
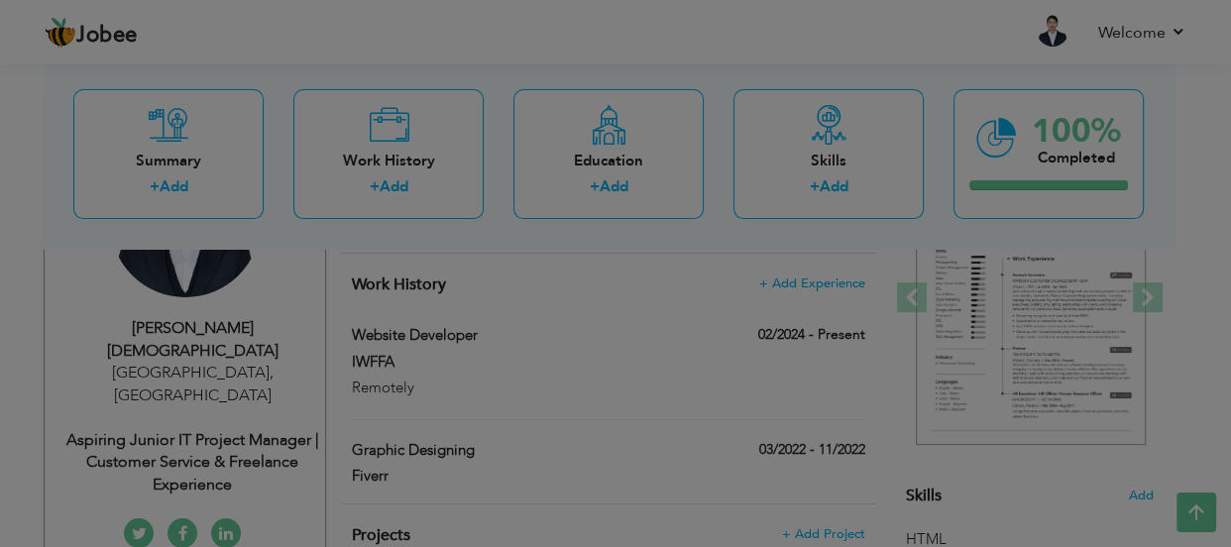
select select "number:4"
type input "Aspiring Junior IT Project Manager | Customer Service & Freelance Experience"
type input "https://www.linkedin.com/in/sharmeen-shalim-201a6b192/"
type input "https://www.facebook.com/sharmeenshalim/"
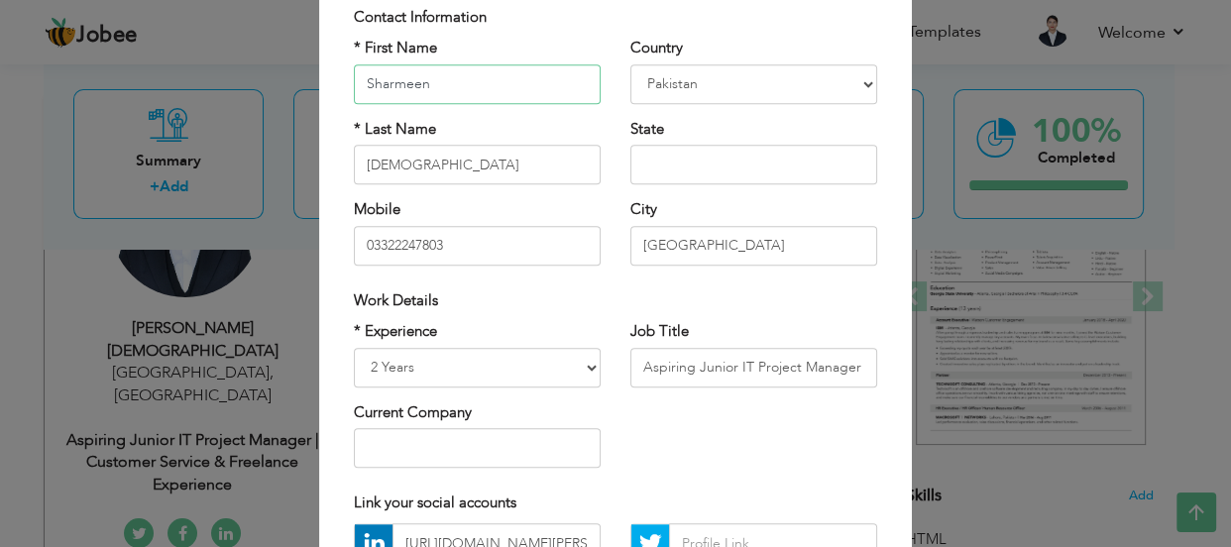
scroll to position [270, 0]
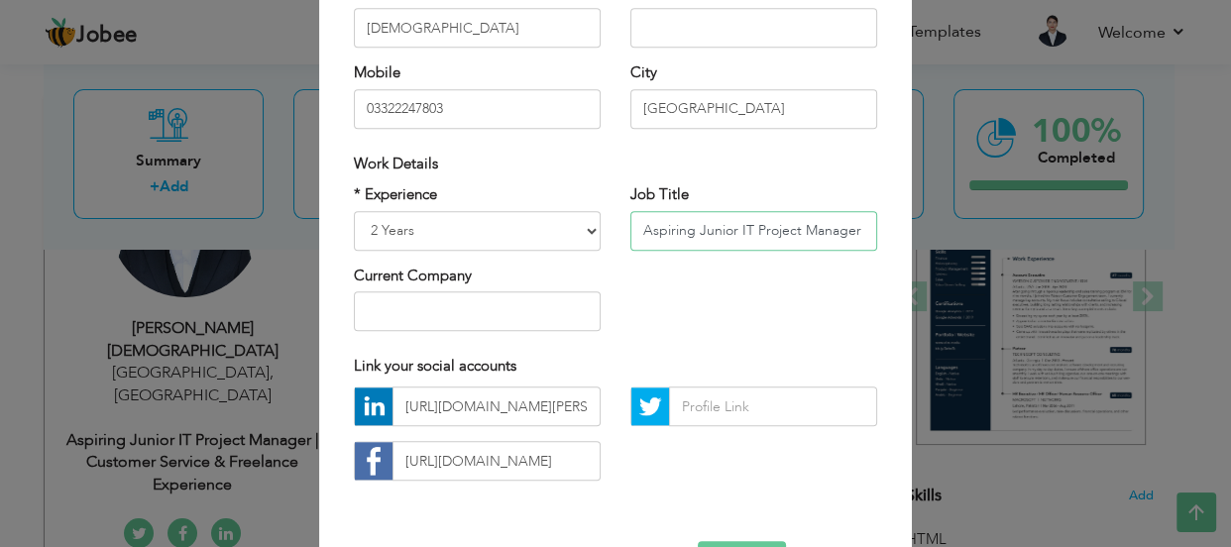
click at [843, 230] on input "Aspiring Junior IT Project Manager | Customer Service & Freelance Experience" at bounding box center [753, 231] width 247 height 40
click at [726, 235] on input "Aspiring Junior IT Project Manager | Customer Service & Freelance Experience" at bounding box center [753, 231] width 247 height 40
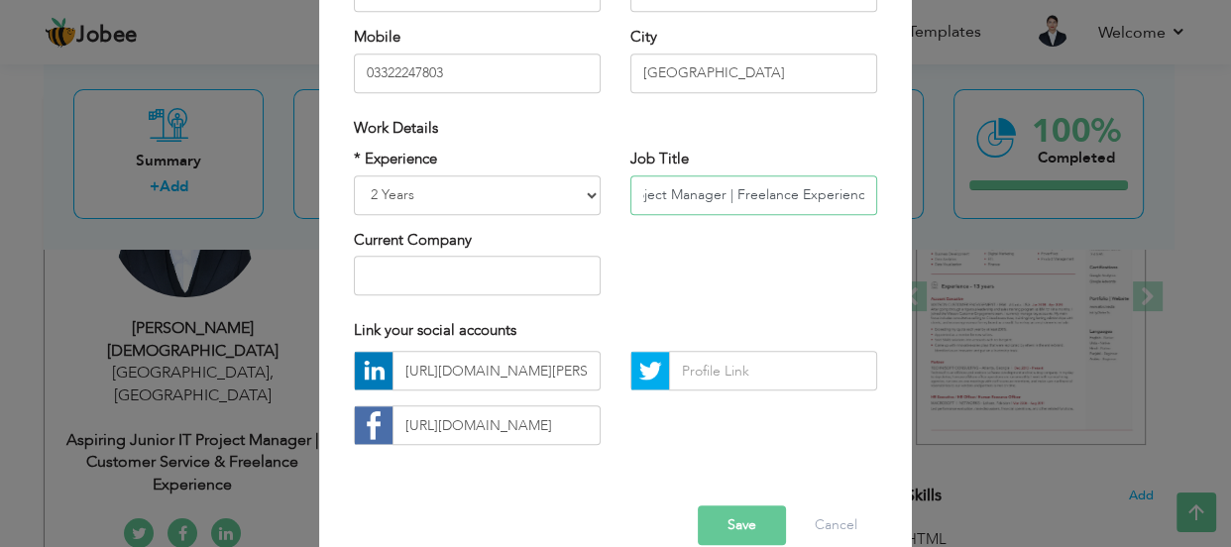
scroll to position [338, 0]
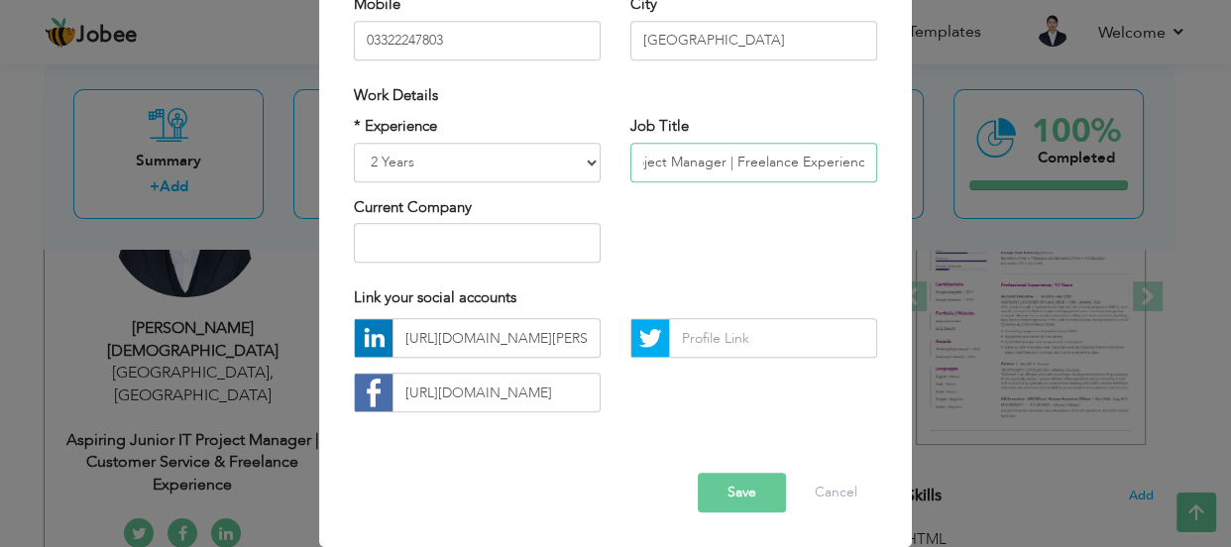
type input "Aspiring Junior IT Project Manager | Freelance Experience"
click at [741, 499] on button "Save" at bounding box center [742, 494] width 88 height 40
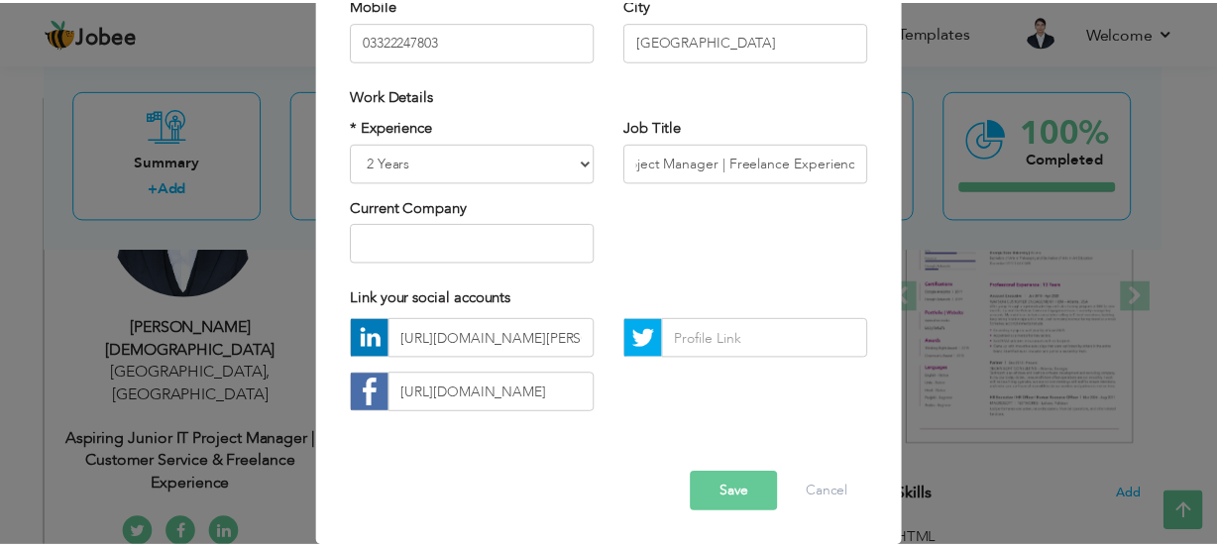
scroll to position [0, 0]
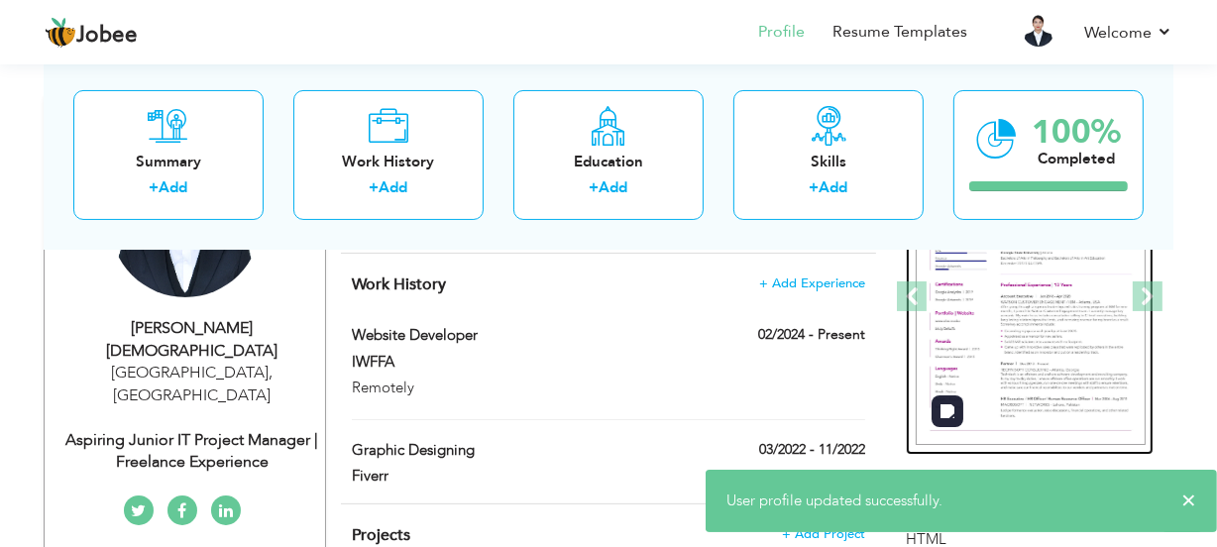
click at [1081, 280] on img at bounding box center [1031, 297] width 230 height 297
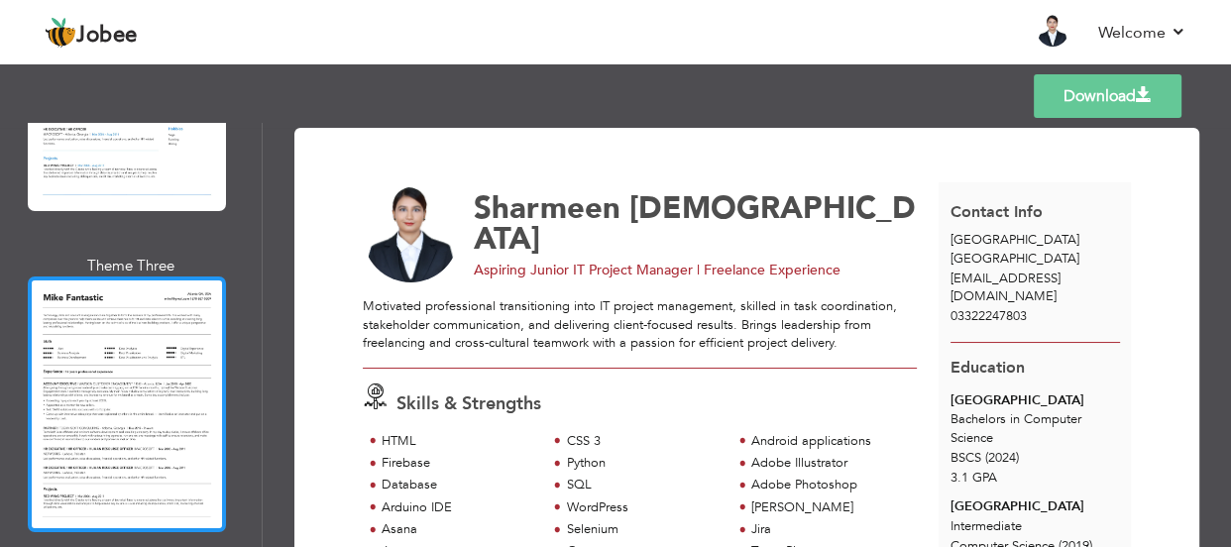
scroll to position [2613, 0]
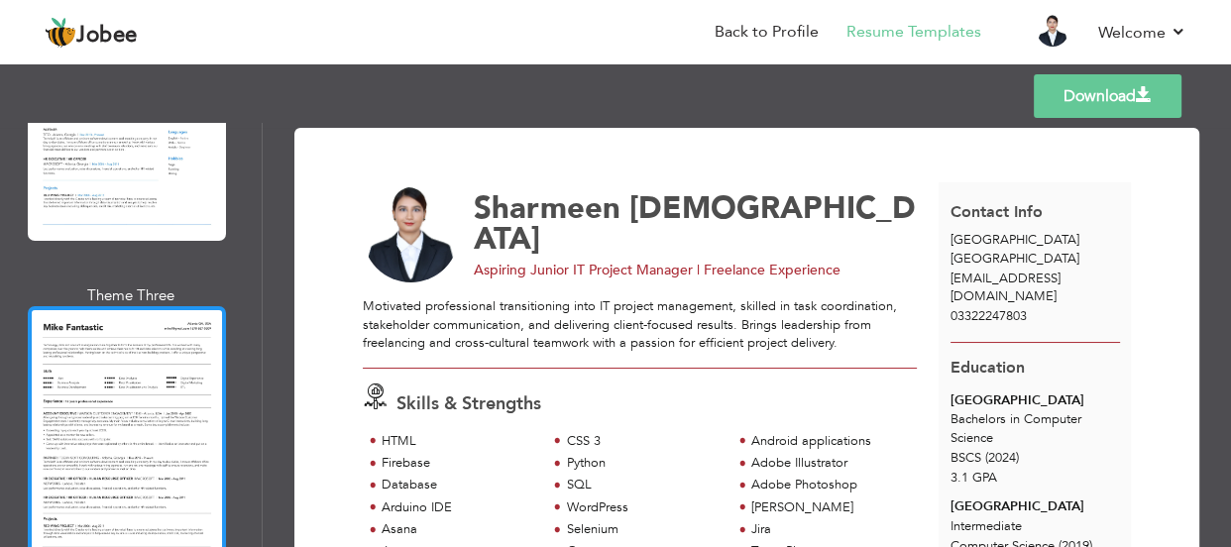
click at [99, 372] on div at bounding box center [127, 434] width 198 height 256
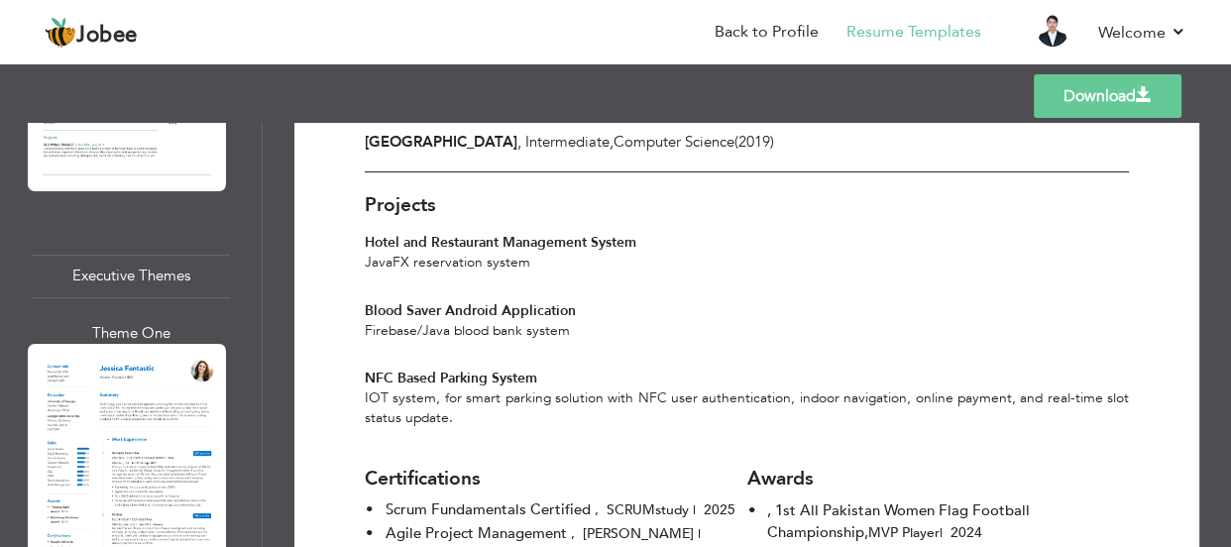
scroll to position [3514, 0]
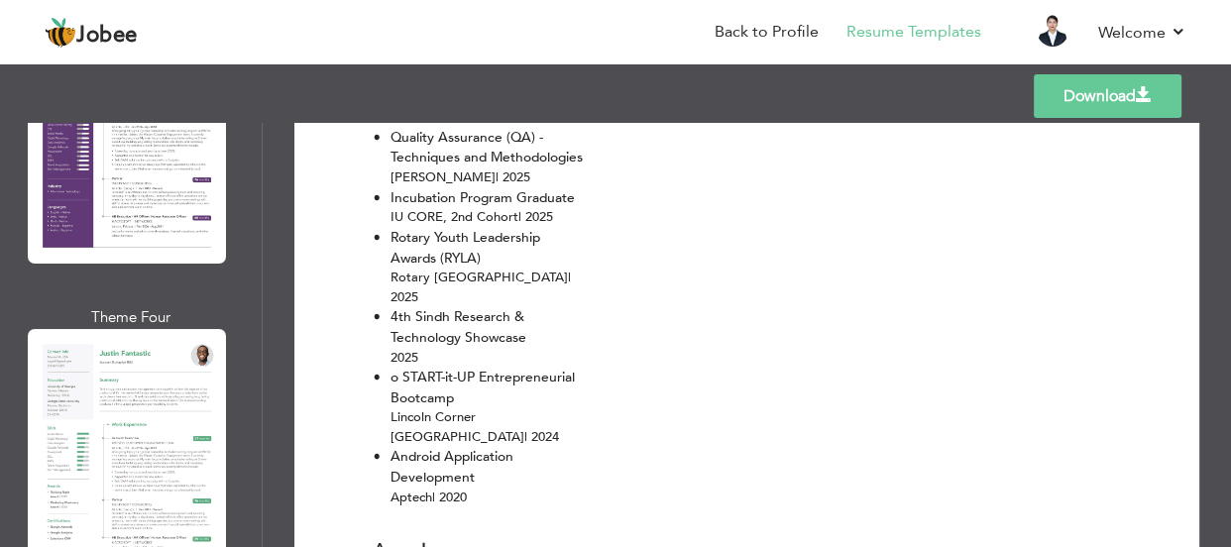
scroll to position [4324, 0]
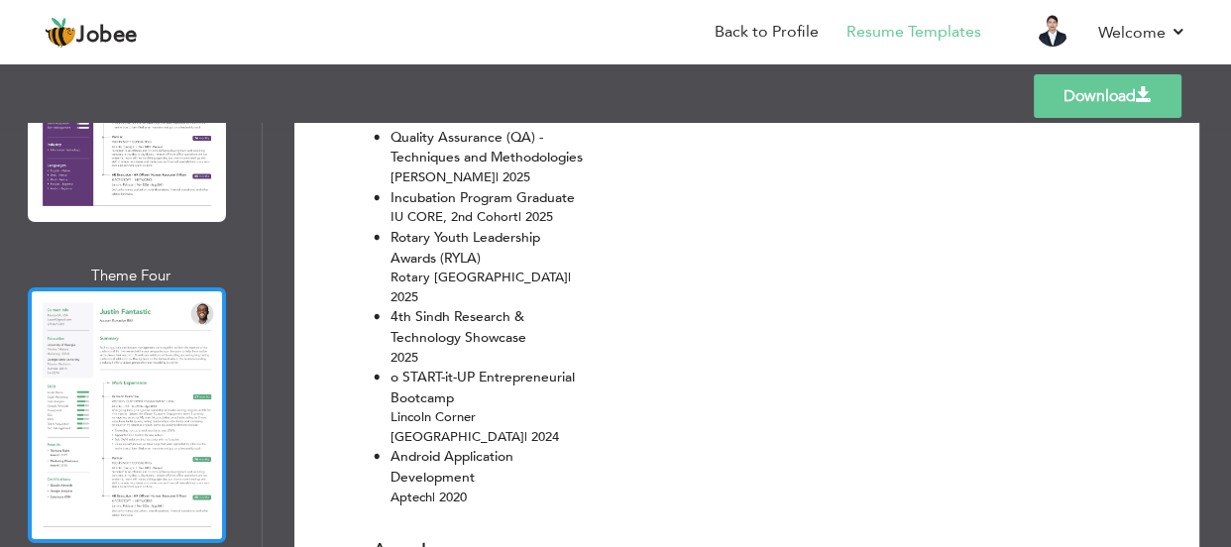
click at [164, 362] on div at bounding box center [127, 415] width 198 height 256
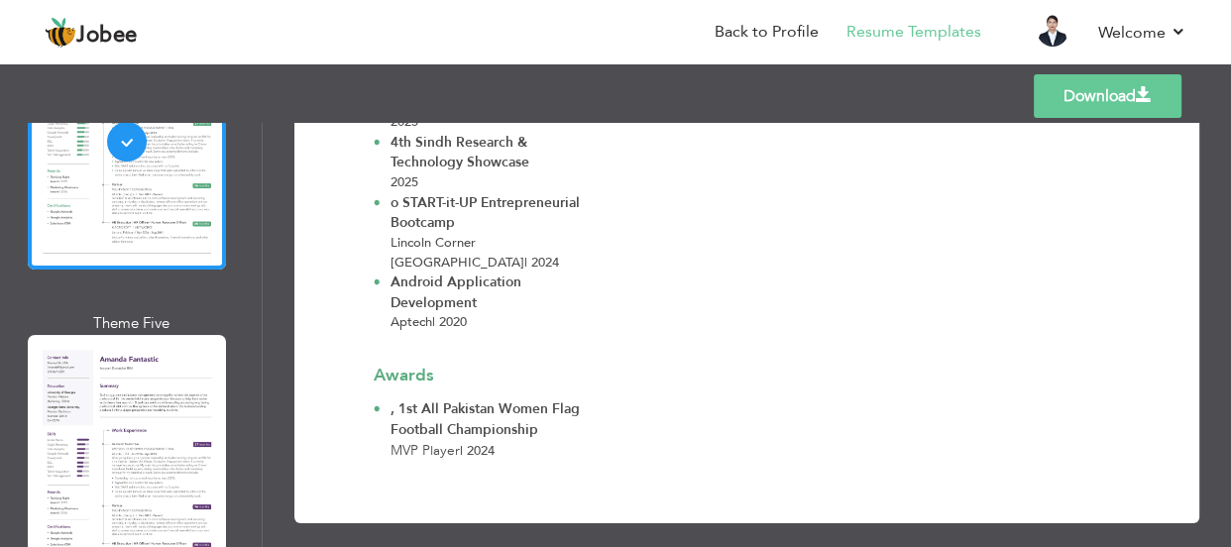
scroll to position [4775, 0]
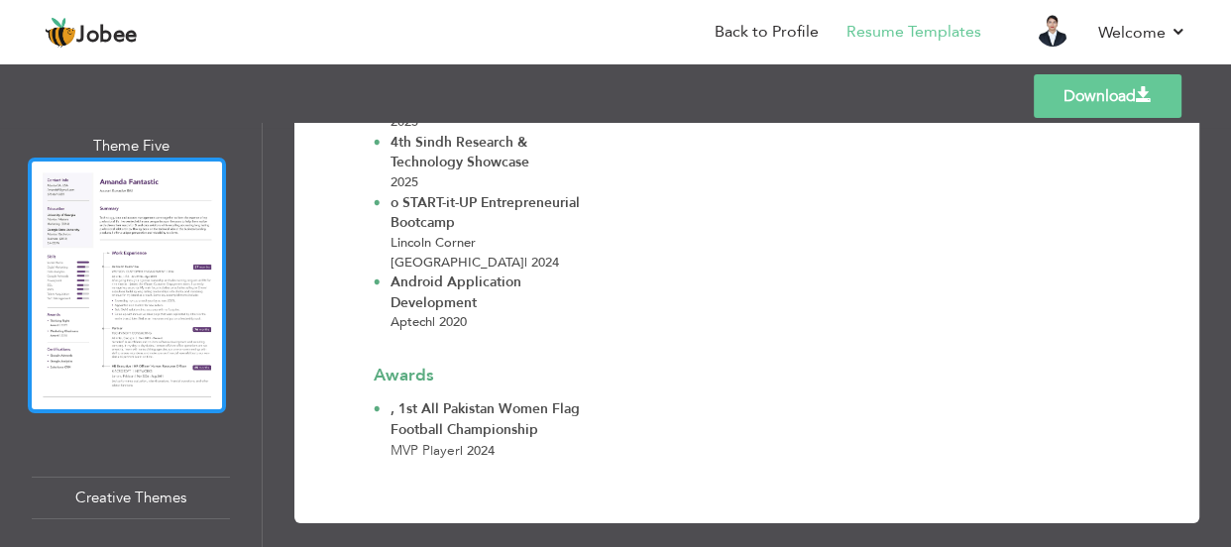
click at [132, 208] on div at bounding box center [127, 286] width 198 height 256
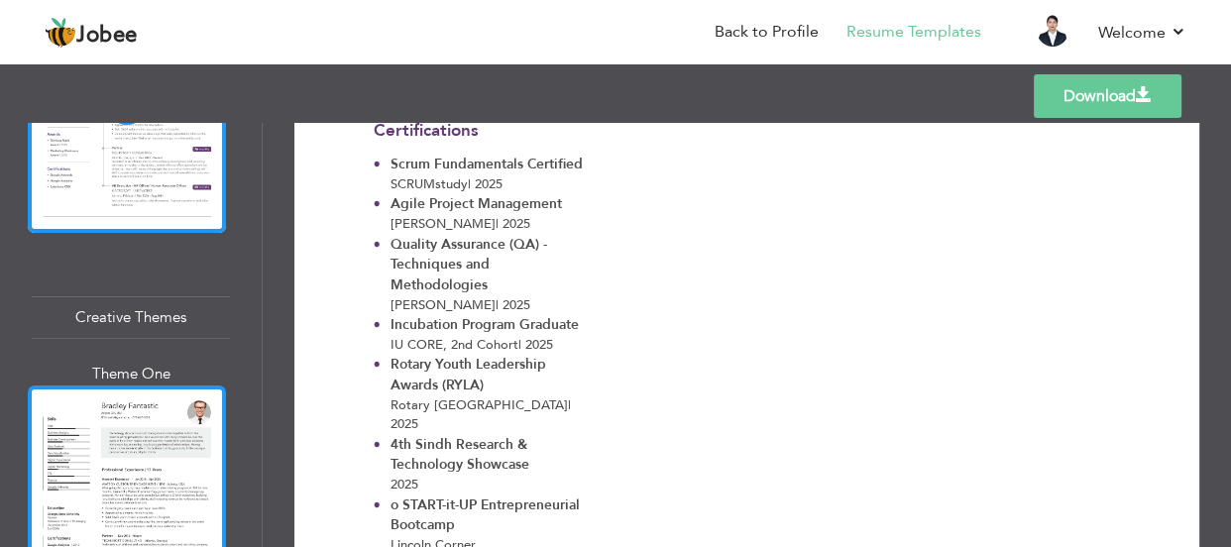
scroll to position [5135, 0]
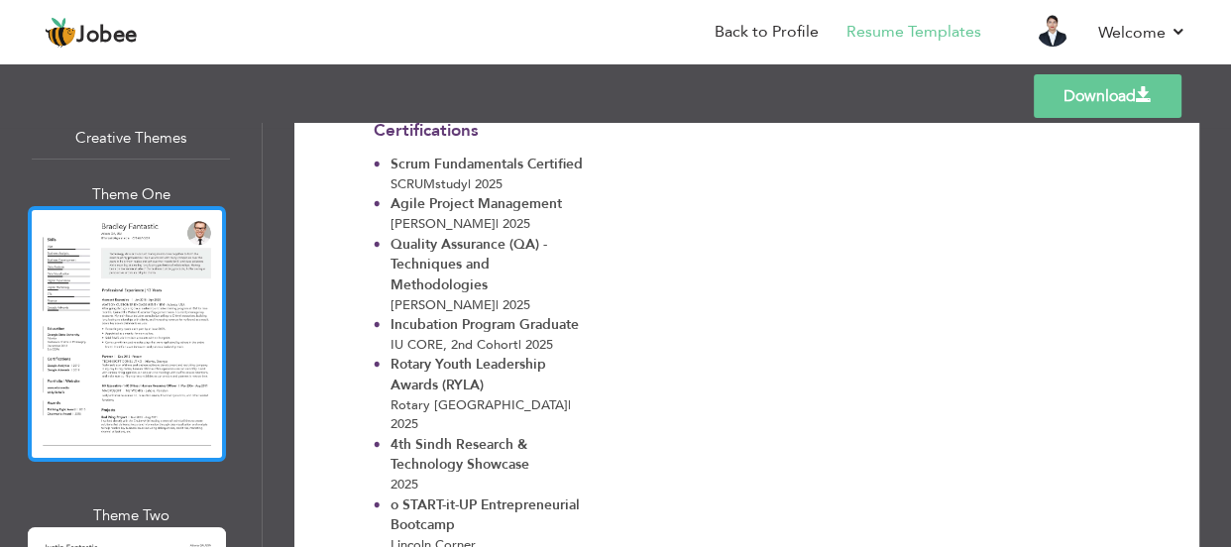
click at [105, 293] on div at bounding box center [127, 334] width 198 height 256
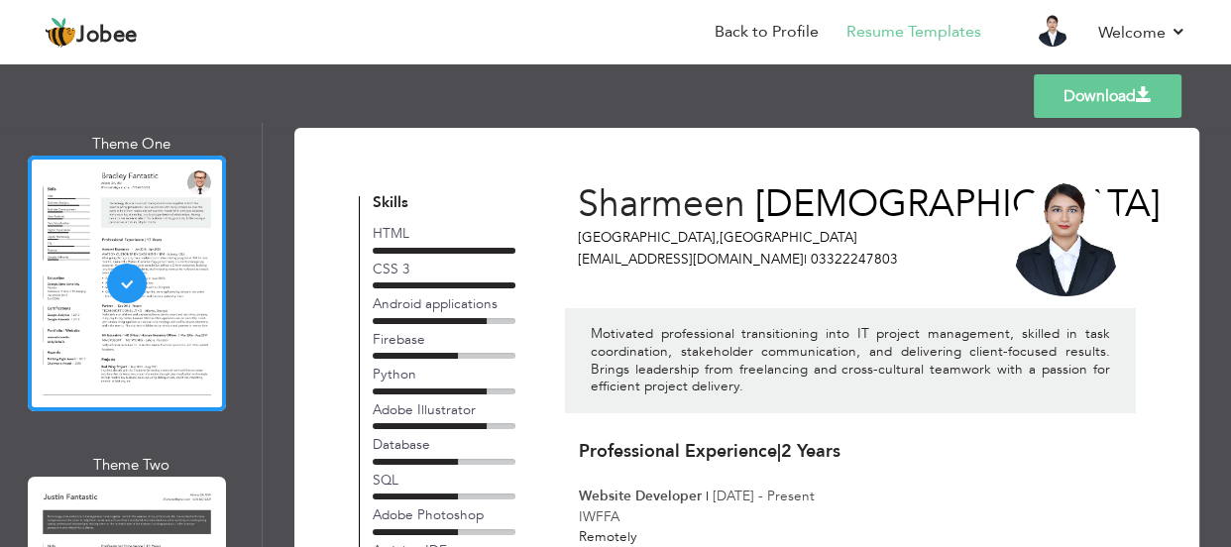
scroll to position [5225, 0]
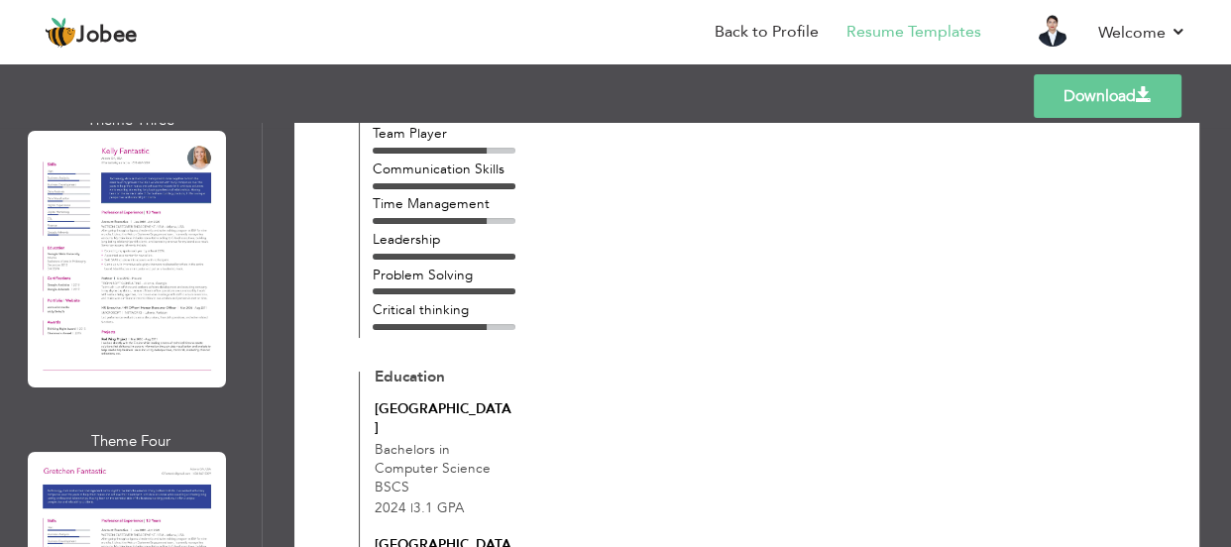
scroll to position [6036, 0]
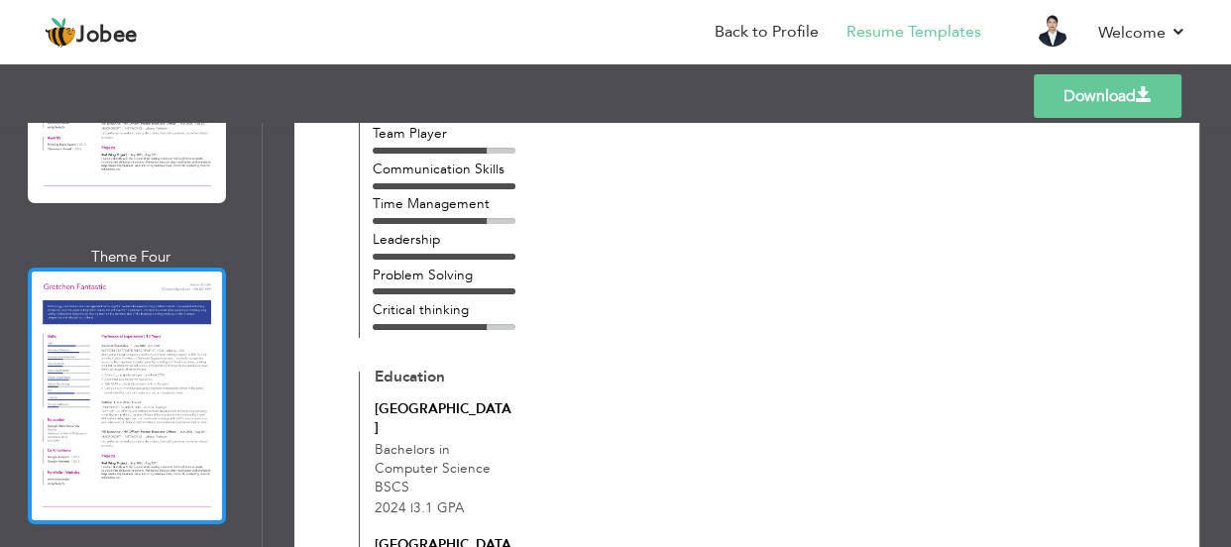
click at [98, 375] on div at bounding box center [127, 396] width 198 height 256
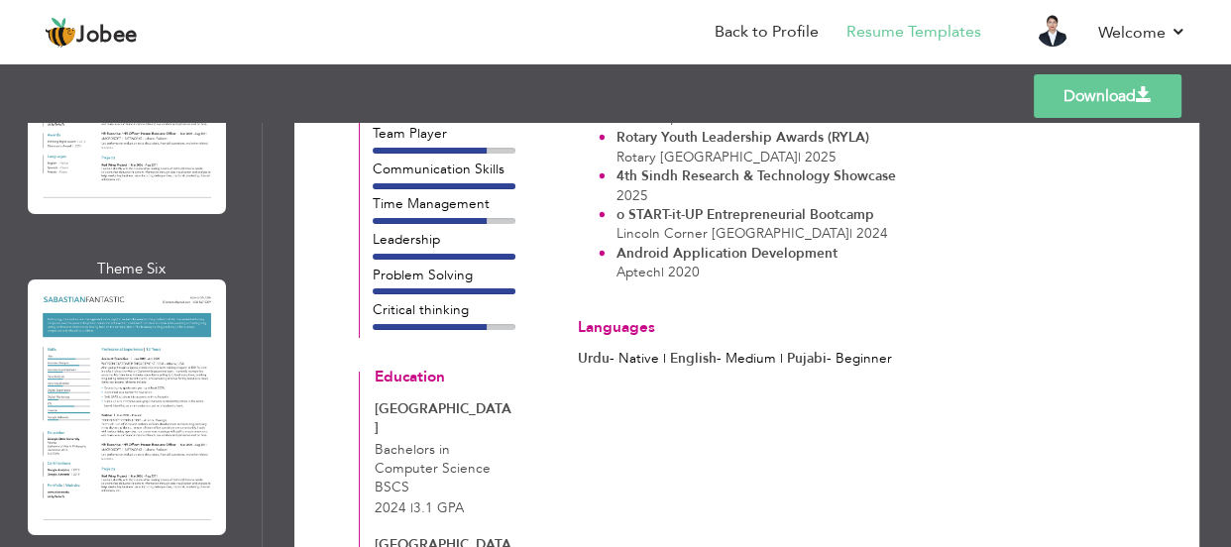
scroll to position [6667, 0]
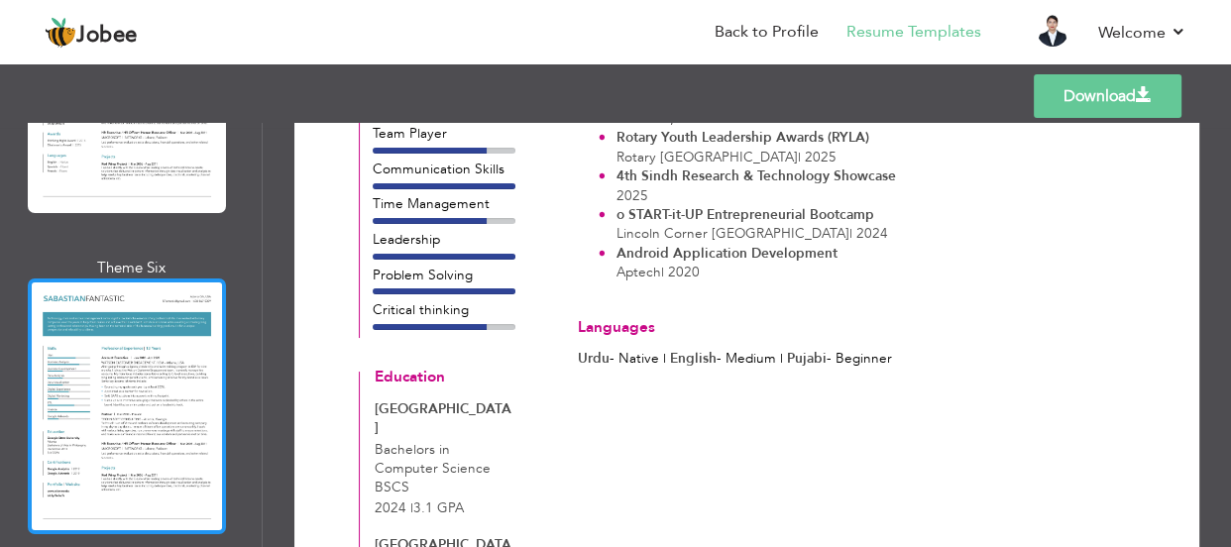
click at [142, 326] on div at bounding box center [127, 407] width 198 height 256
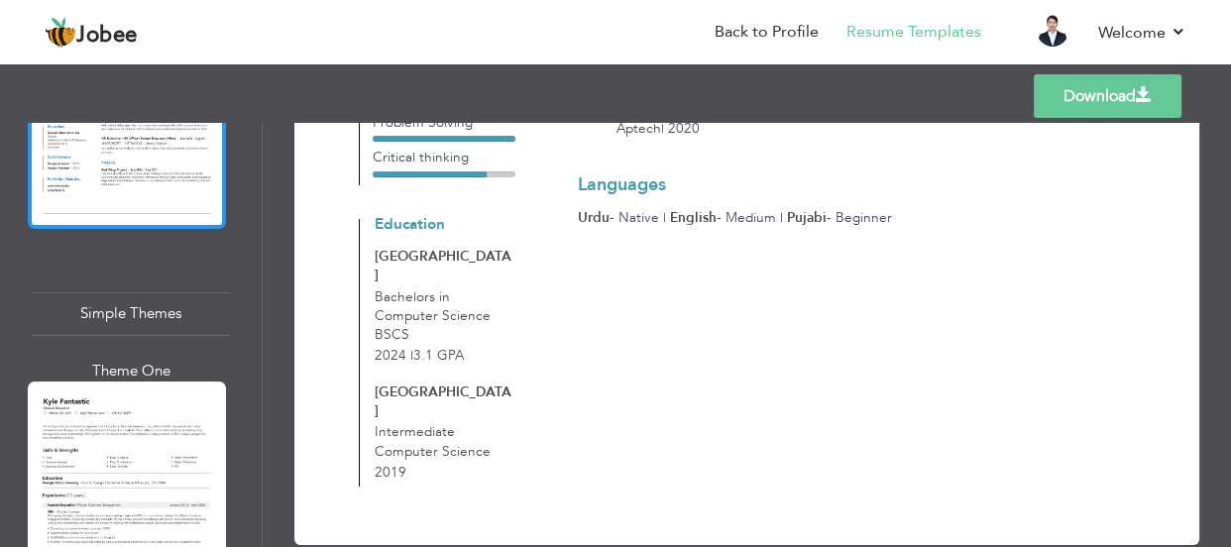
scroll to position [7298, 0]
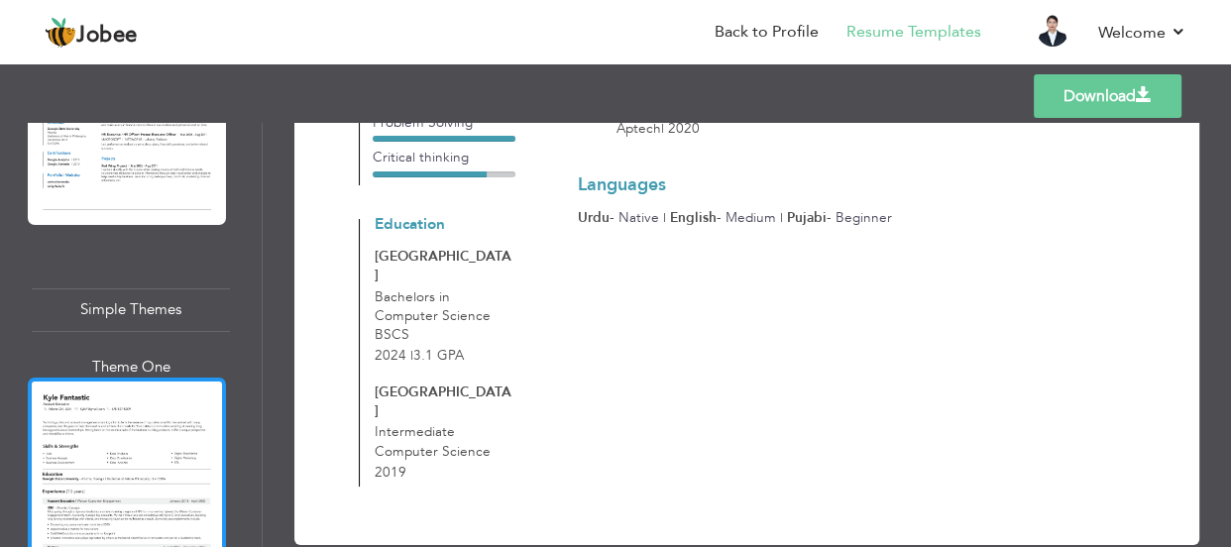
click at [167, 408] on div at bounding box center [127, 506] width 198 height 256
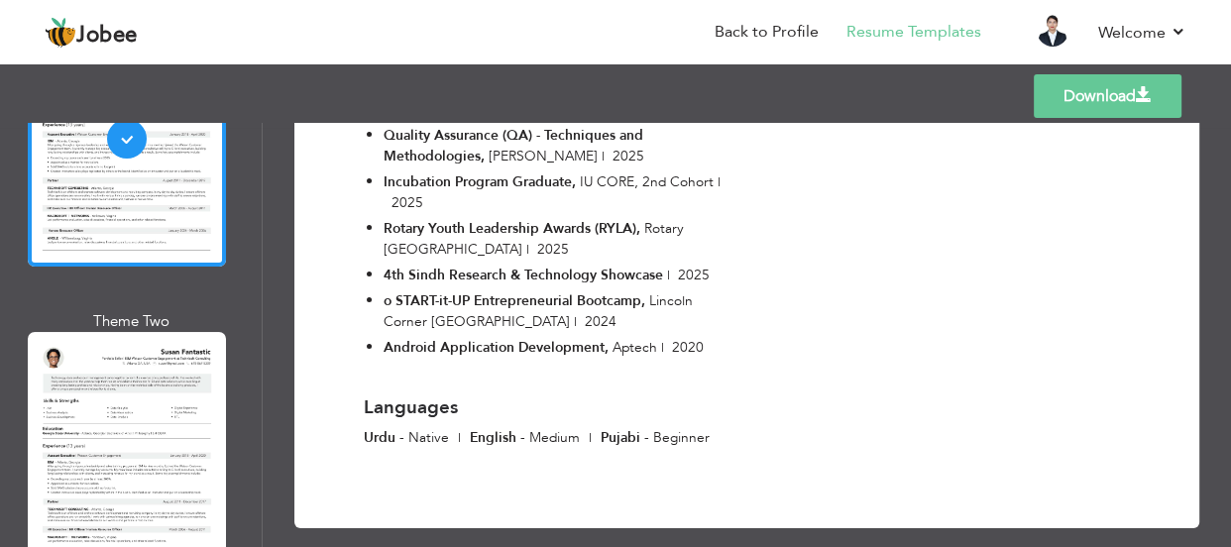
scroll to position [7568, 0]
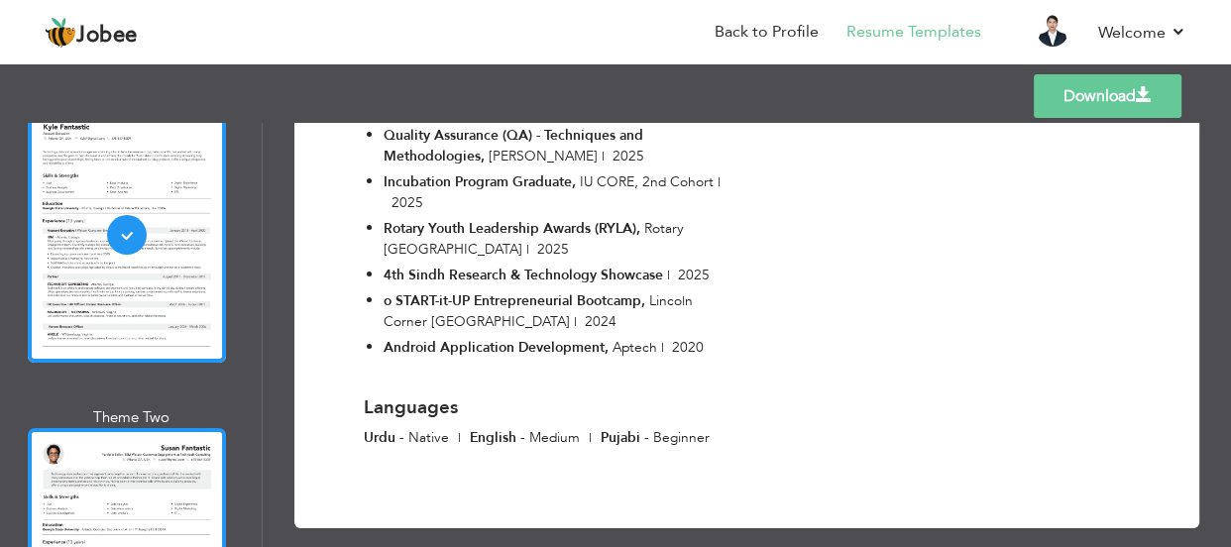
click at [142, 460] on div at bounding box center [127, 556] width 198 height 256
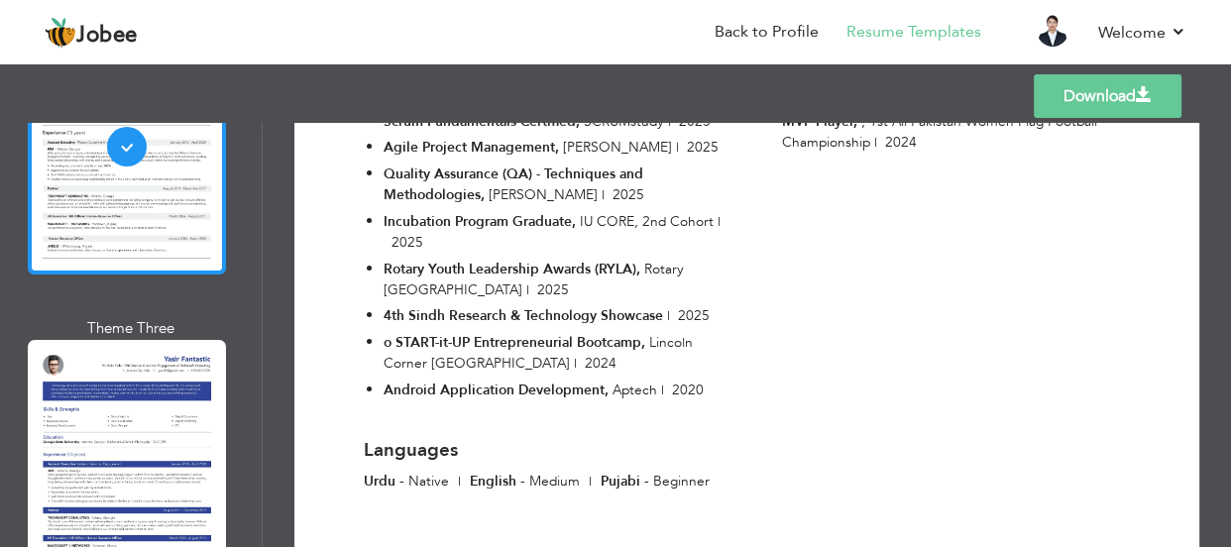
scroll to position [8192, 0]
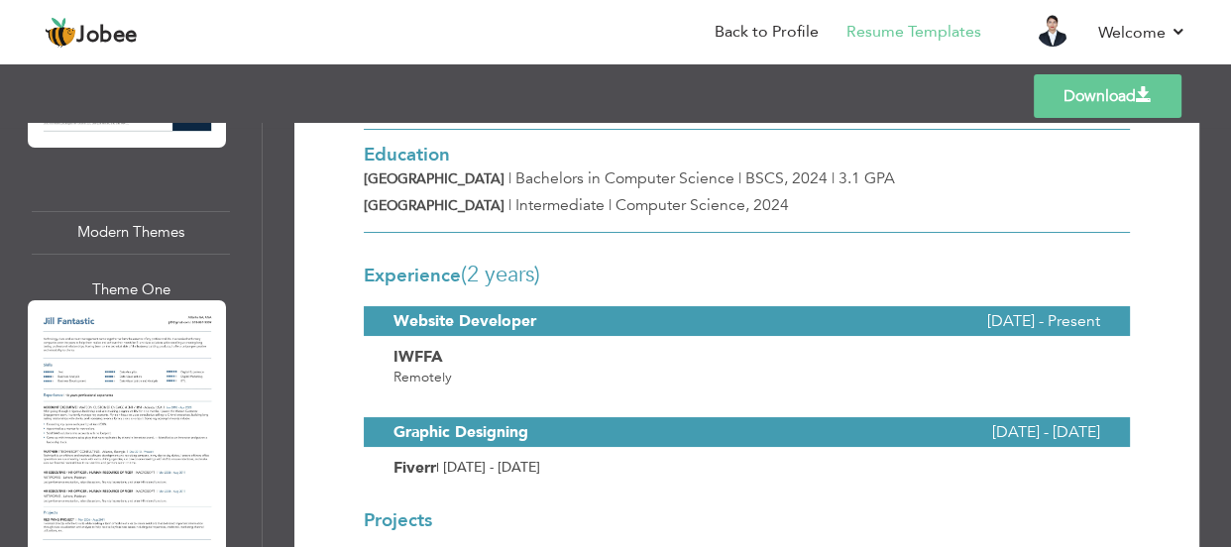
scroll to position [1974, 0]
click at [116, 434] on div at bounding box center [127, 430] width 198 height 256
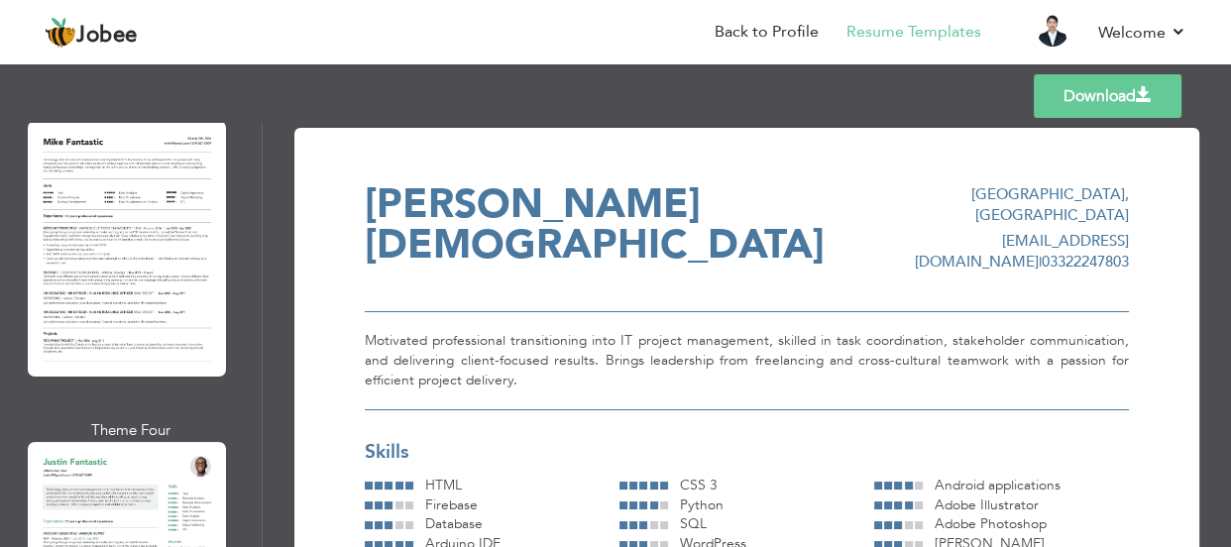
scroll to position [2965, 0]
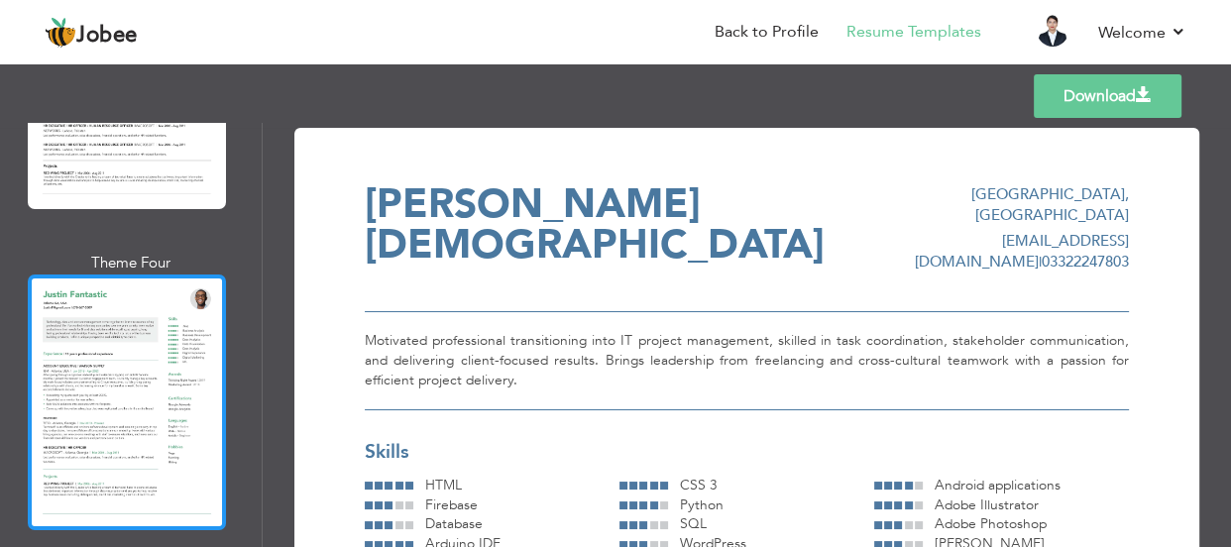
click at [112, 421] on div at bounding box center [127, 403] width 198 height 256
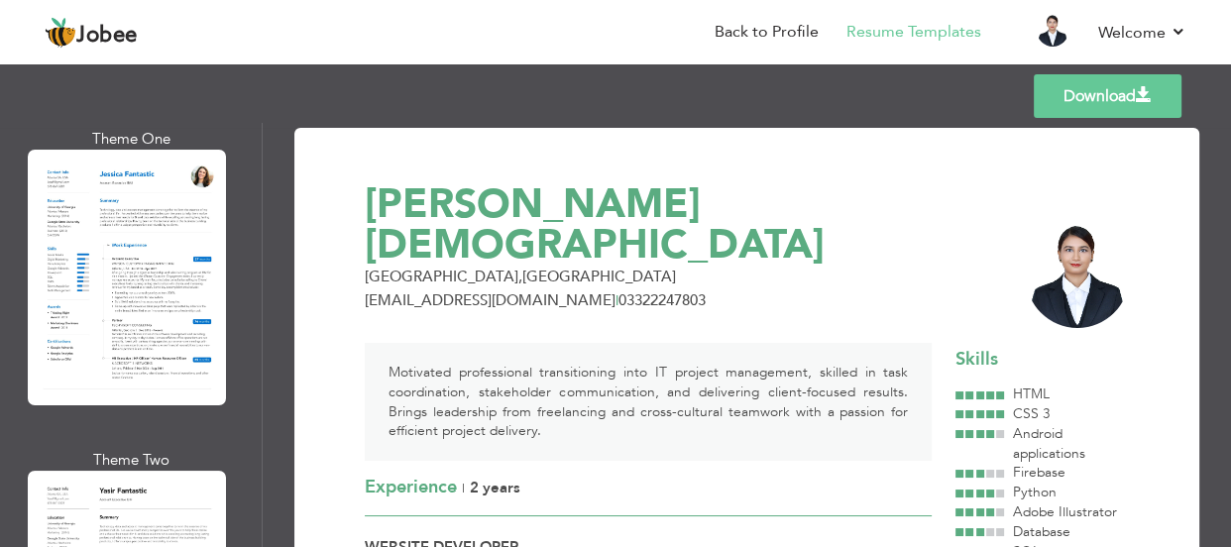
scroll to position [3507, 0]
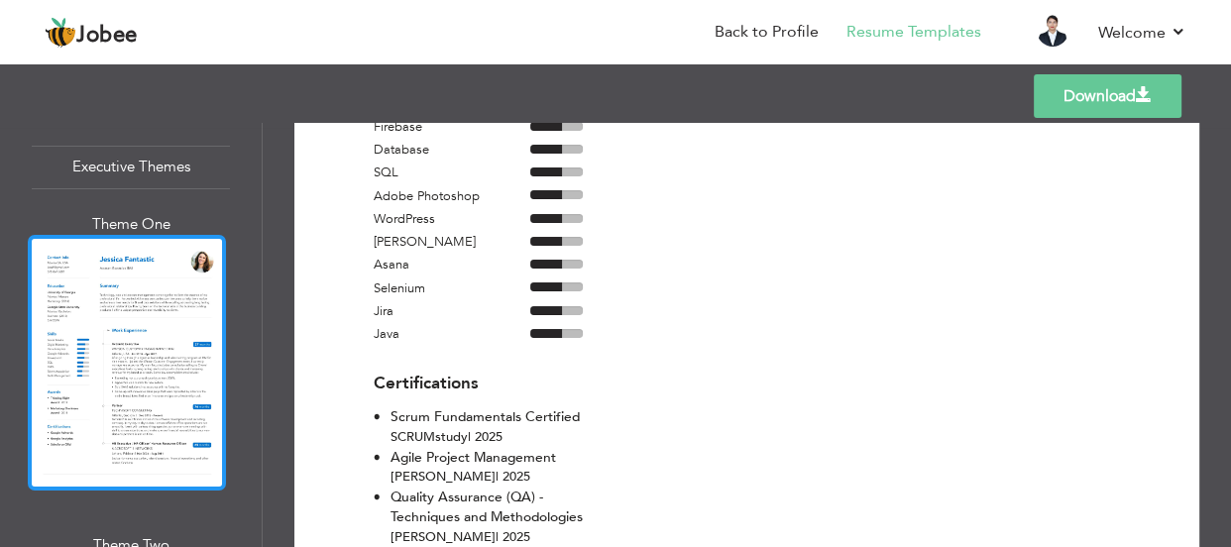
scroll to position [3236, 0]
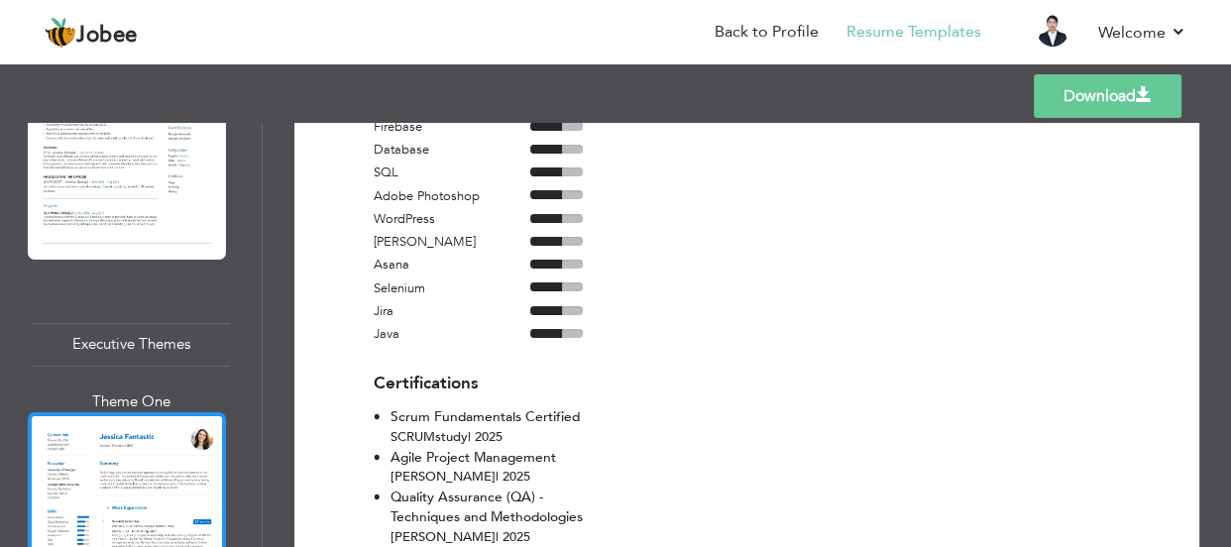
click at [142, 412] on div at bounding box center [127, 540] width 198 height 256
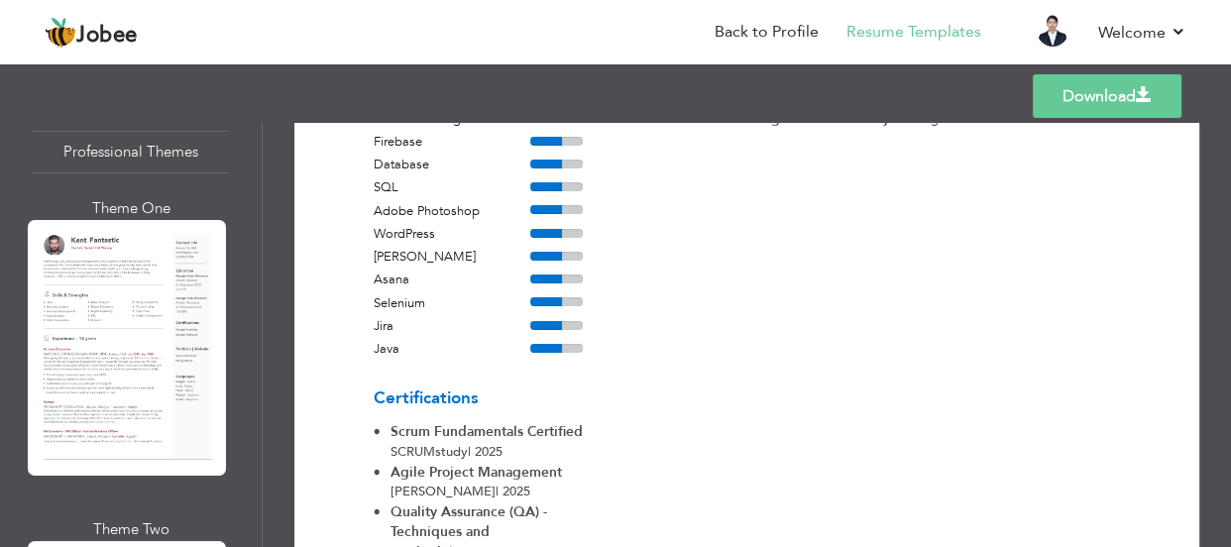
scroll to position [0, 0]
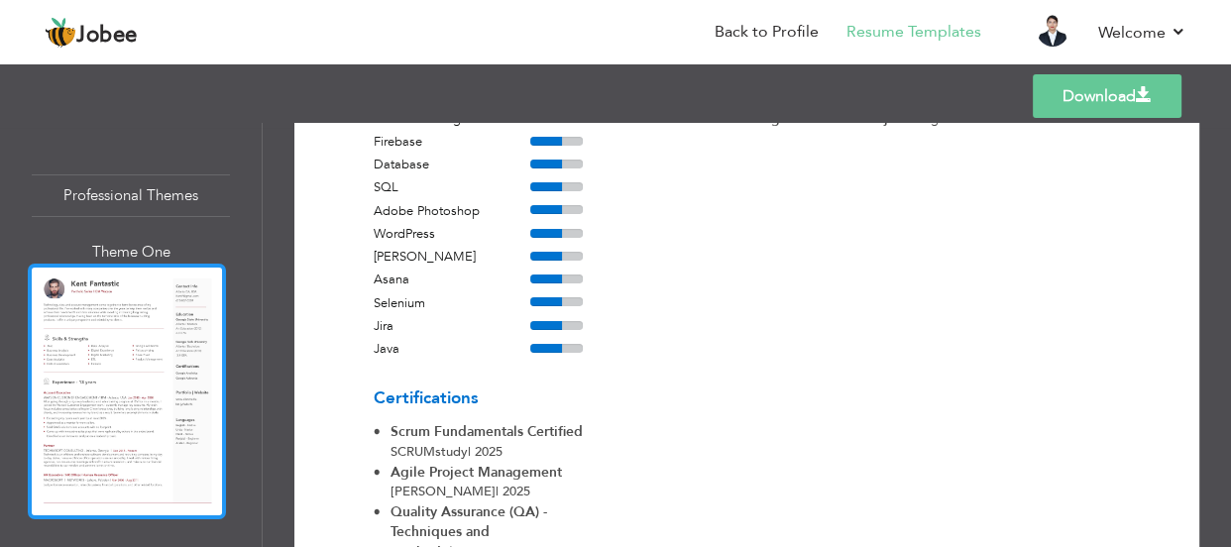
click at [127, 310] on div at bounding box center [127, 392] width 198 height 256
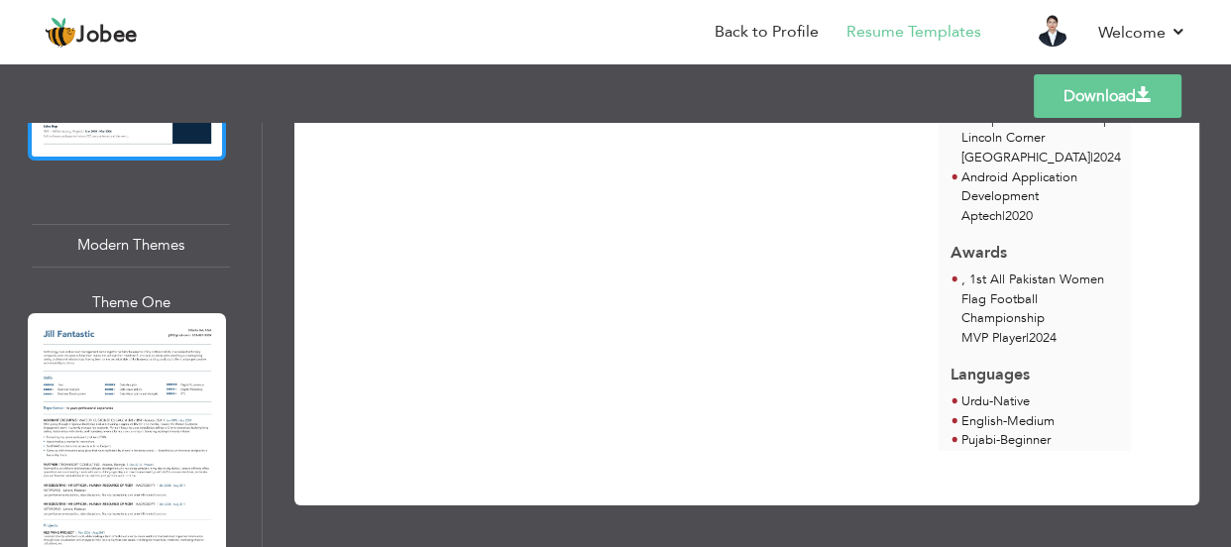
scroll to position [1982, 0]
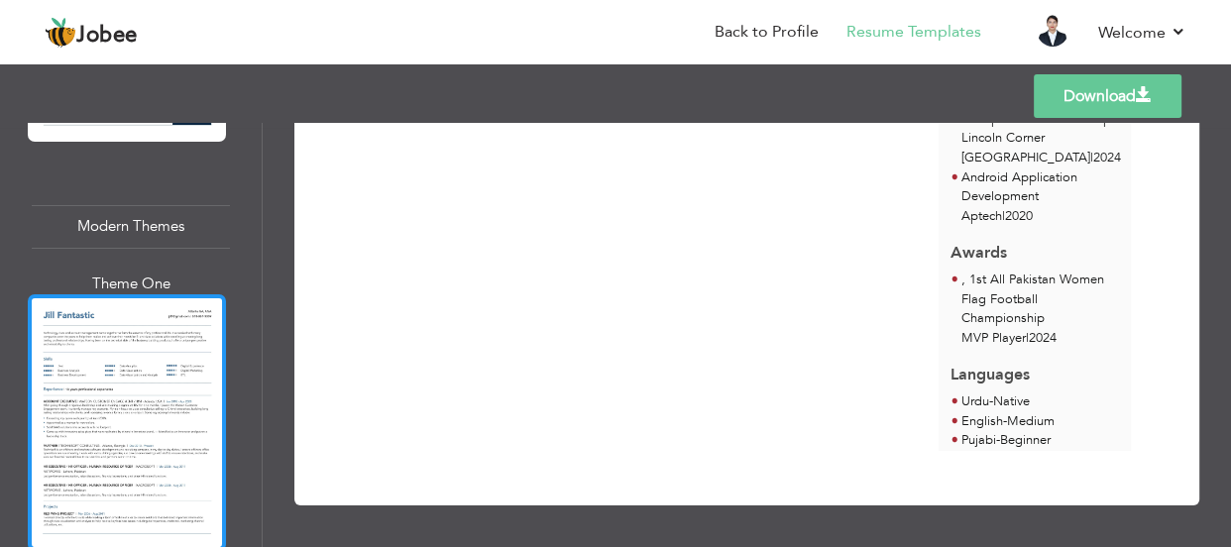
click at [83, 347] on div at bounding box center [127, 422] width 198 height 256
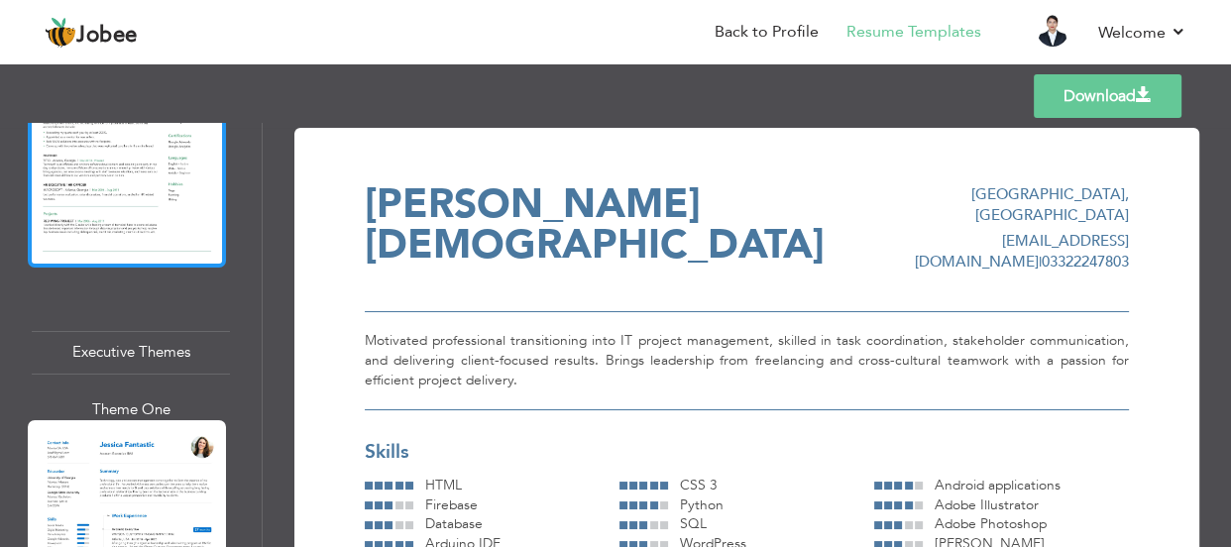
scroll to position [3333, 0]
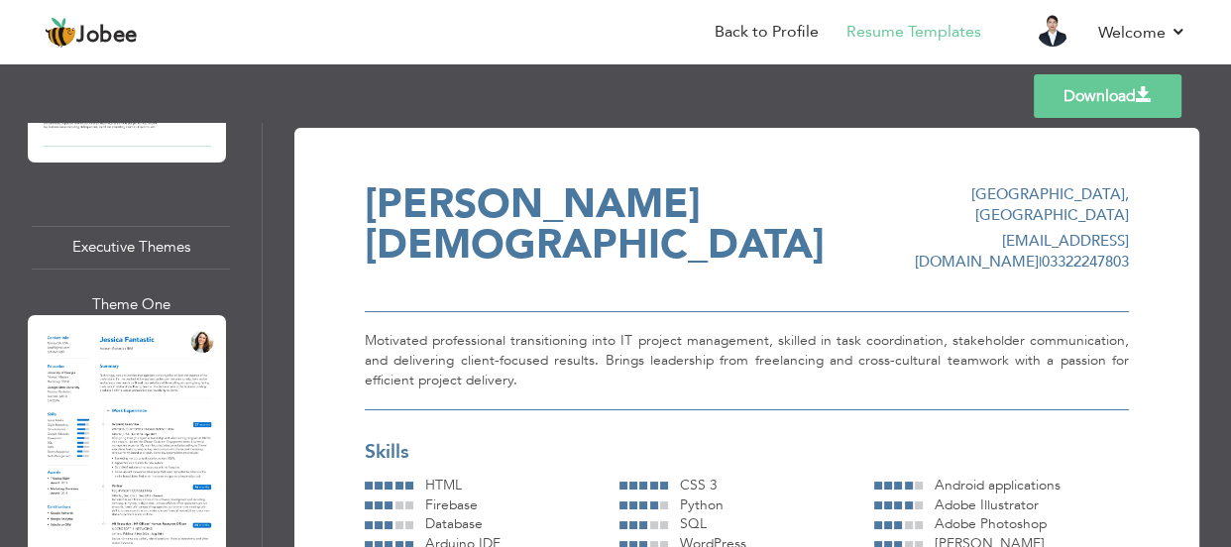
click at [130, 337] on div at bounding box center [127, 443] width 198 height 256
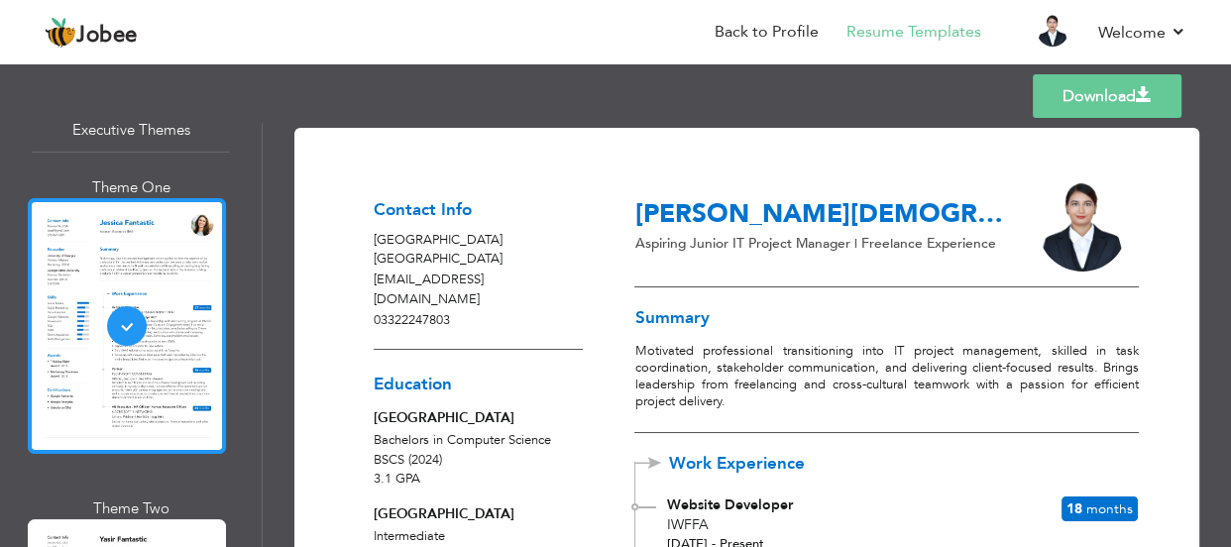
scroll to position [3694, 0]
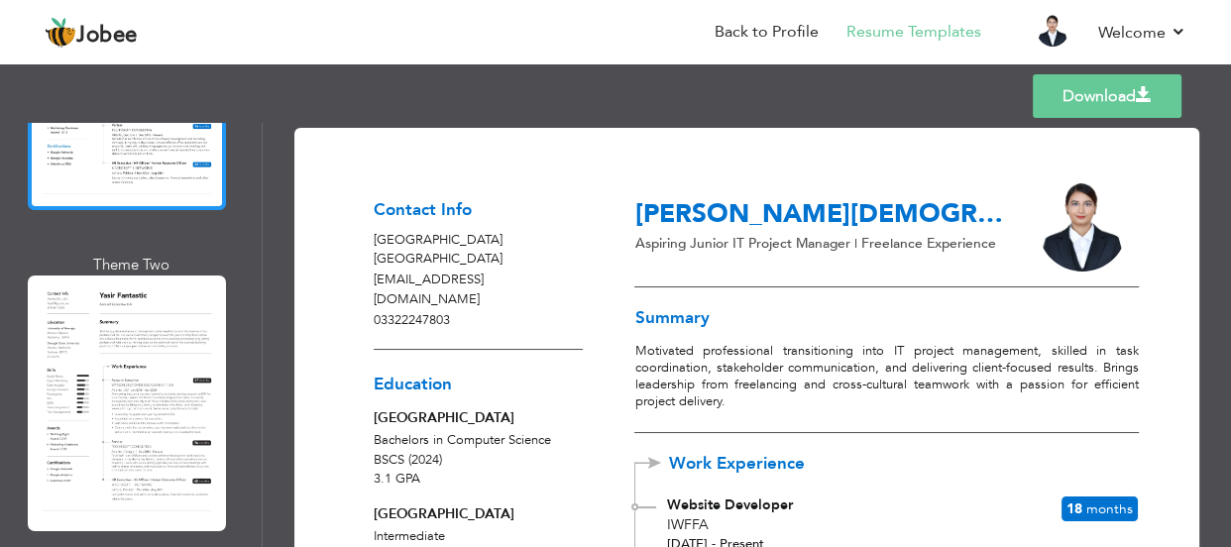
click at [118, 337] on div at bounding box center [127, 404] width 198 height 256
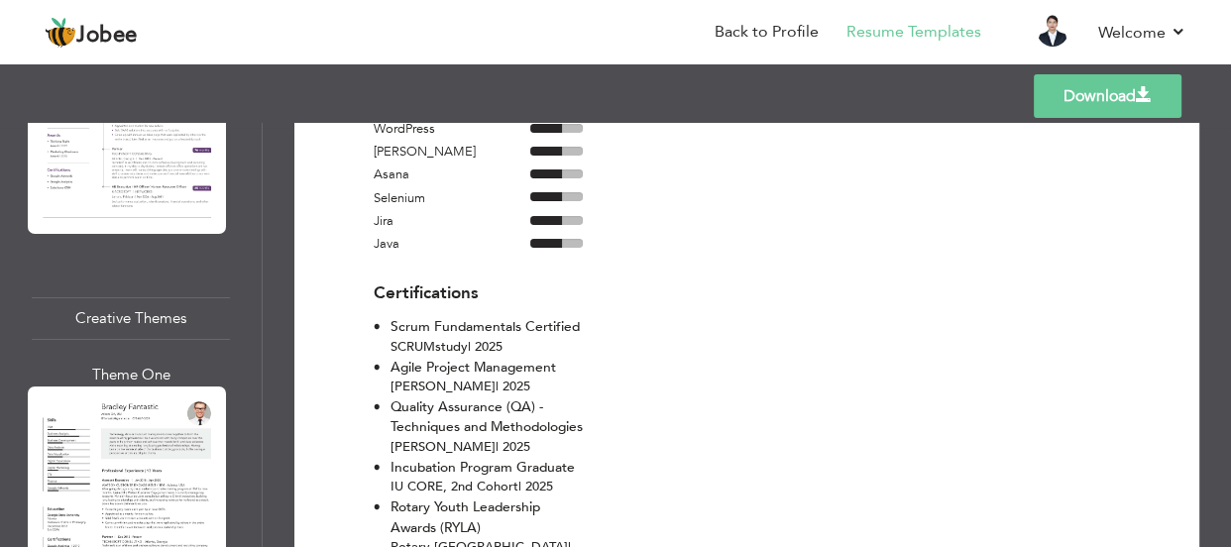
scroll to position [4956, 0]
click at [126, 386] on div at bounding box center [127, 514] width 198 height 256
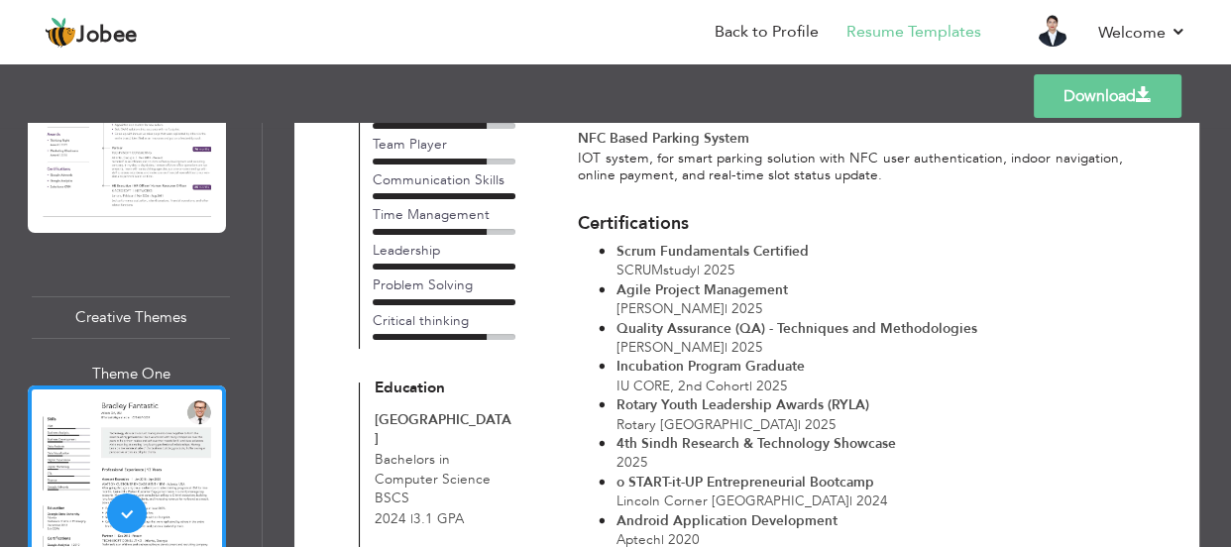
scroll to position [721, 0]
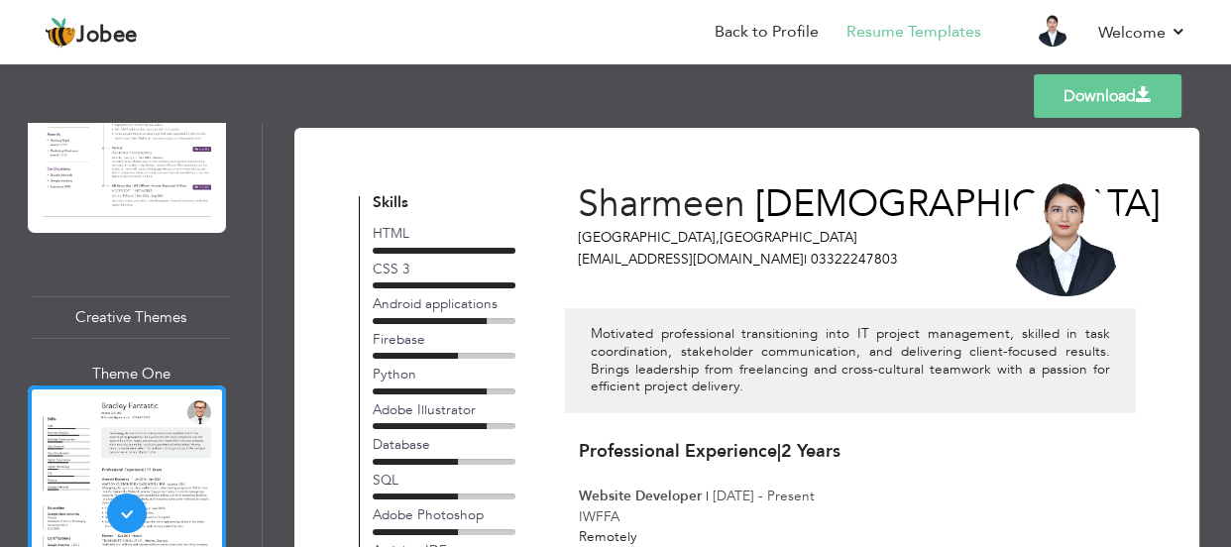
click at [1065, 88] on link "Download" at bounding box center [1108, 96] width 148 height 44
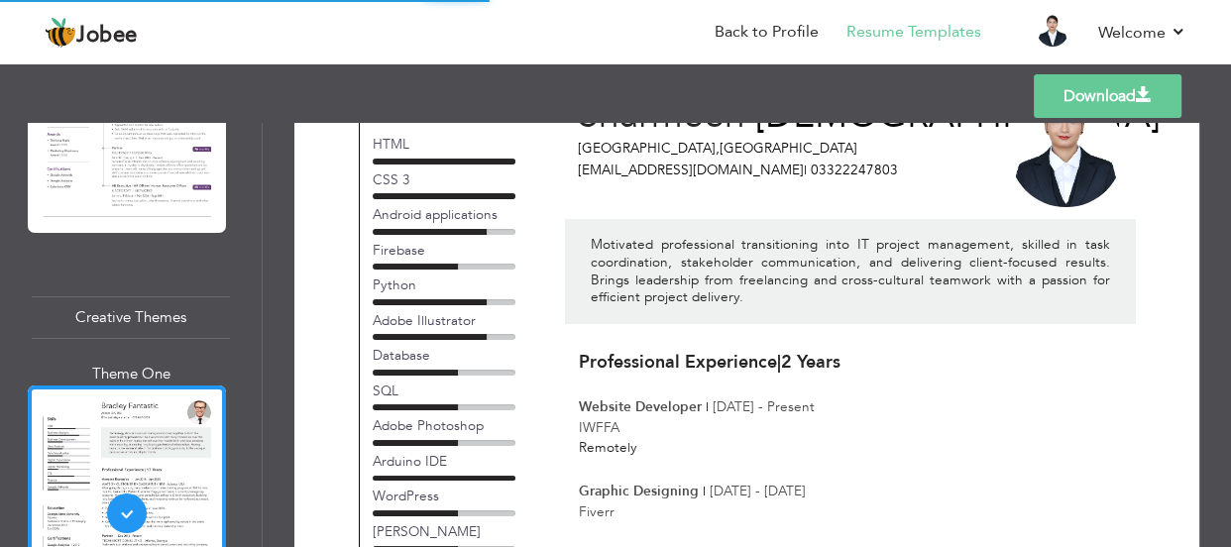
scroll to position [179, 0]
